Goal: Information Seeking & Learning: Learn about a topic

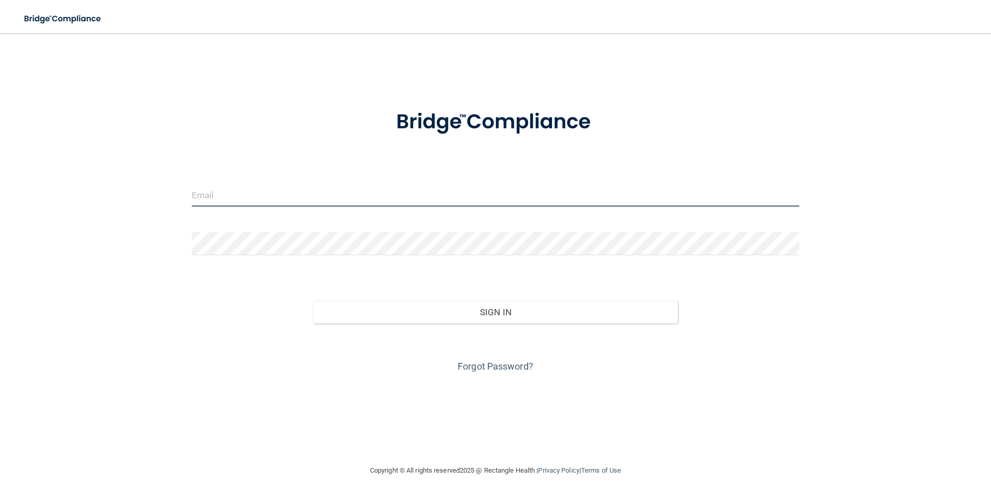
click at [263, 197] on input "email" at bounding box center [496, 194] width 608 height 23
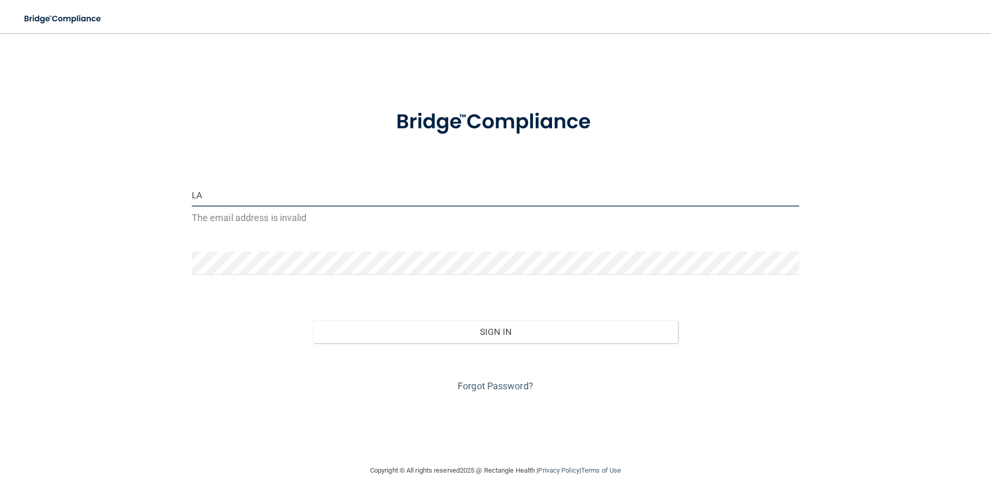
type input "[PERSON_NAME][EMAIL_ADDRESS][DOMAIN_NAME]"
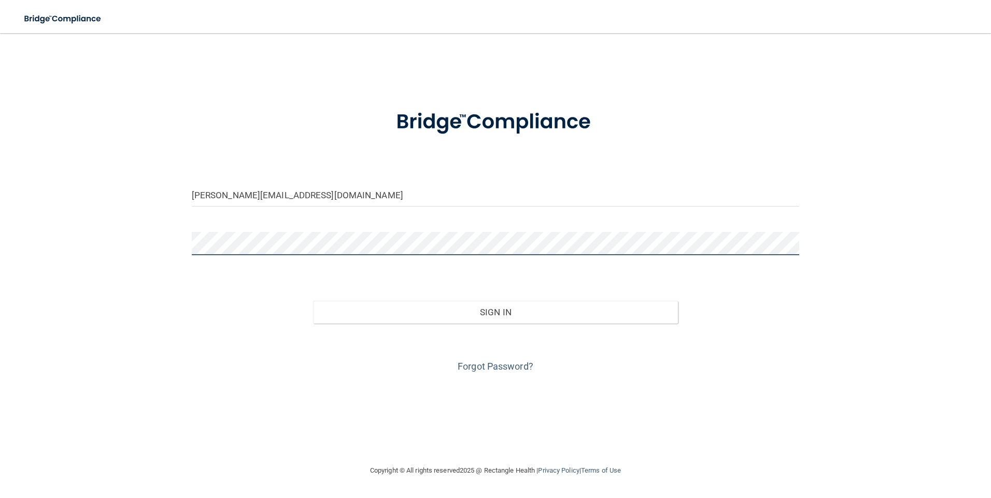
click at [168, 236] on div "laura.kituyi@campsmile.com Invalid email/password. You don't have permission to…" at bounding box center [495, 249] width 949 height 411
click at [313, 301] on button "Sign In" at bounding box center [495, 312] width 365 height 23
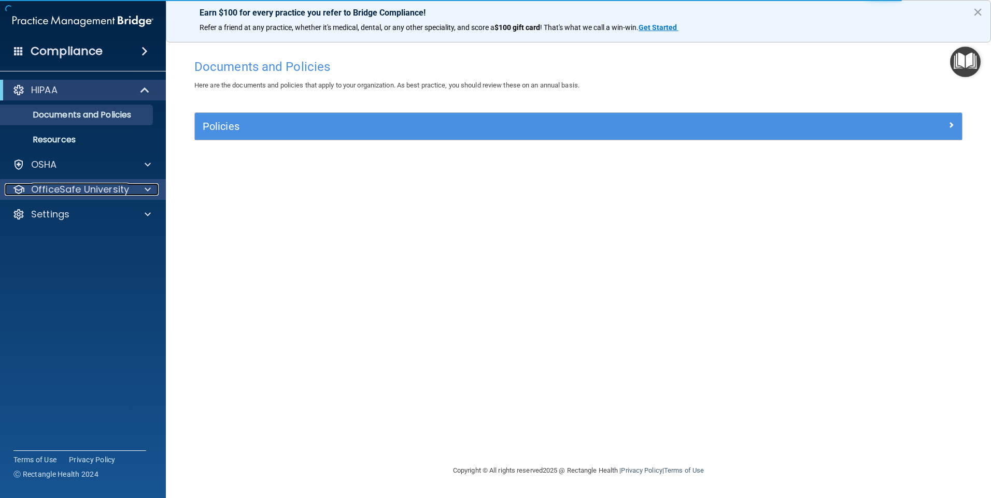
click at [93, 187] on p "OfficeSafe University" at bounding box center [80, 189] width 98 height 12
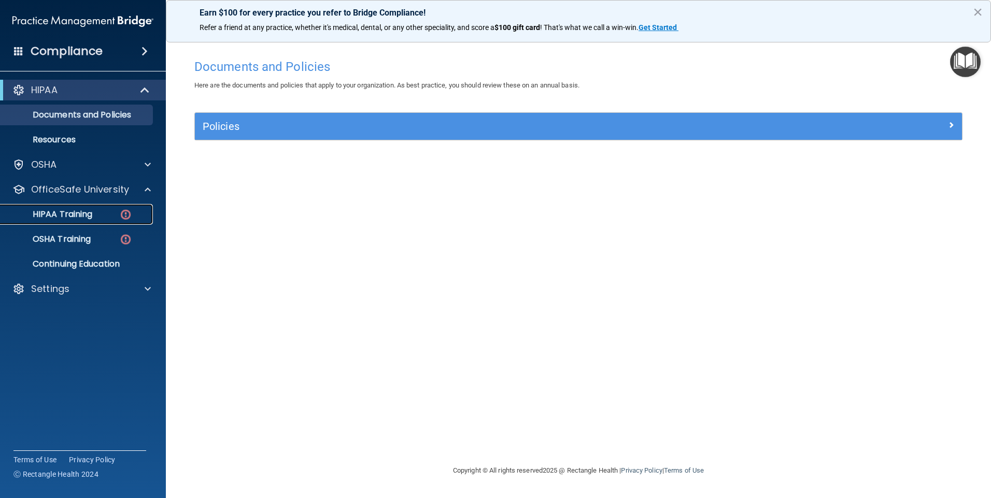
click at [120, 209] on img at bounding box center [125, 214] width 13 height 13
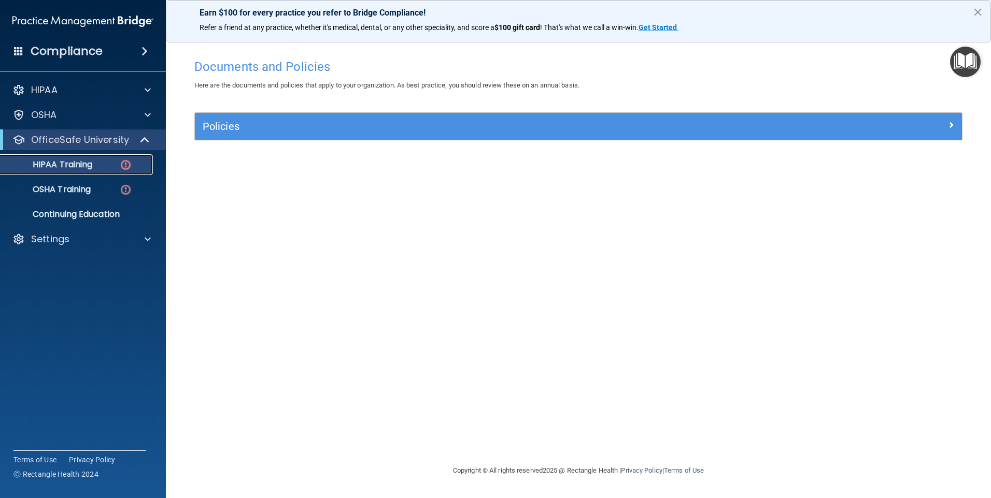
click at [104, 167] on div "HIPAA Training" at bounding box center [77, 165] width 141 height 10
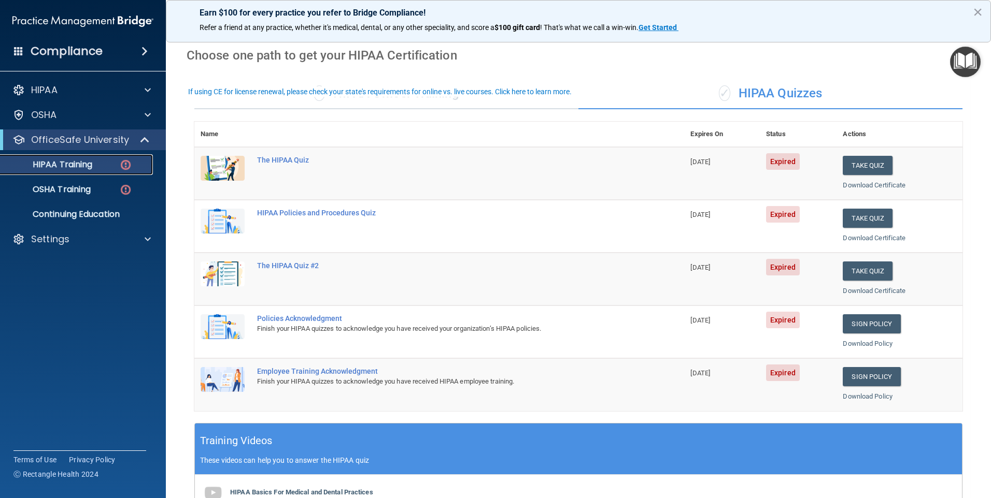
scroll to position [104, 0]
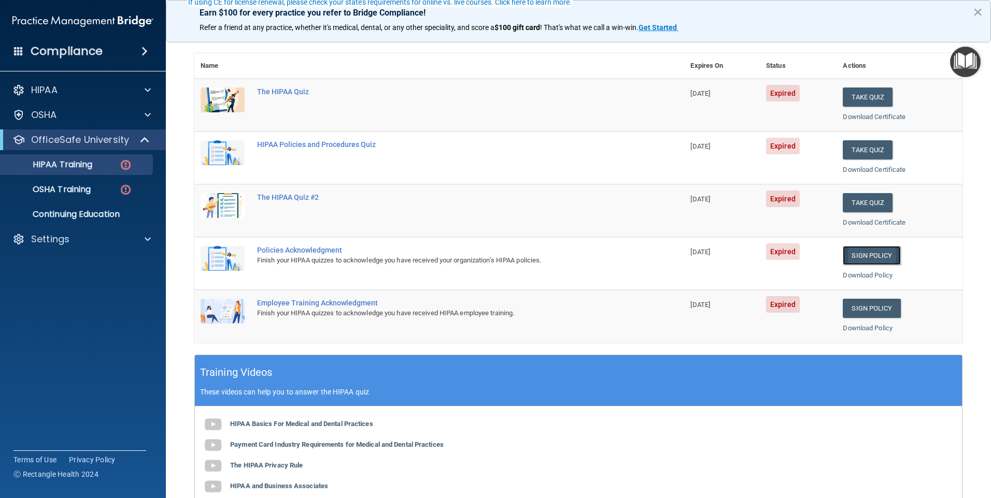
click at [861, 257] on link "Sign Policy" at bounding box center [871, 255] width 58 height 19
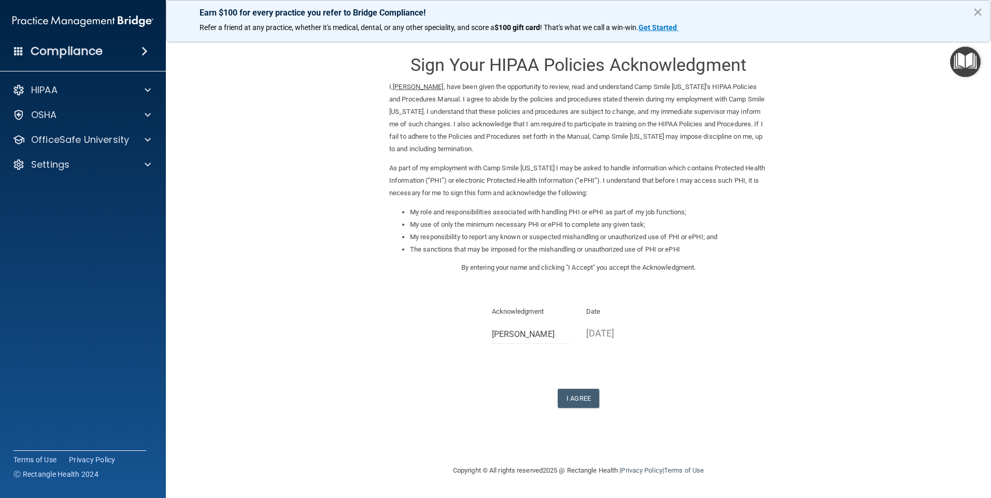
click at [980, 13] on button "×" at bounding box center [977, 12] width 10 height 17
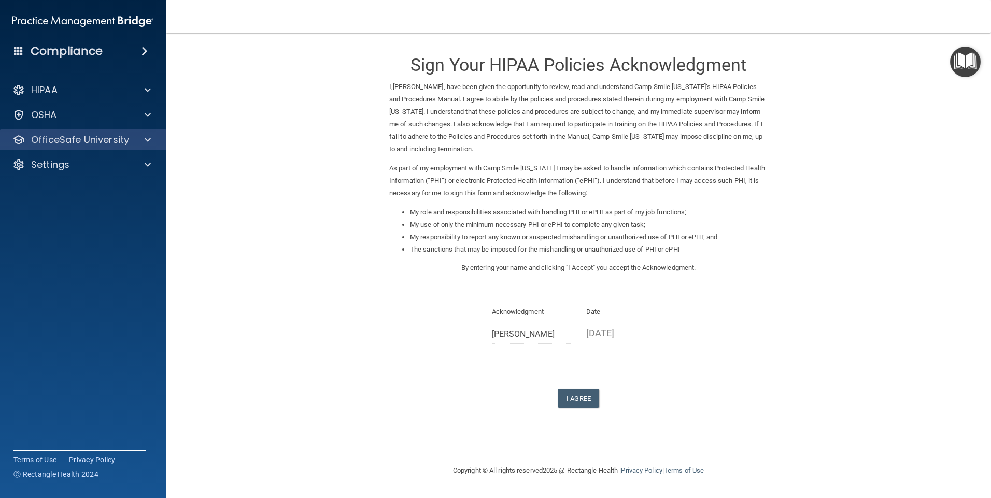
click at [48, 133] on div "OfficeSafe University" at bounding box center [83, 140] width 166 height 21
click at [64, 149] on div "OfficeSafe University" at bounding box center [83, 140] width 166 height 21
click at [101, 142] on p "OfficeSafe University" at bounding box center [80, 140] width 98 height 12
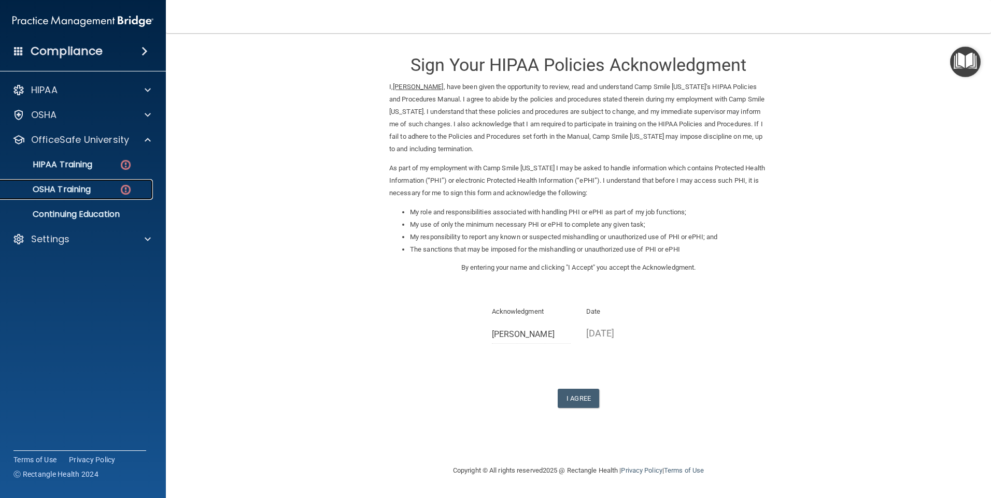
click at [65, 188] on p "OSHA Training" at bounding box center [49, 189] width 84 height 10
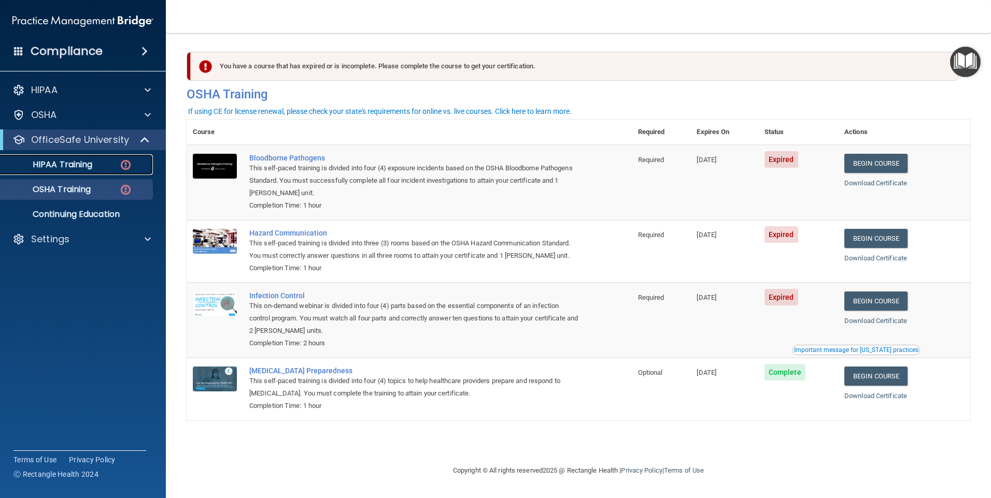
click at [50, 167] on p "HIPAA Training" at bounding box center [49, 165] width 85 height 10
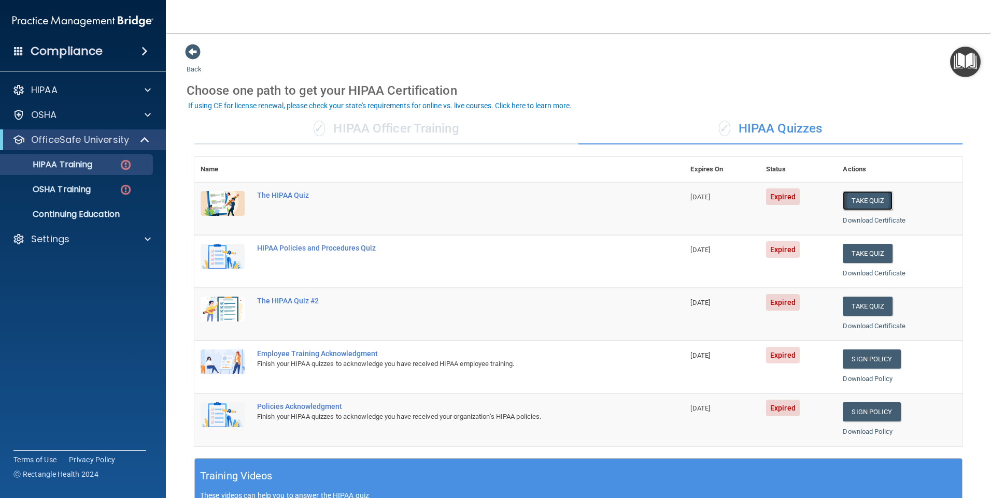
click at [852, 198] on button "Take Quiz" at bounding box center [867, 200] width 50 height 19
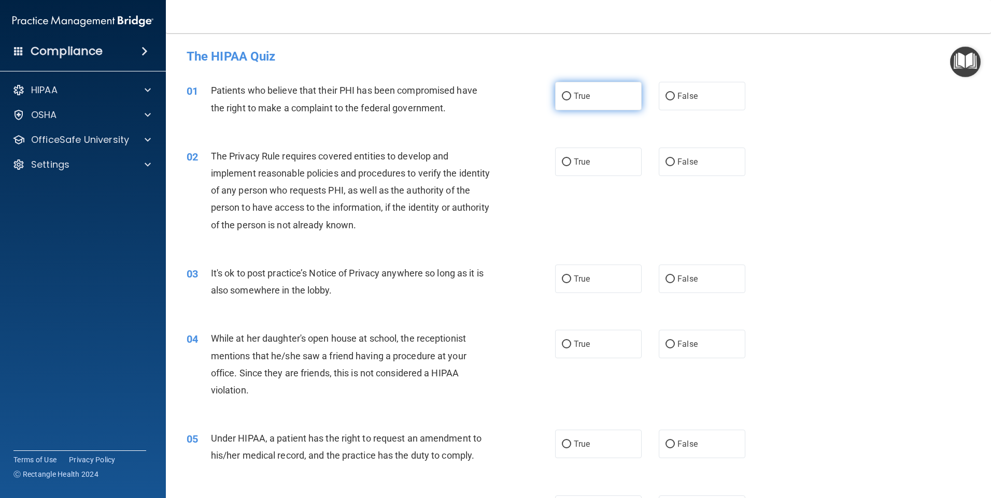
click at [573, 99] on span "True" at bounding box center [581, 96] width 16 height 10
click at [570, 99] on input "True" at bounding box center [566, 97] width 9 height 8
radio input "true"
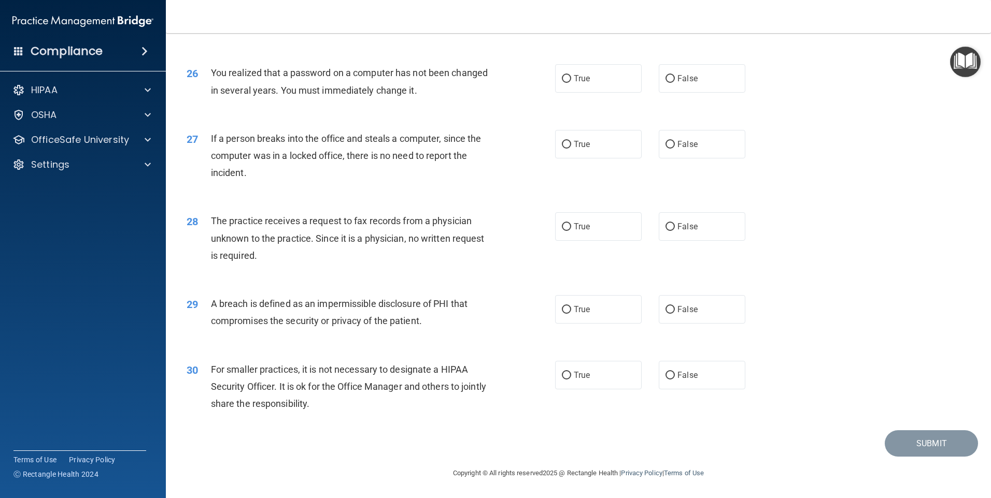
scroll to position [1971, 0]
click at [531, 312] on div "29 A breach is defined as an impermissible disclosure of PHI that compromises t…" at bounding box center [370, 314] width 399 height 39
click at [565, 312] on input "True" at bounding box center [566, 310] width 9 height 8
radio input "true"
click at [677, 145] on span "False" at bounding box center [687, 144] width 20 height 10
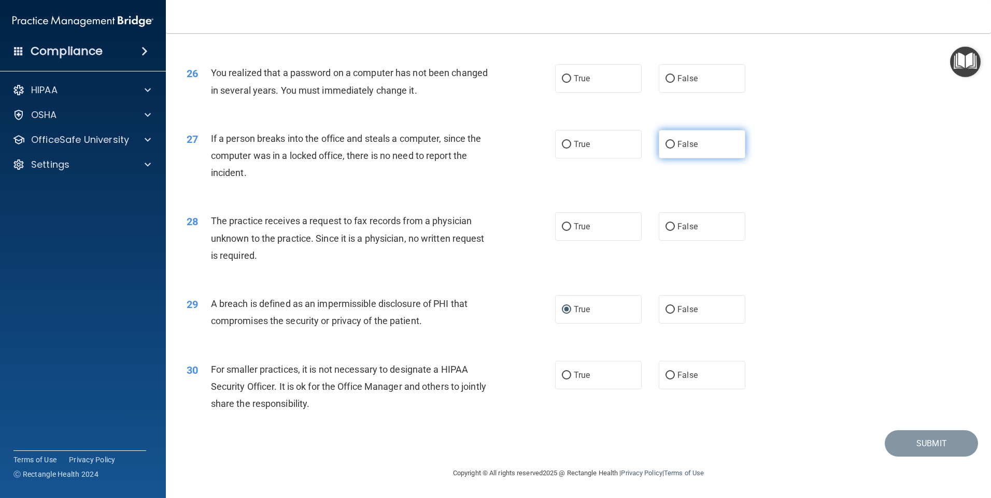
click at [675, 145] on input "False" at bounding box center [669, 145] width 9 height 8
radio input "true"
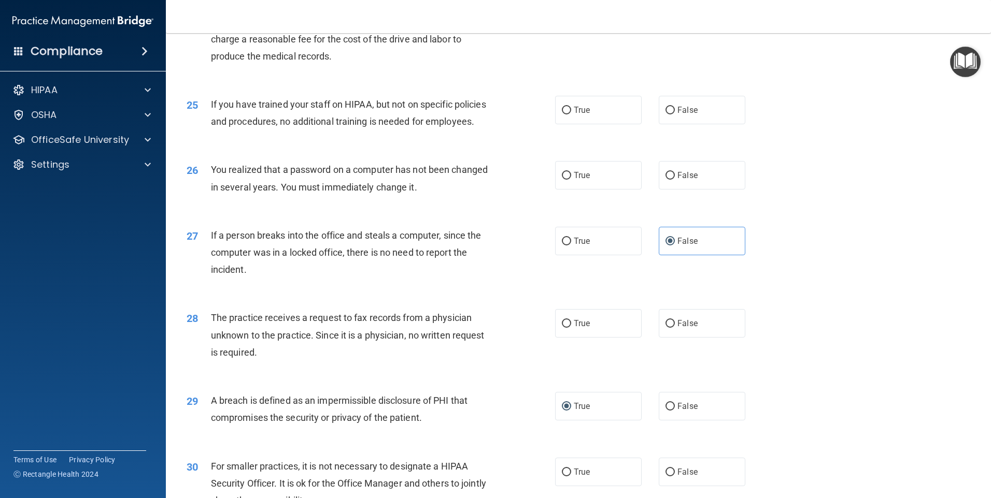
scroll to position [1815, 0]
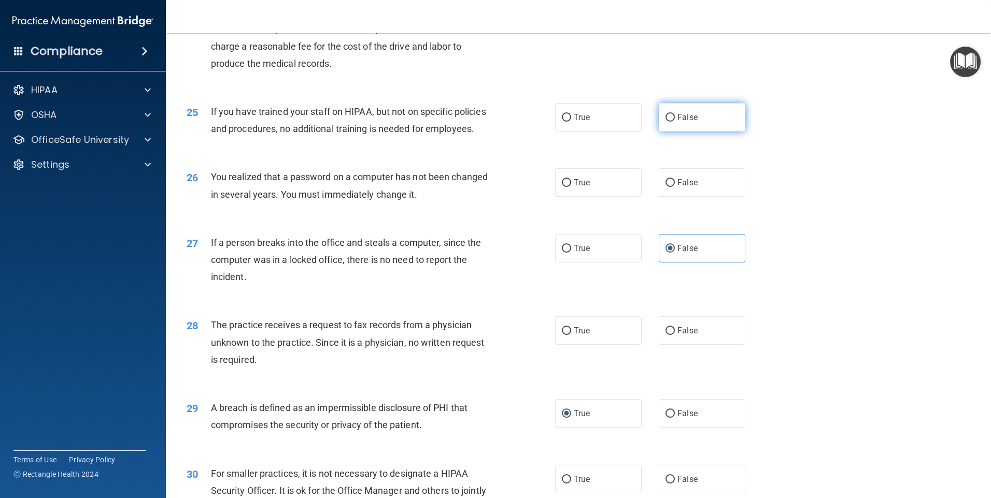
click at [669, 132] on label "False" at bounding box center [701, 117] width 87 height 28
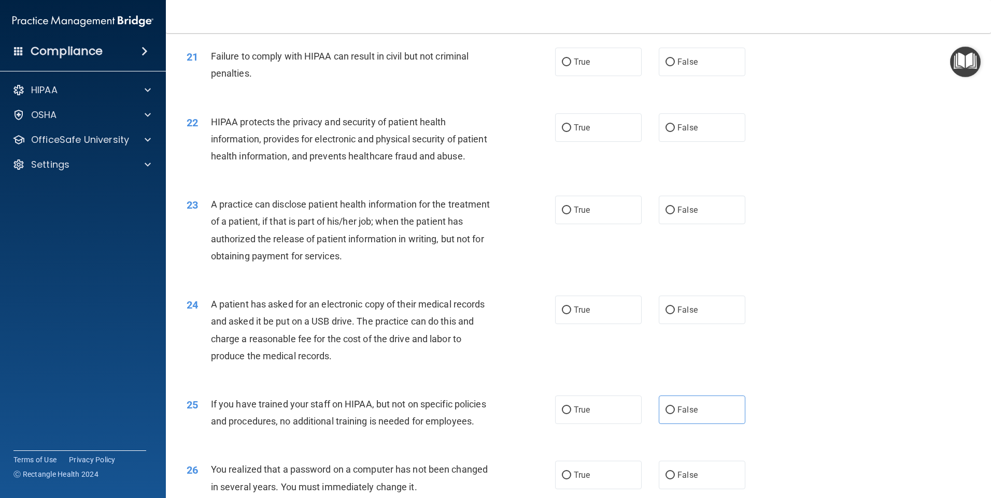
scroll to position [1504, 0]
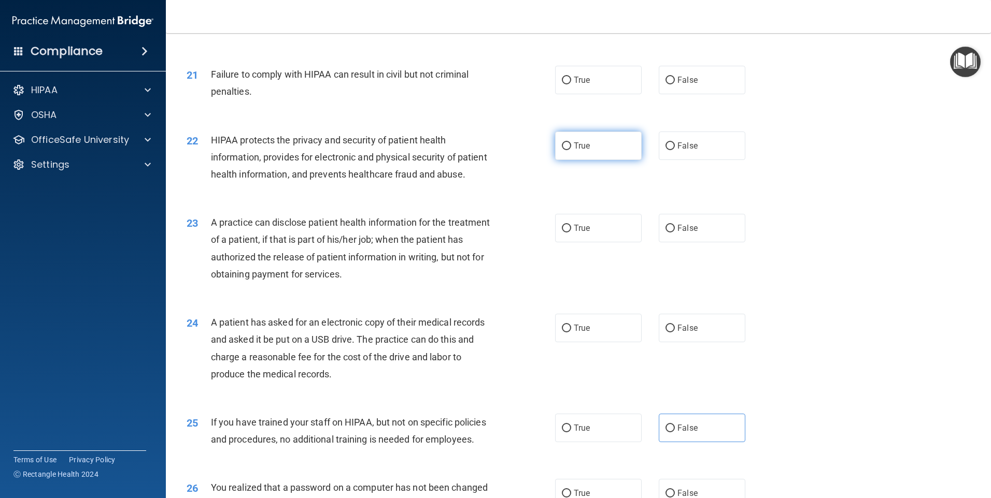
click at [563, 150] on input "True" at bounding box center [566, 146] width 9 height 8
radio input "true"
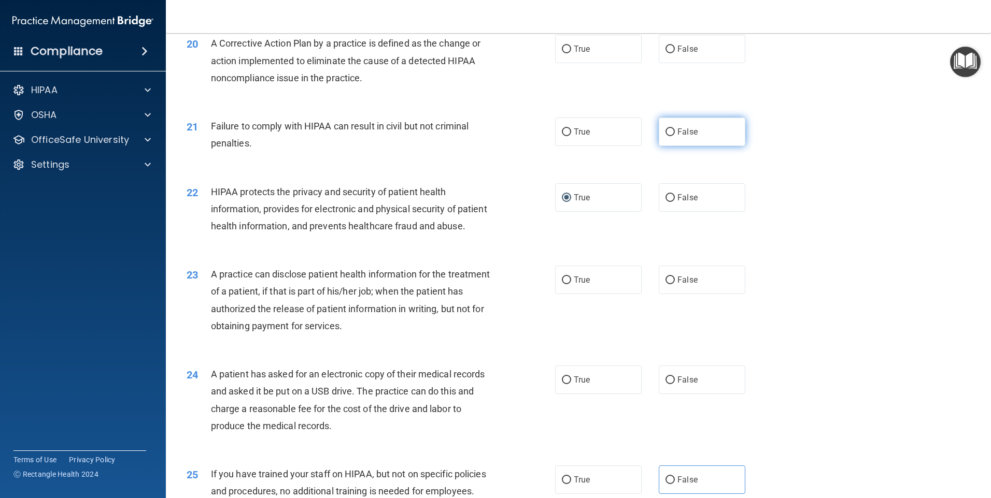
click at [666, 136] on input "False" at bounding box center [669, 132] width 9 height 8
radio input "true"
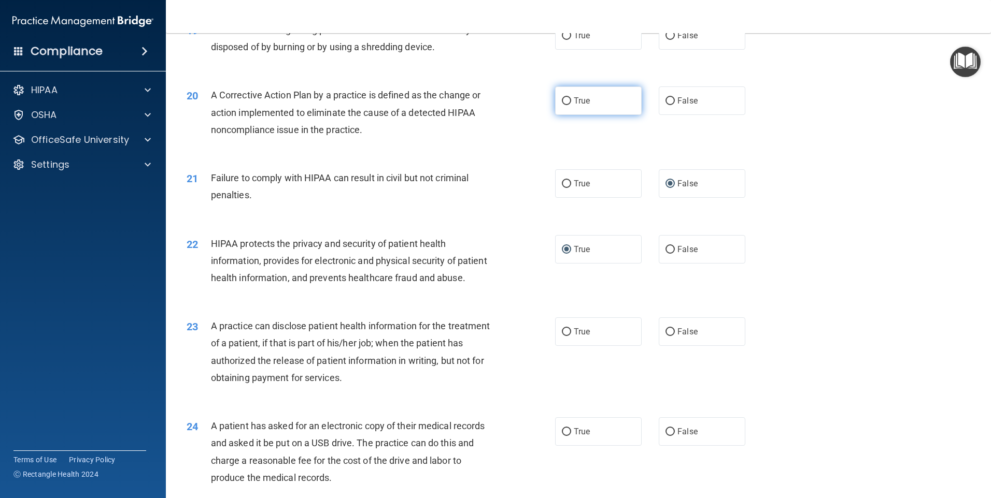
click at [568, 115] on label "True" at bounding box center [598, 101] width 87 height 28
click at [568, 105] on input "True" at bounding box center [566, 101] width 9 height 8
radio input "true"
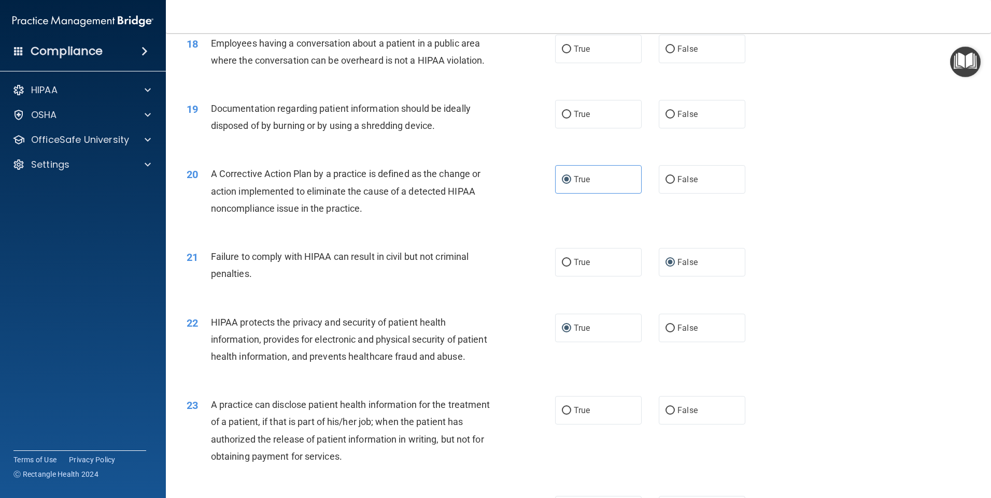
scroll to position [1297, 0]
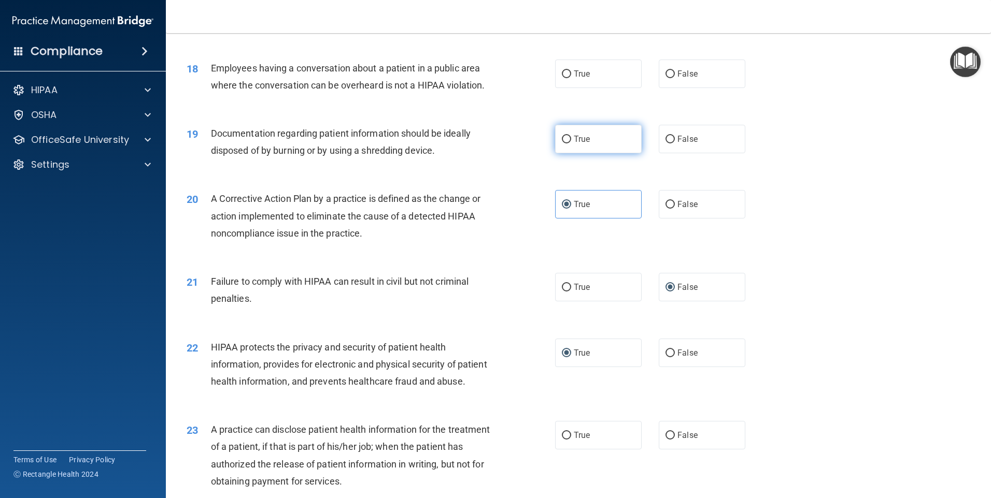
click at [564, 144] on input "True" at bounding box center [566, 140] width 9 height 8
radio input "true"
click at [668, 78] on input "False" at bounding box center [669, 74] width 9 height 8
radio input "true"
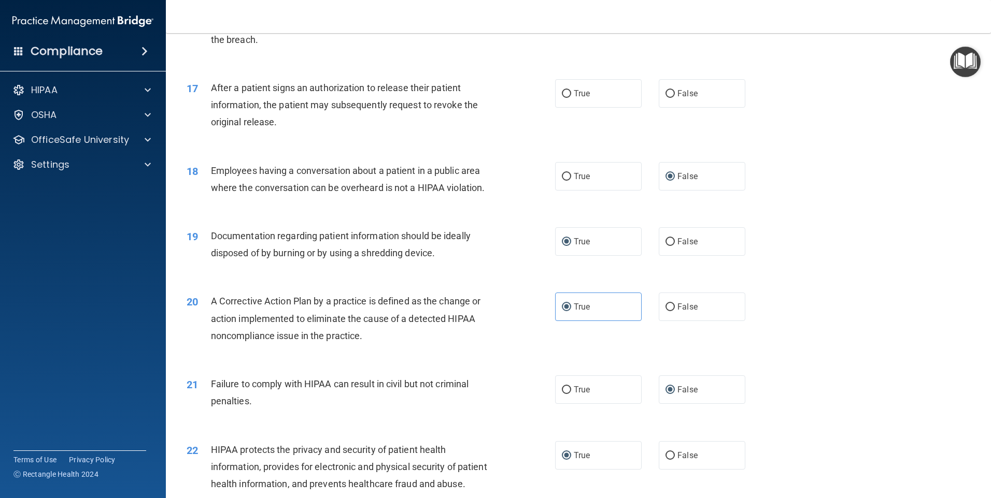
scroll to position [1194, 0]
click at [566, 99] on input "True" at bounding box center [566, 95] width 9 height 8
radio input "true"
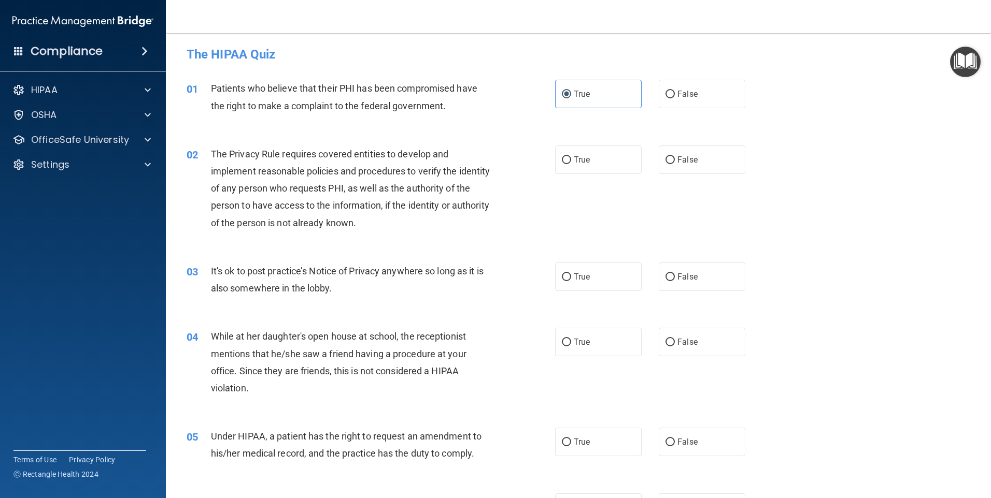
scroll to position [0, 0]
click at [562, 162] on input "True" at bounding box center [566, 163] width 9 height 8
radio input "true"
click at [672, 283] on label "False" at bounding box center [701, 279] width 87 height 28
click at [672, 283] on input "False" at bounding box center [669, 280] width 9 height 8
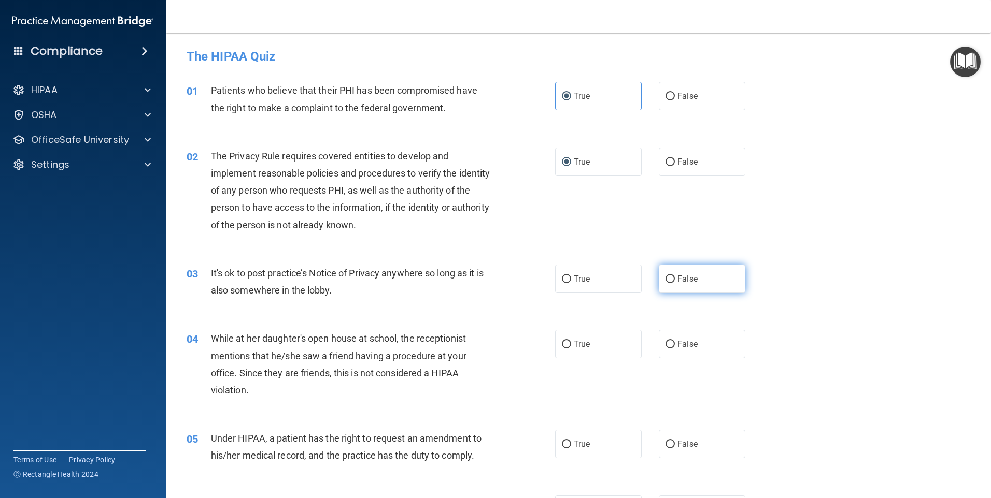
radio input "true"
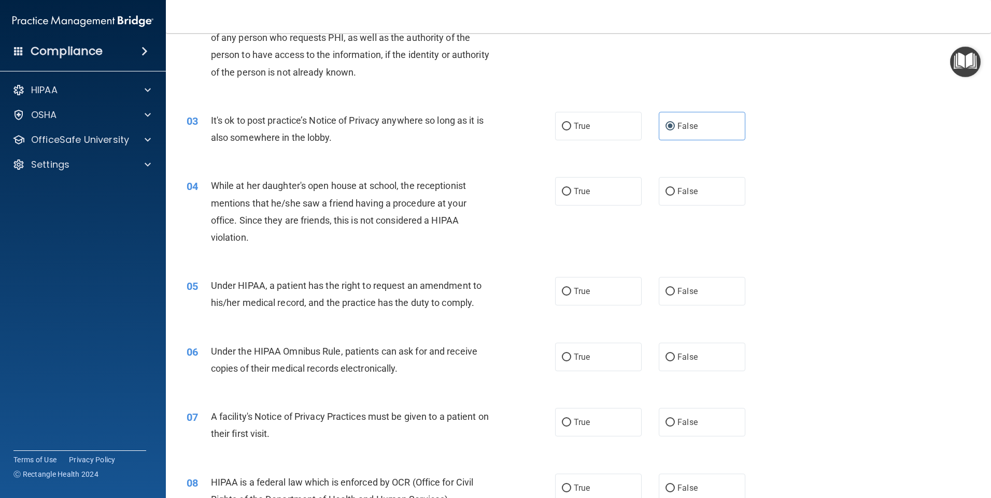
scroll to position [155, 0]
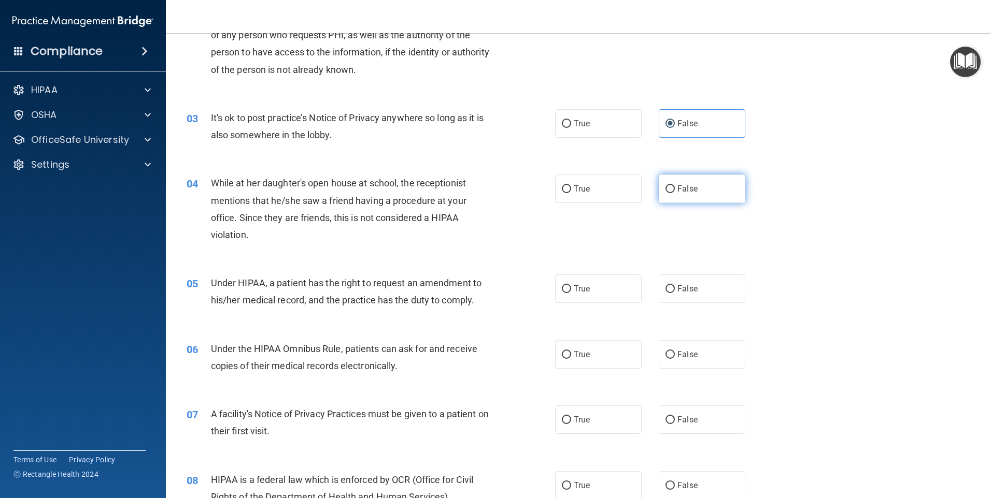
click at [661, 196] on label "False" at bounding box center [701, 189] width 87 height 28
click at [665, 193] on input "False" at bounding box center [669, 189] width 9 height 8
radio input "true"
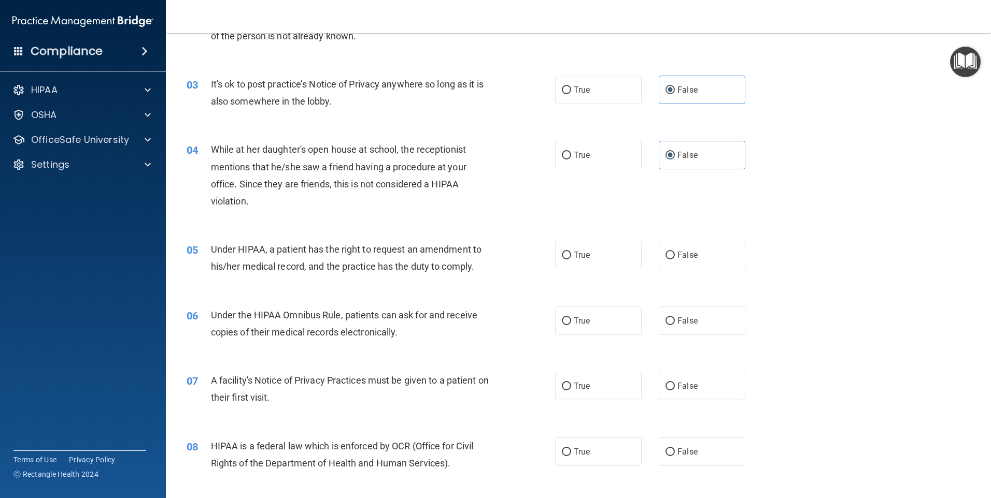
scroll to position [207, 0]
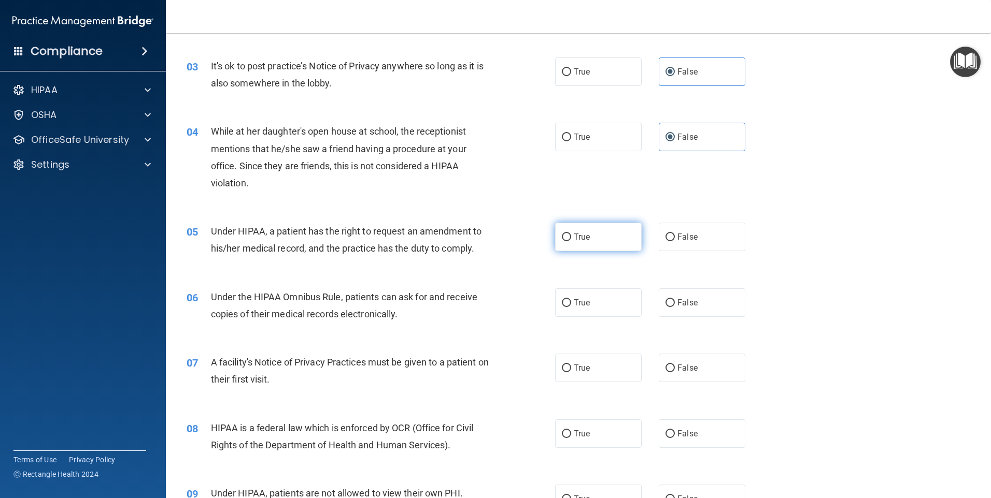
click at [564, 235] on input "True" at bounding box center [566, 238] width 9 height 8
radio input "true"
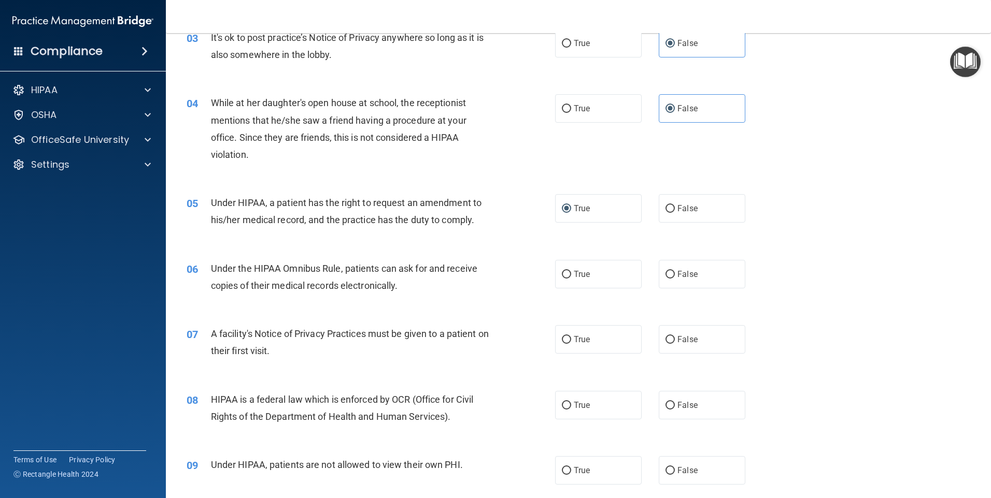
scroll to position [259, 0]
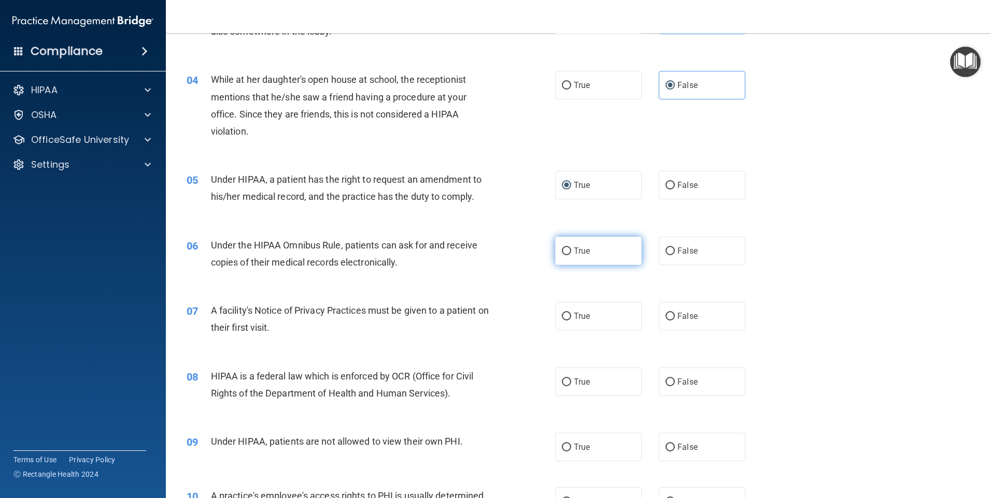
click at [576, 251] on span "True" at bounding box center [581, 251] width 16 height 10
click at [571, 251] on input "True" at bounding box center [566, 252] width 9 height 8
radio input "true"
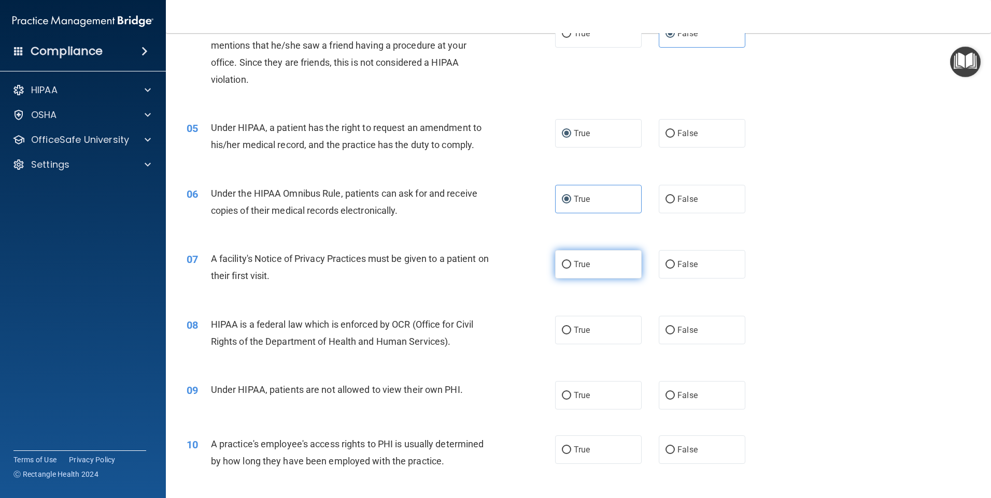
click at [562, 268] on input "True" at bounding box center [566, 265] width 9 height 8
radio input "true"
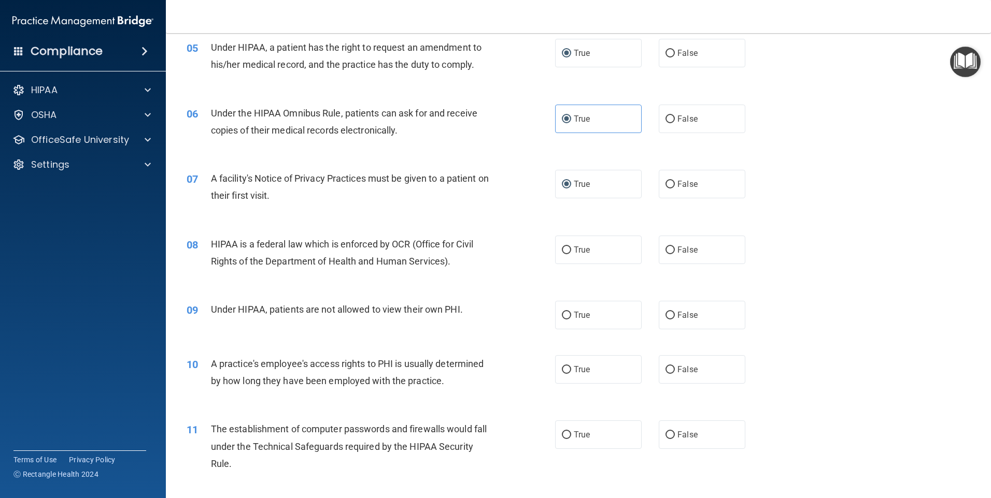
scroll to position [414, 0]
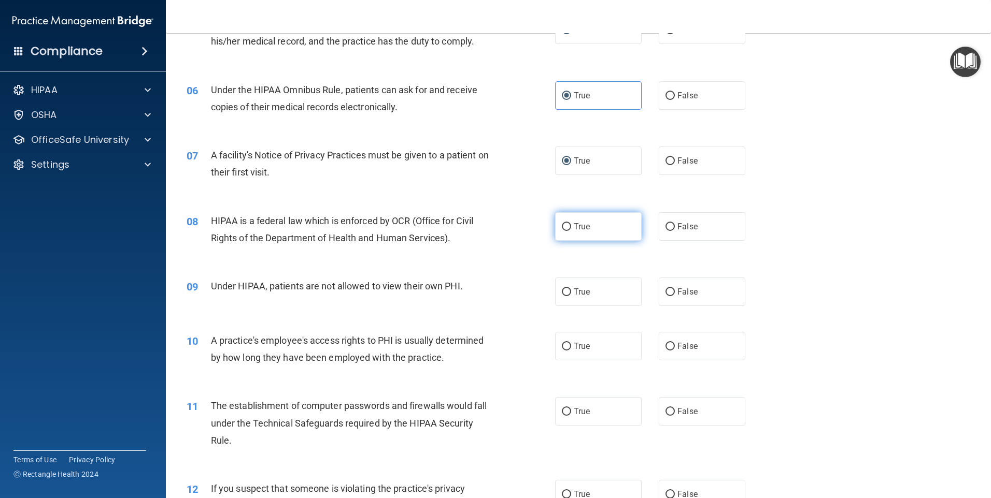
click at [557, 232] on label "True" at bounding box center [598, 226] width 87 height 28
click at [562, 231] on input "True" at bounding box center [566, 227] width 9 height 8
radio input "true"
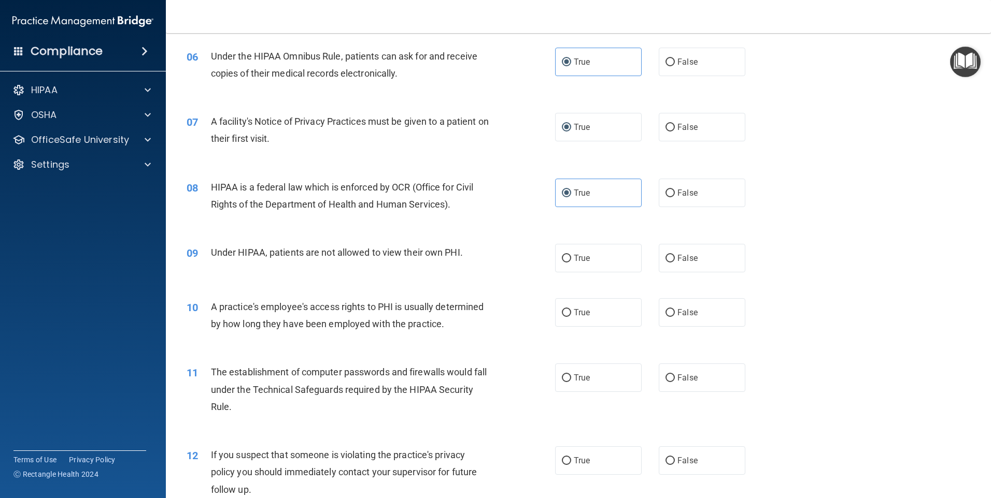
scroll to position [466, 0]
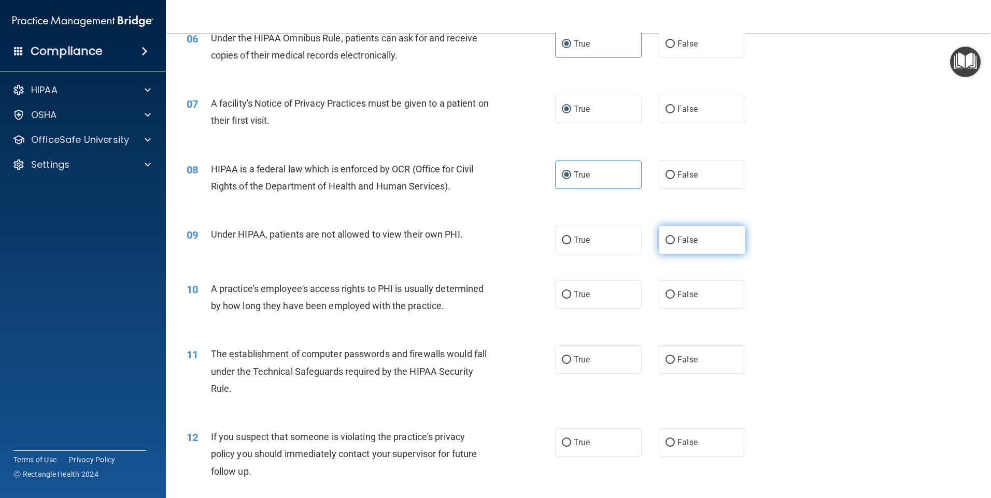
click at [665, 239] on input "False" at bounding box center [669, 241] width 9 height 8
radio input "true"
click at [668, 292] on input "False" at bounding box center [669, 295] width 9 height 8
radio input "true"
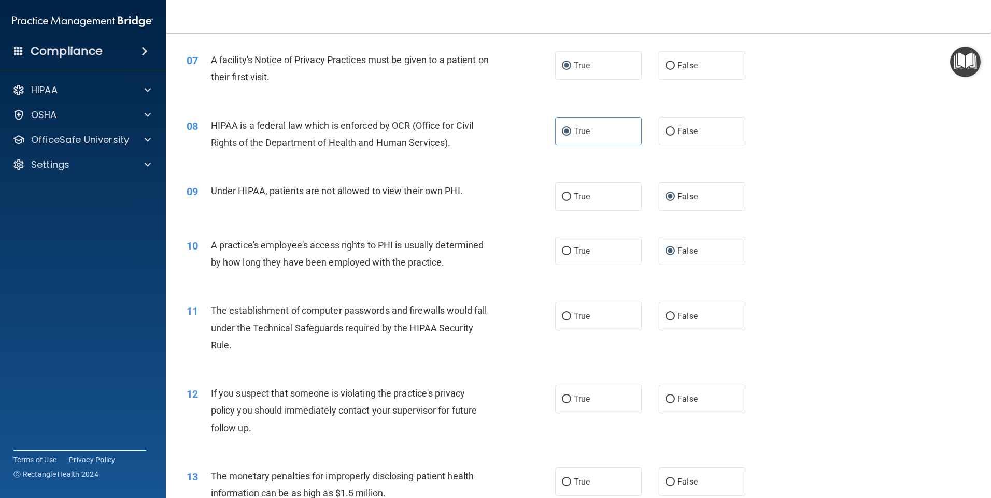
scroll to position [570, 0]
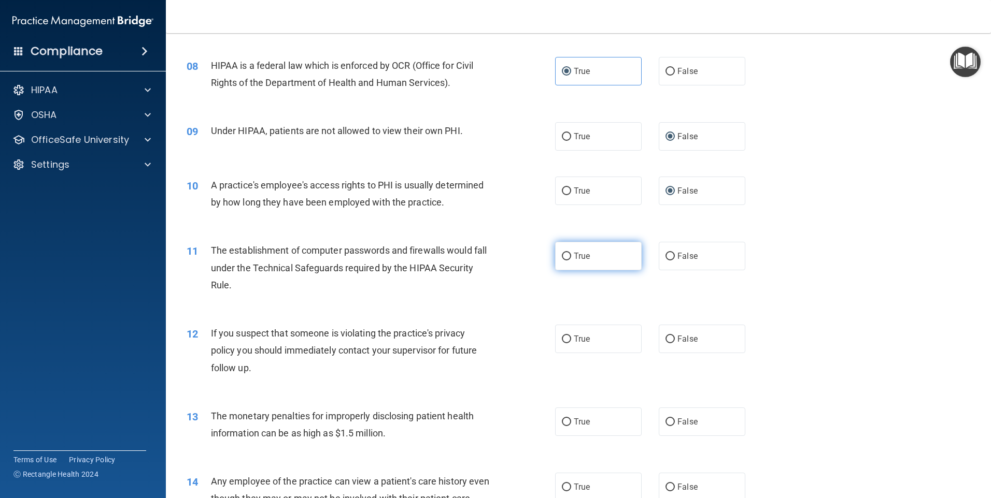
click at [562, 253] on input "True" at bounding box center [566, 257] width 9 height 8
radio input "true"
click at [566, 336] on input "True" at bounding box center [566, 340] width 9 height 8
radio input "true"
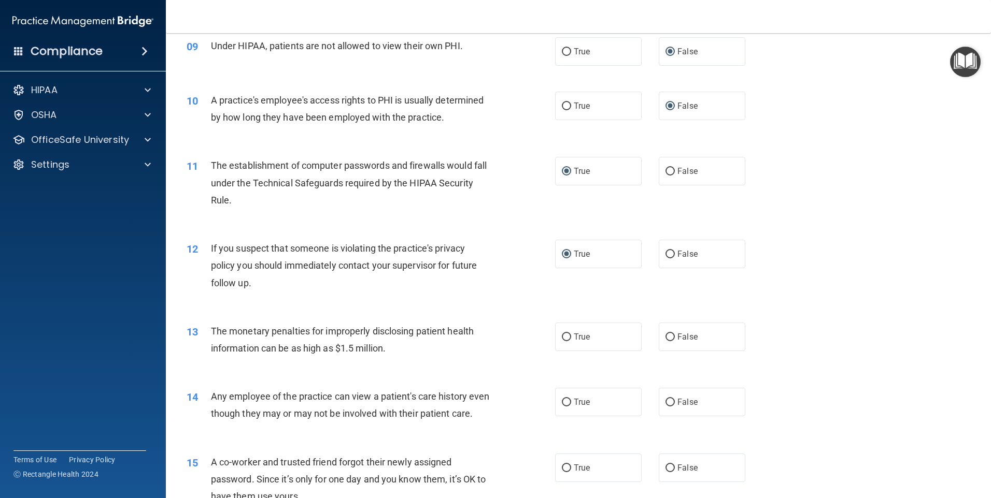
scroll to position [777, 0]
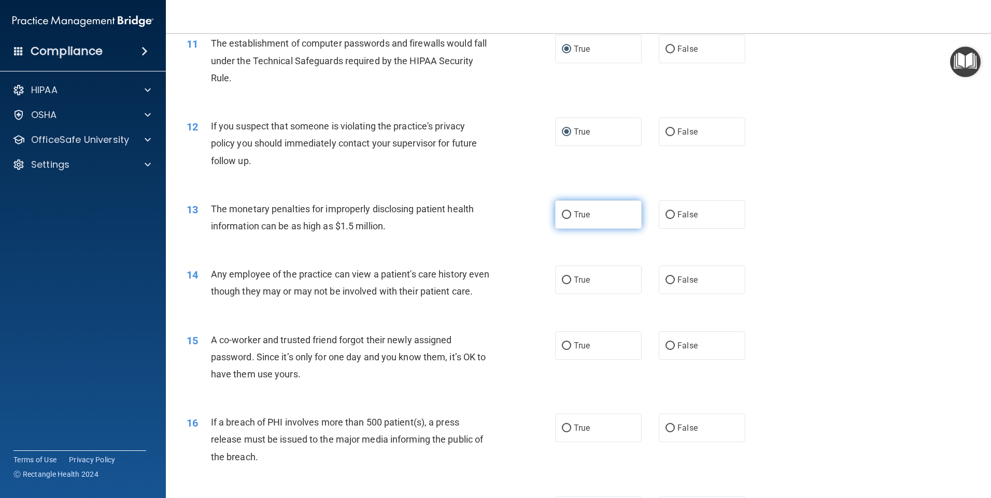
click at [563, 212] on input "True" at bounding box center [566, 215] width 9 height 8
radio input "true"
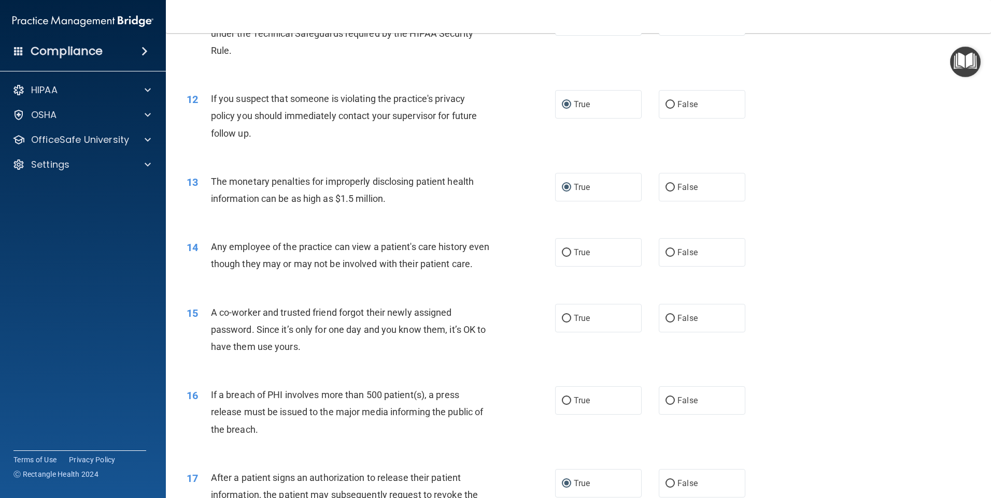
scroll to position [829, 0]
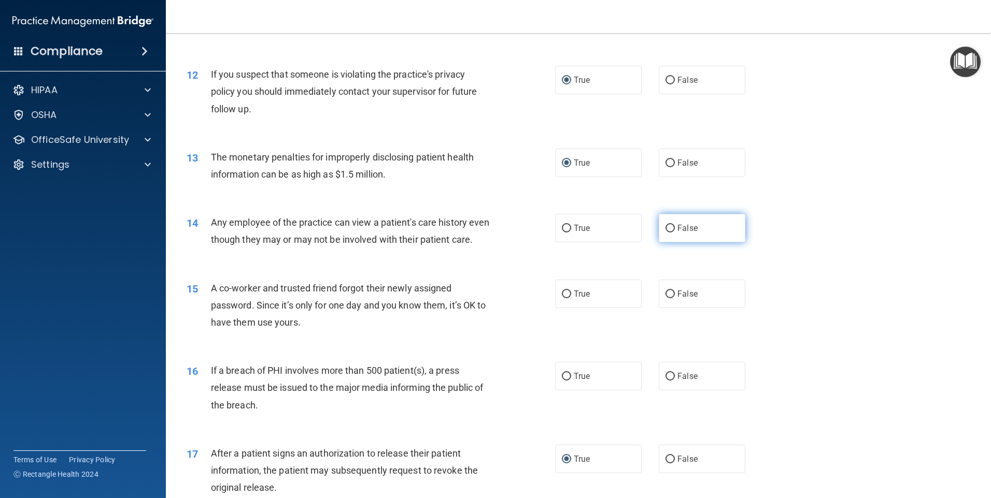
click at [680, 235] on label "False" at bounding box center [701, 228] width 87 height 28
click at [675, 233] on input "False" at bounding box center [669, 229] width 9 height 8
radio input "true"
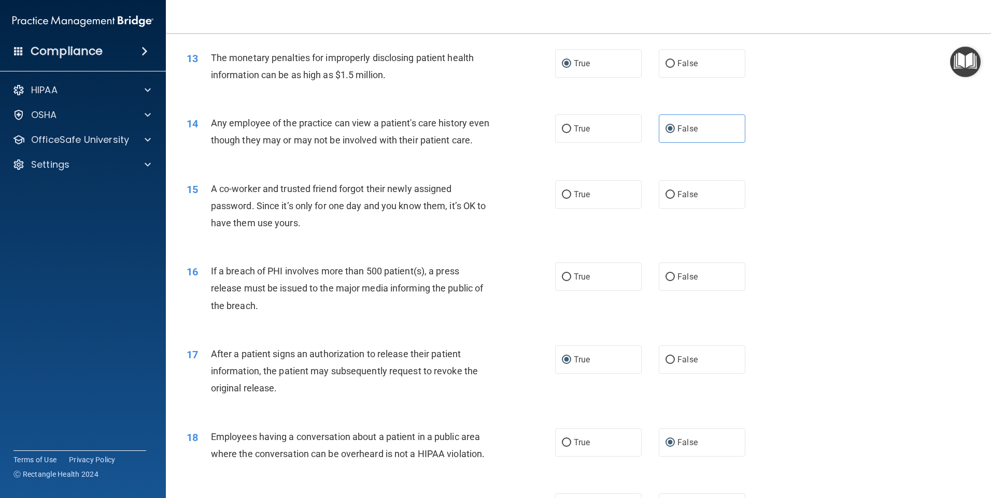
scroll to position [933, 0]
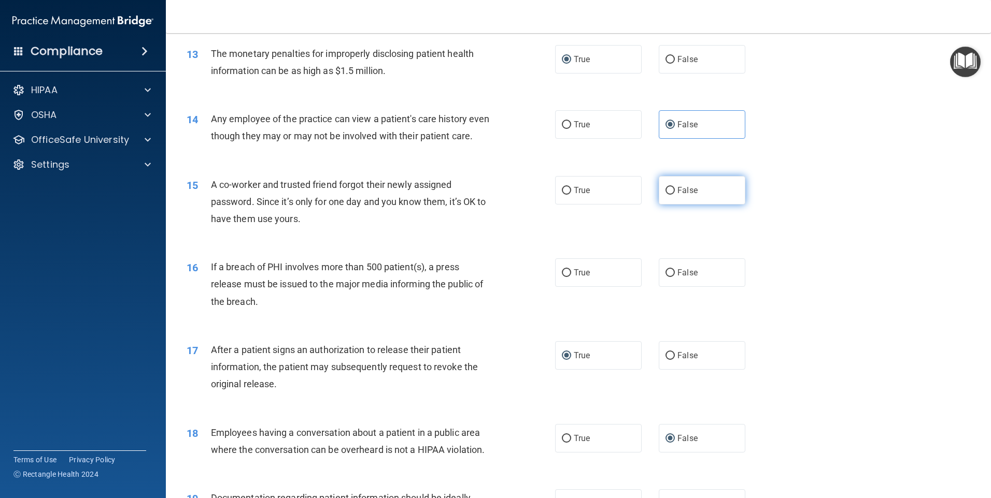
click at [669, 195] on input "False" at bounding box center [669, 191] width 9 height 8
radio input "true"
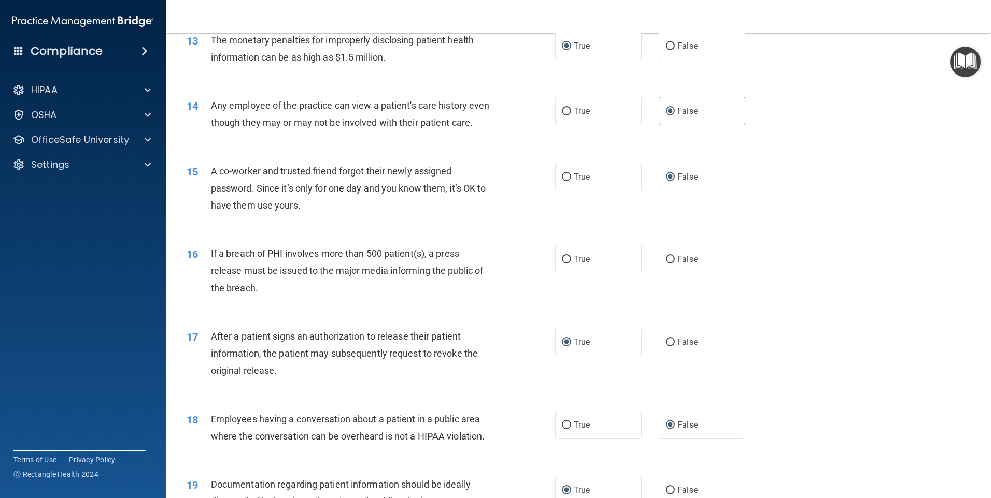
scroll to position [984, 0]
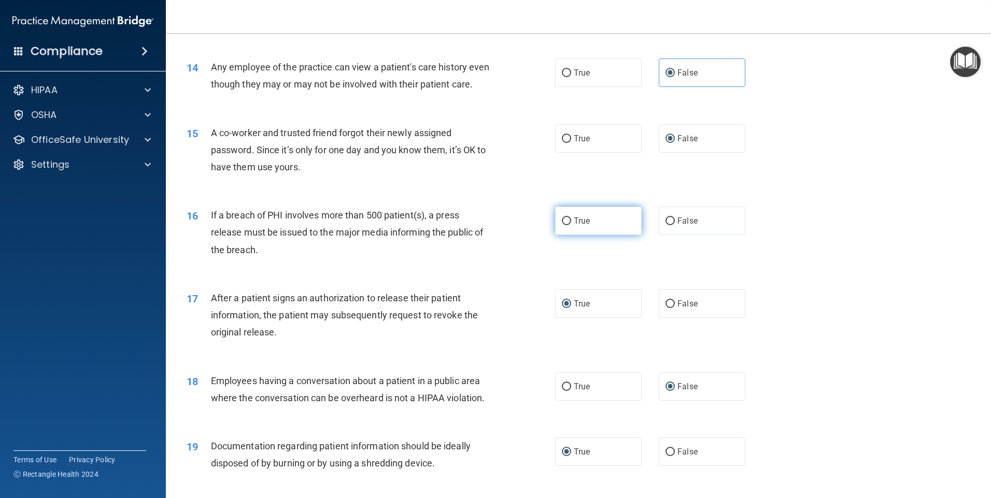
click at [562, 225] on input "True" at bounding box center [566, 222] width 9 height 8
radio input "true"
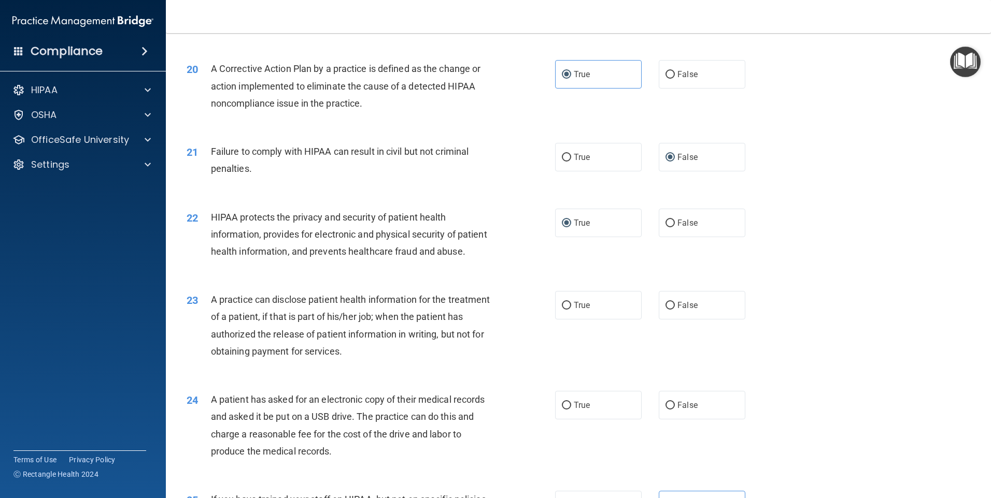
scroll to position [1451, 0]
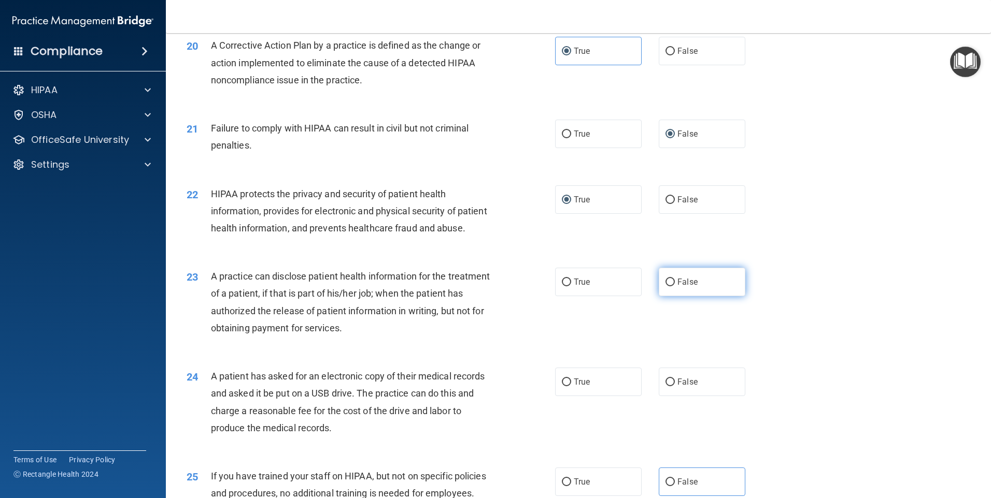
click at [670, 296] on label "False" at bounding box center [701, 282] width 87 height 28
click at [670, 286] on input "False" at bounding box center [669, 283] width 9 height 8
radio input "true"
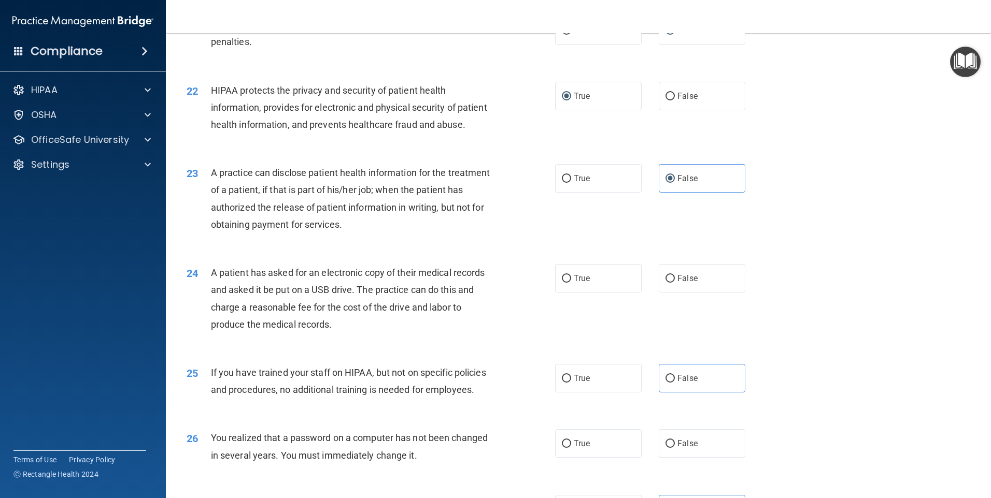
scroll to position [1658, 0]
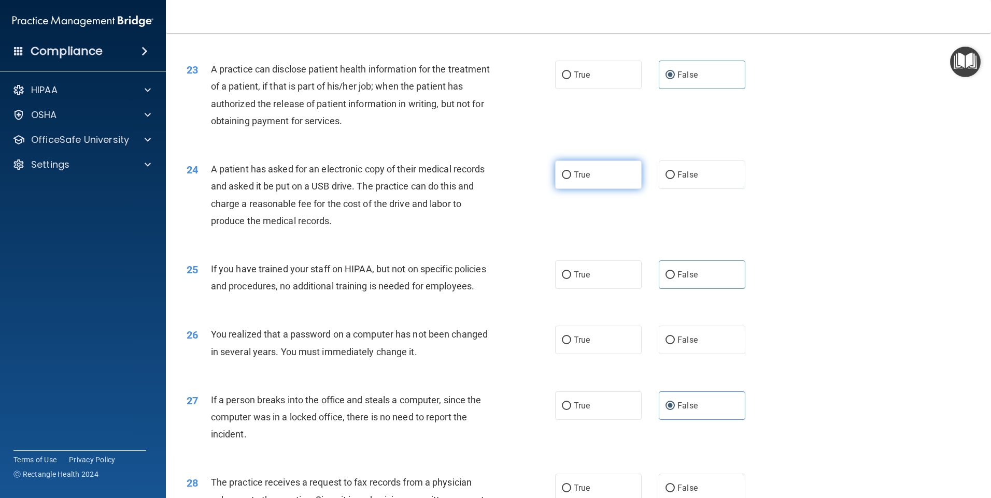
click at [567, 179] on input "True" at bounding box center [566, 175] width 9 height 8
radio input "true"
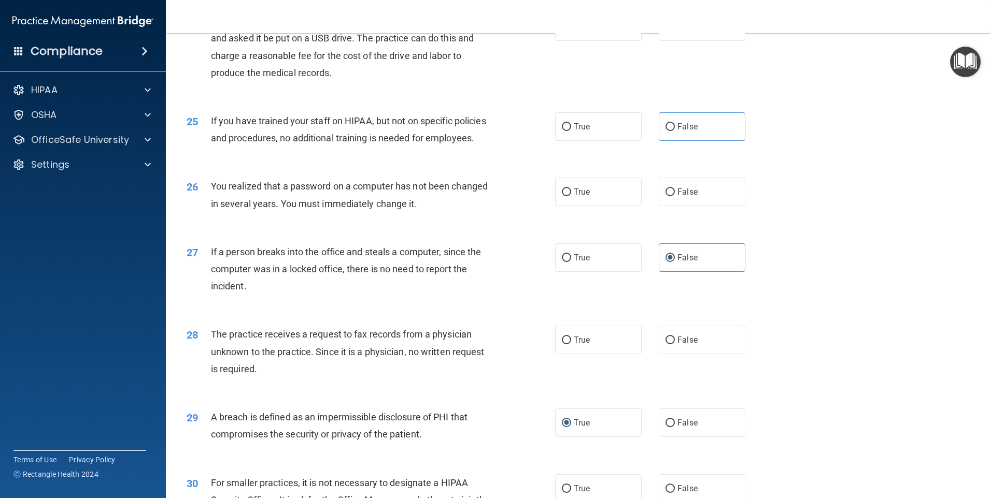
scroll to position [1813, 0]
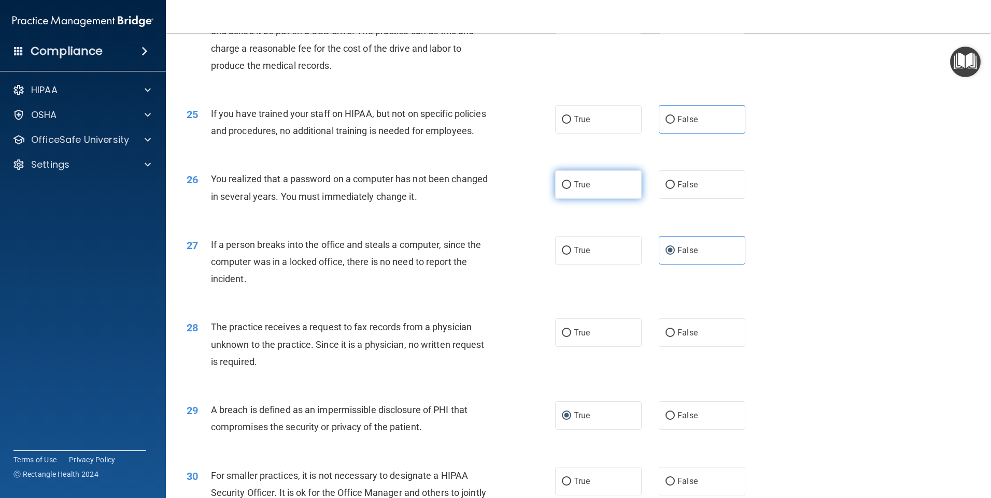
click at [568, 199] on label "True" at bounding box center [598, 184] width 87 height 28
click at [568, 189] on input "True" at bounding box center [566, 185] width 9 height 8
radio input "true"
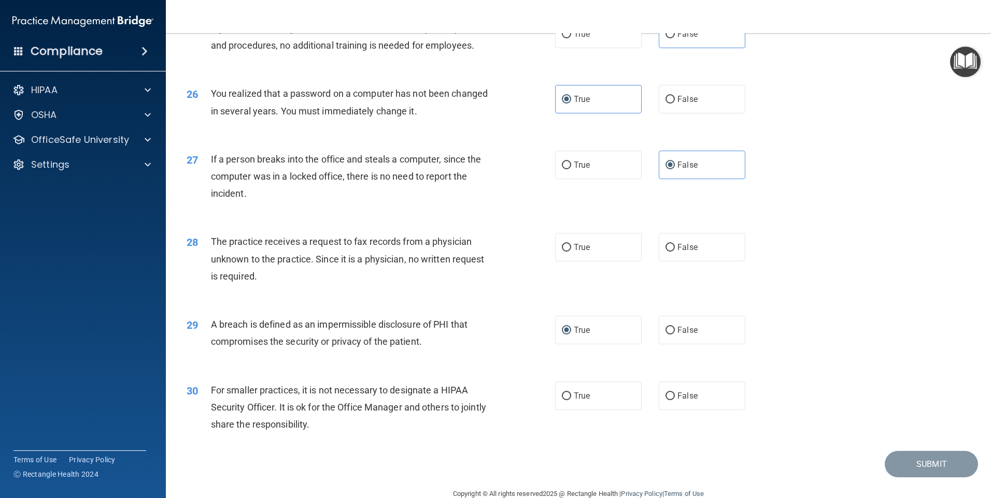
scroll to position [1917, 0]
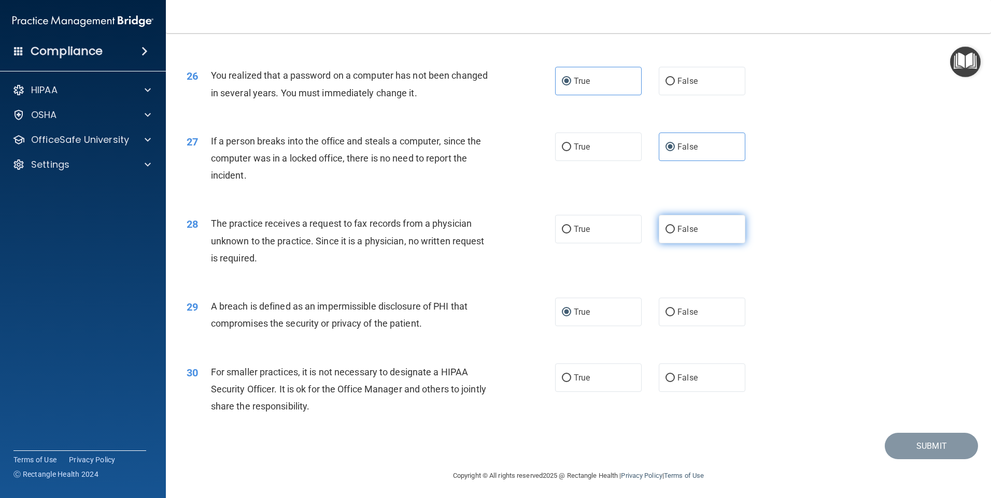
click at [677, 234] on span "False" at bounding box center [687, 229] width 20 height 10
click at [673, 234] on input "False" at bounding box center [669, 230] width 9 height 8
radio input "true"
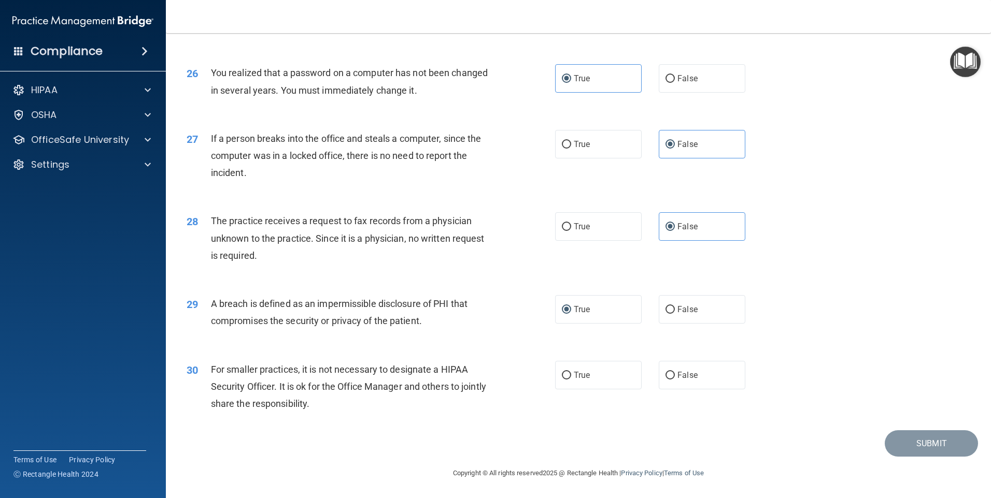
scroll to position [1971, 0]
click at [667, 372] on input "False" at bounding box center [669, 376] width 9 height 8
radio input "true"
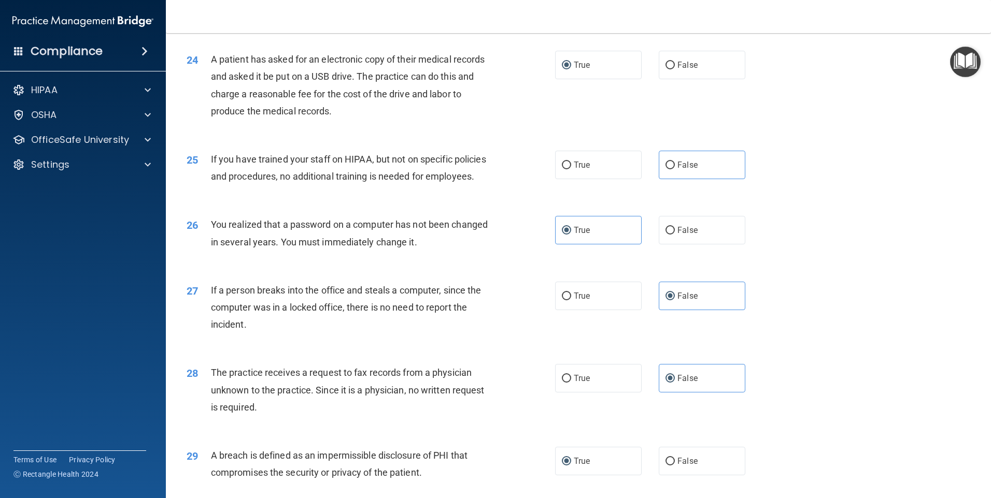
scroll to position [1763, 0]
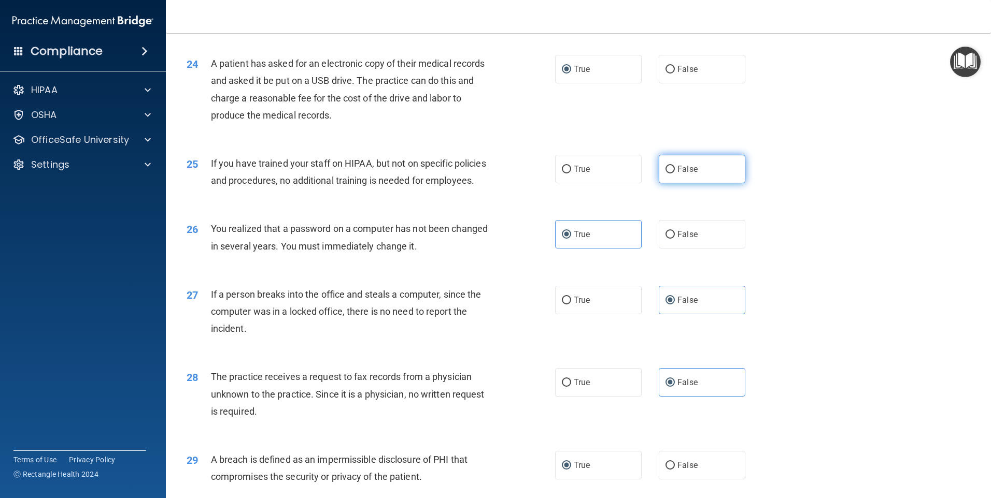
click at [665, 174] on input "False" at bounding box center [669, 170] width 9 height 8
radio input "true"
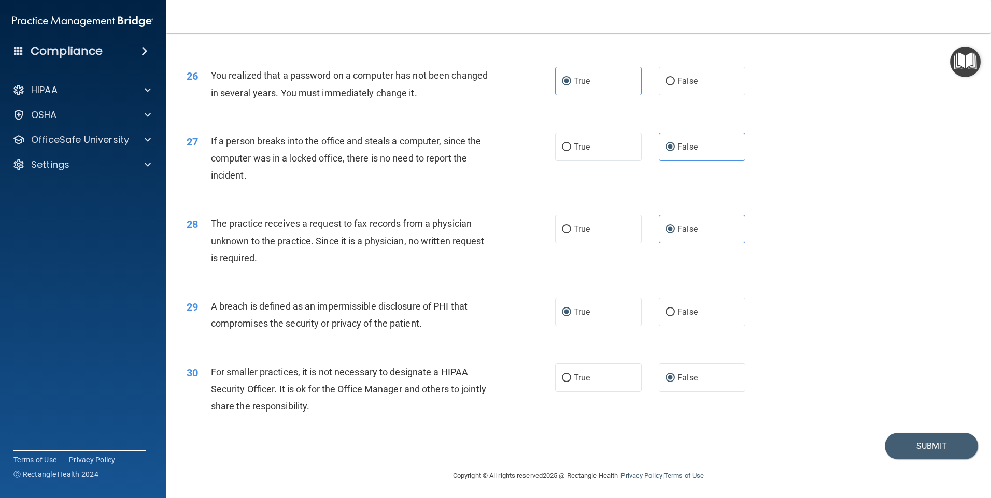
scroll to position [1971, 0]
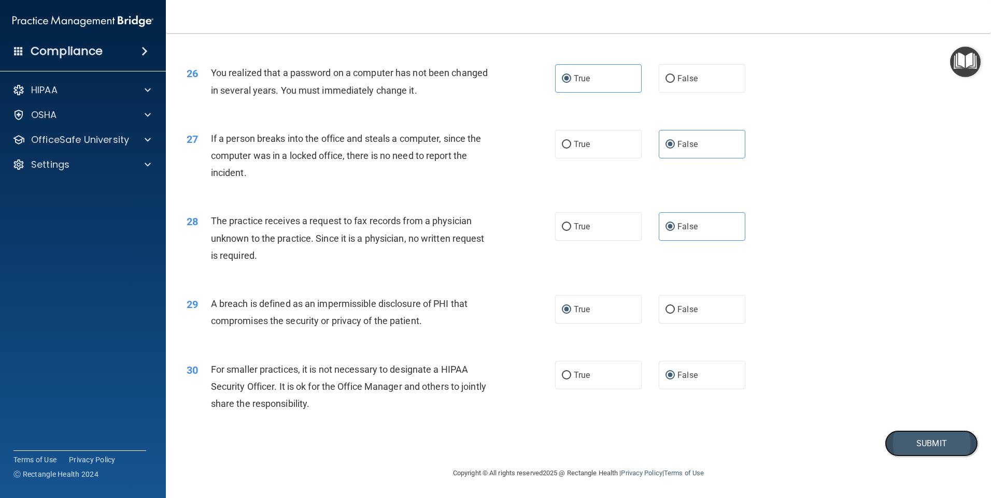
click at [909, 442] on button "Submit" at bounding box center [930, 444] width 93 height 26
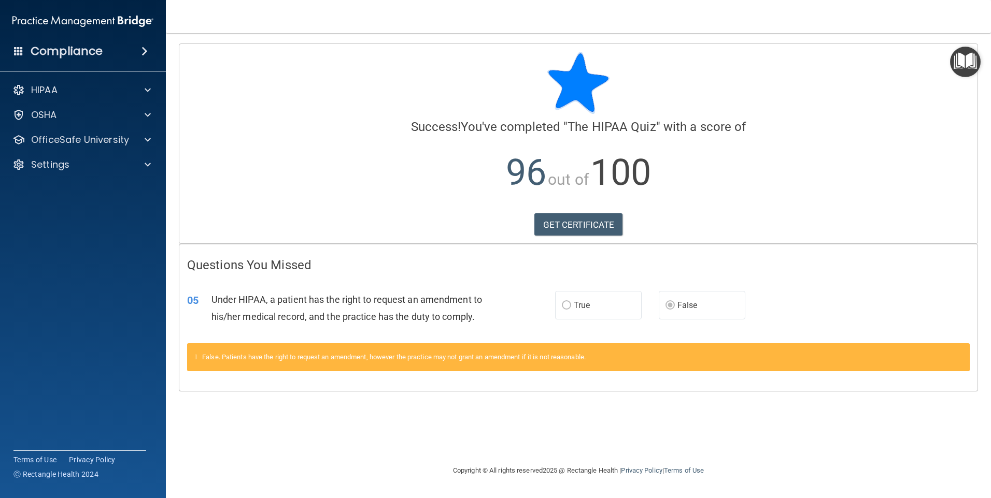
click at [699, 22] on nav "Toggle navigation [PERSON_NAME] [PERSON_NAME][EMAIL_ADDRESS][DOMAIN_NAME] Manag…" at bounding box center [578, 16] width 825 height 33
click at [982, 63] on main "Calculating your score.... Success! You've completed " The HIPAA Quiz " with a …" at bounding box center [578, 265] width 825 height 465
click at [968, 63] on img "Open Resource Center" at bounding box center [965, 62] width 31 height 31
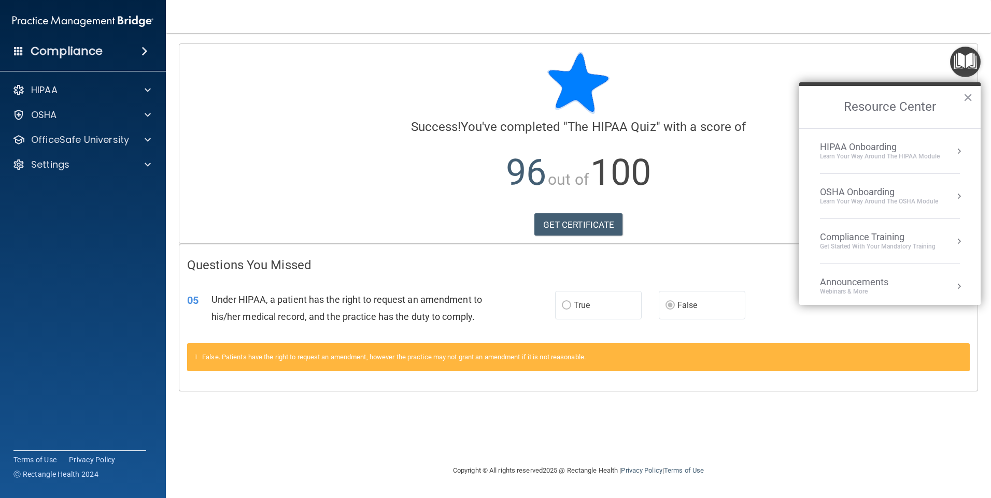
click at [855, 150] on div "HIPAA Onboarding" at bounding box center [880, 146] width 120 height 11
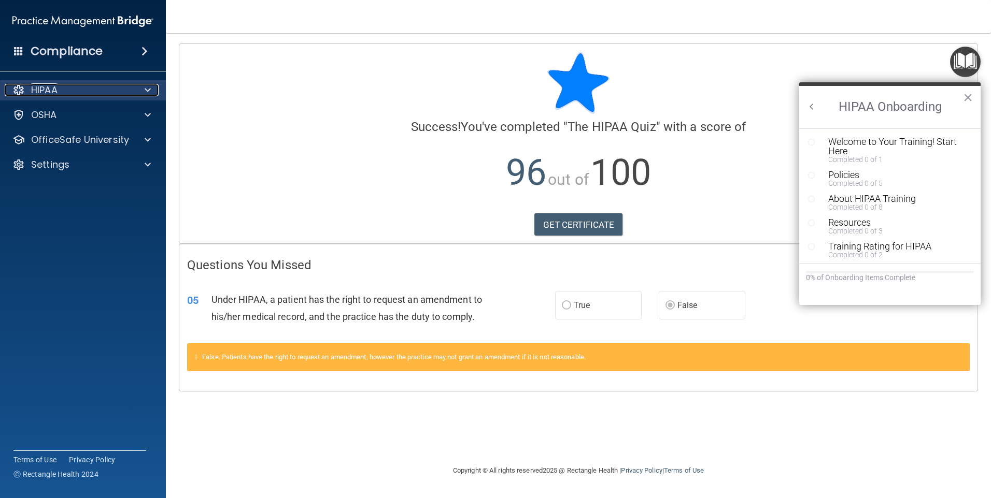
click at [139, 93] on div at bounding box center [146, 90] width 26 height 12
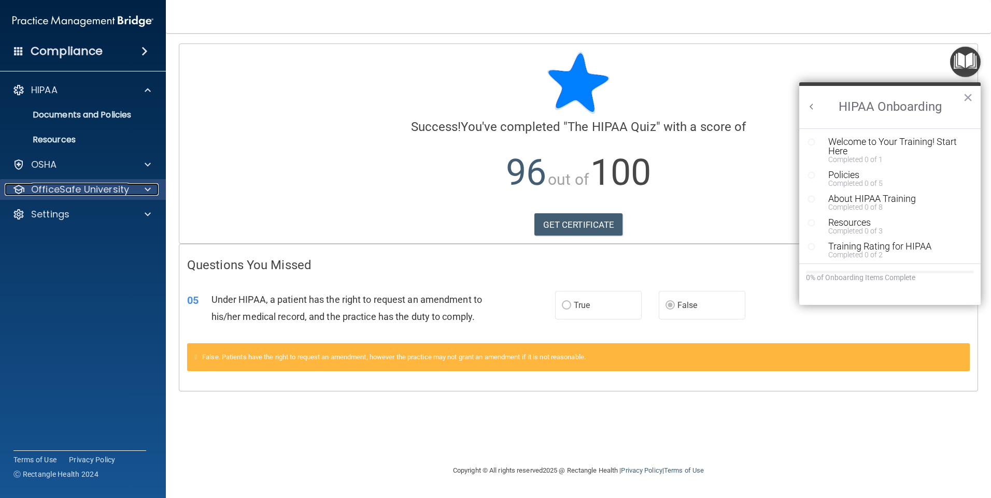
click at [88, 191] on p "OfficeSafe University" at bounding box center [80, 189] width 98 height 12
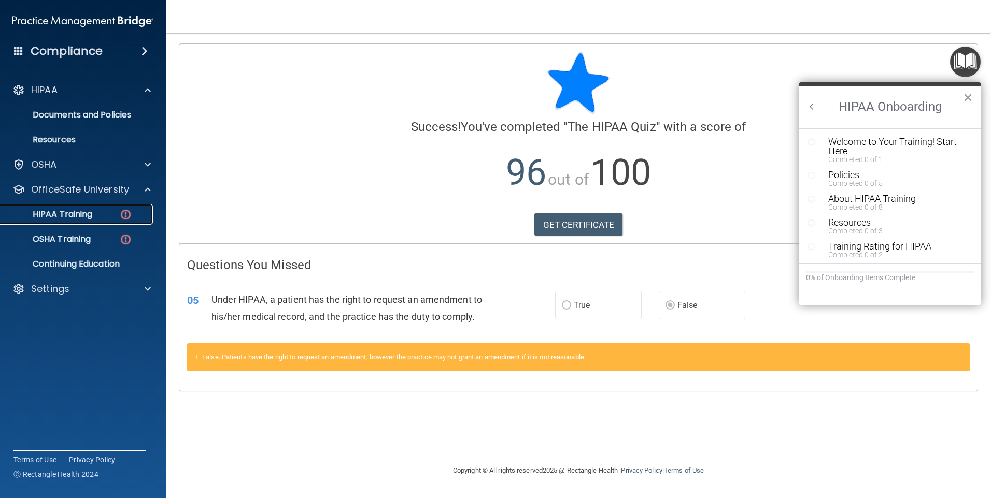
click at [92, 218] on p "HIPAA Training" at bounding box center [49, 214] width 85 height 10
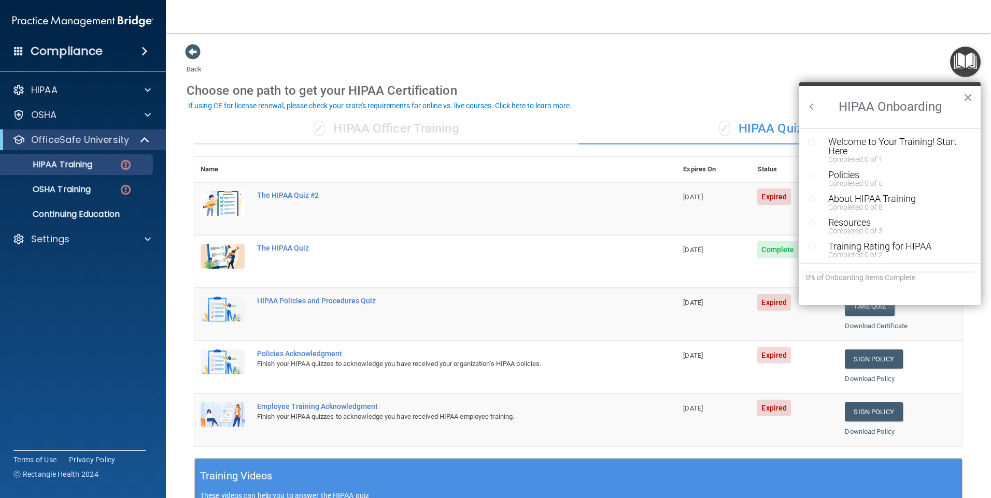
click at [963, 99] on button "×" at bounding box center [968, 97] width 10 height 17
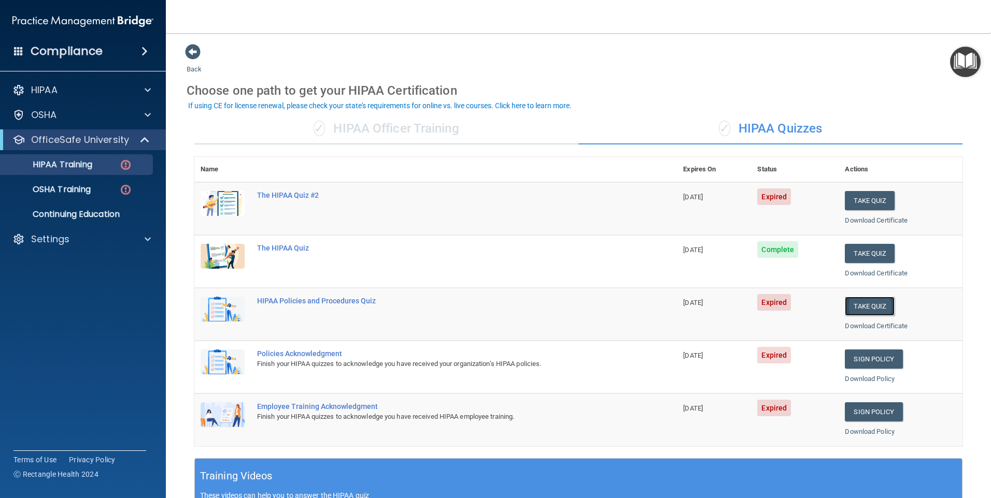
click at [857, 308] on button "Take Quiz" at bounding box center [869, 306] width 50 height 19
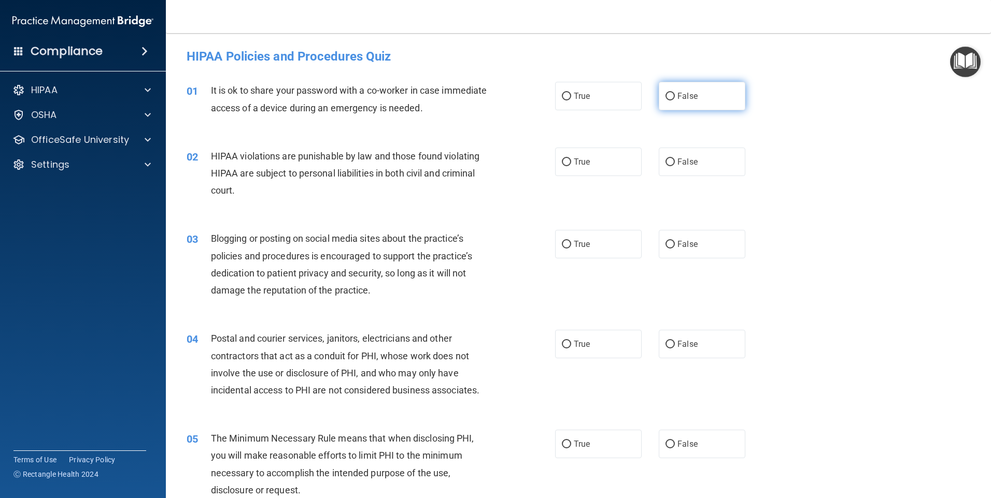
click at [659, 97] on label "False" at bounding box center [701, 96] width 87 height 28
click at [665, 97] on input "False" at bounding box center [669, 97] width 9 height 8
radio input "true"
click at [563, 161] on input "True" at bounding box center [566, 163] width 9 height 8
radio input "true"
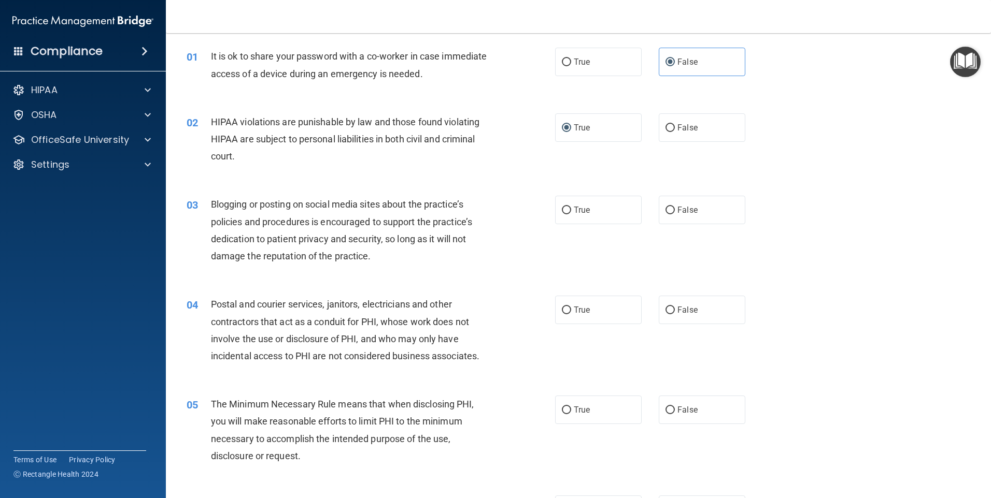
scroll to position [52, 0]
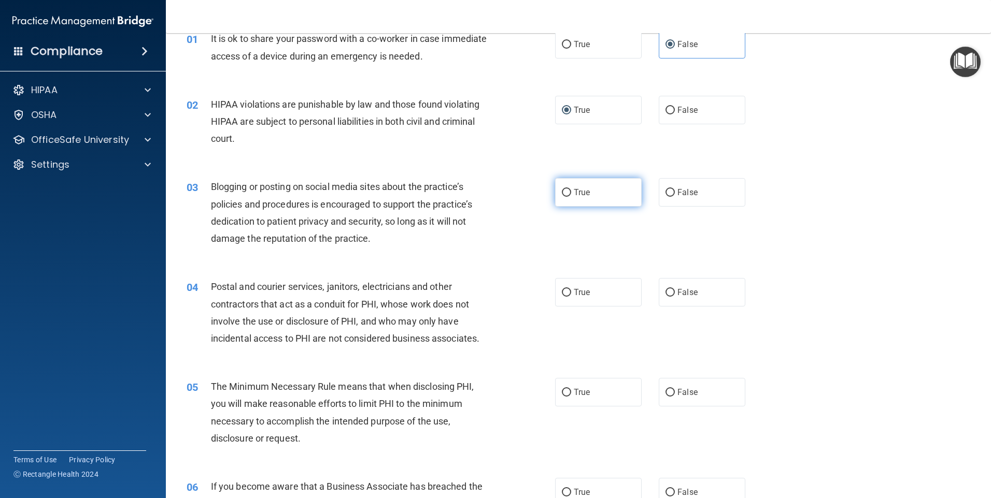
click at [563, 195] on input "True" at bounding box center [566, 193] width 9 height 8
radio input "true"
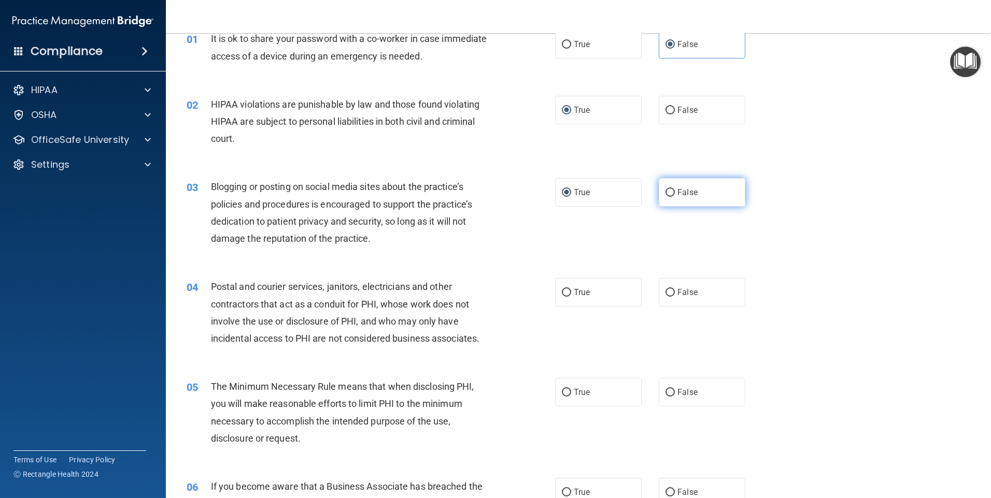
click at [669, 190] on input "False" at bounding box center [669, 193] width 9 height 8
radio input "true"
radio input "false"
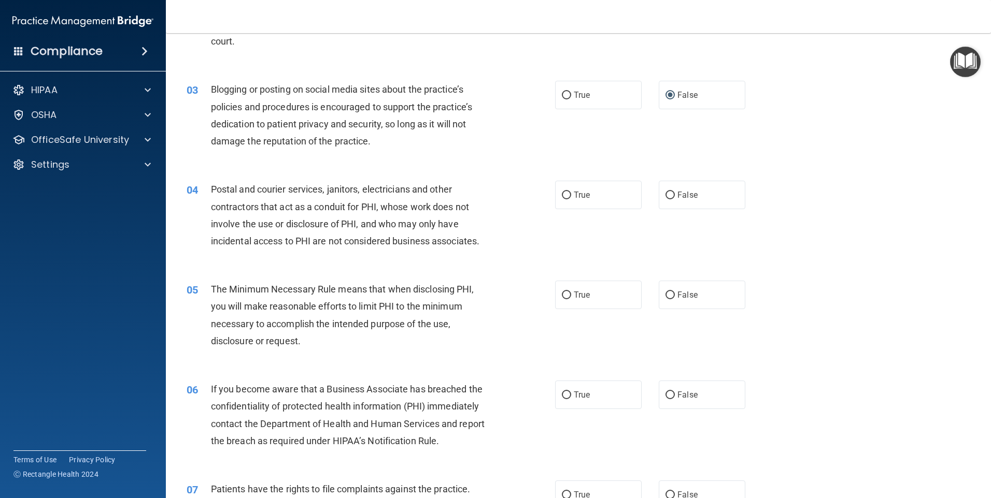
scroll to position [155, 0]
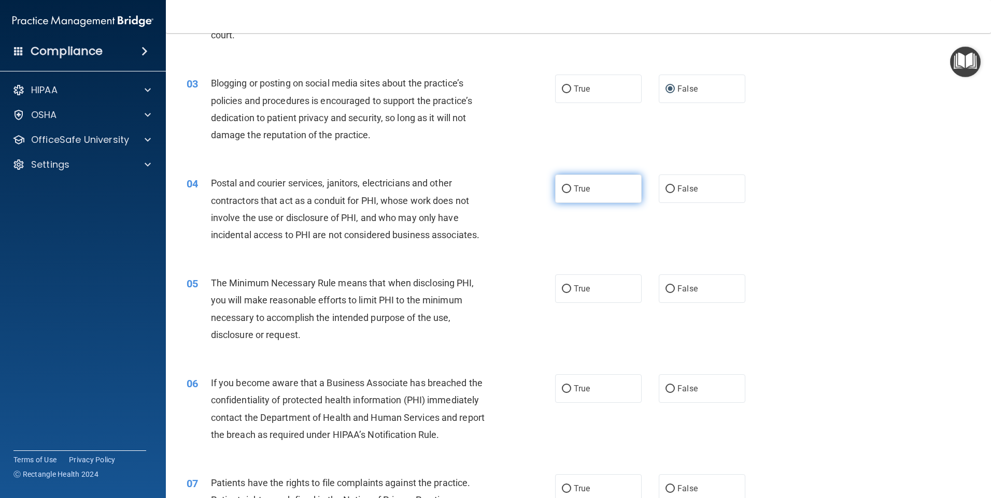
click at [562, 187] on input "True" at bounding box center [566, 189] width 9 height 8
radio input "true"
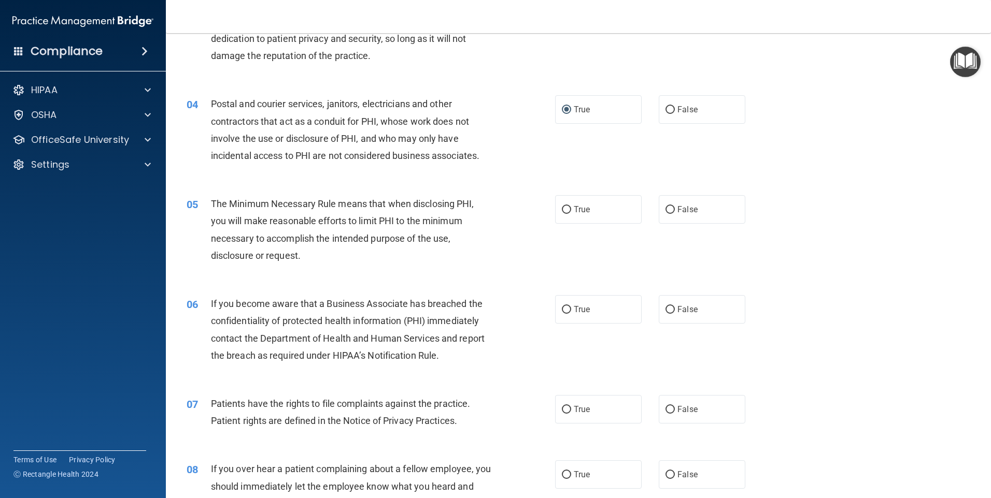
scroll to position [259, 0]
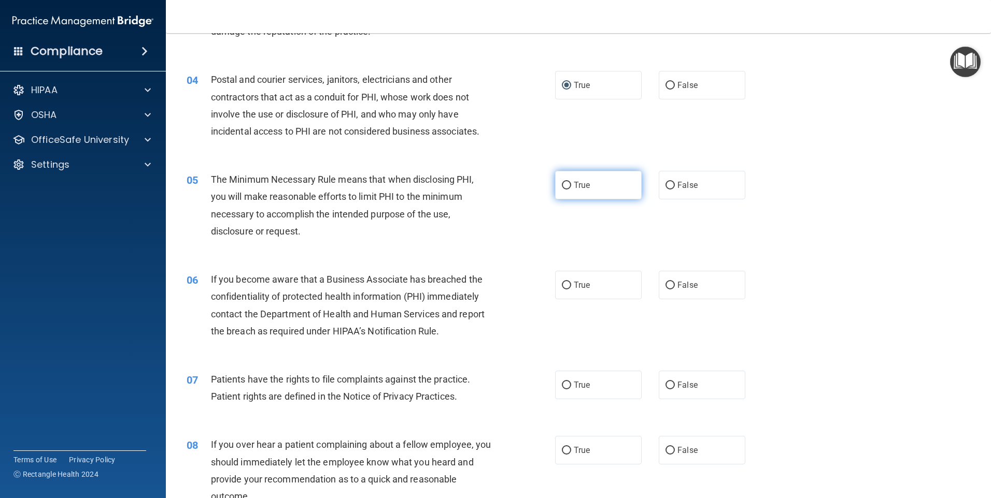
click at [563, 186] on input "True" at bounding box center [566, 186] width 9 height 8
radio input "true"
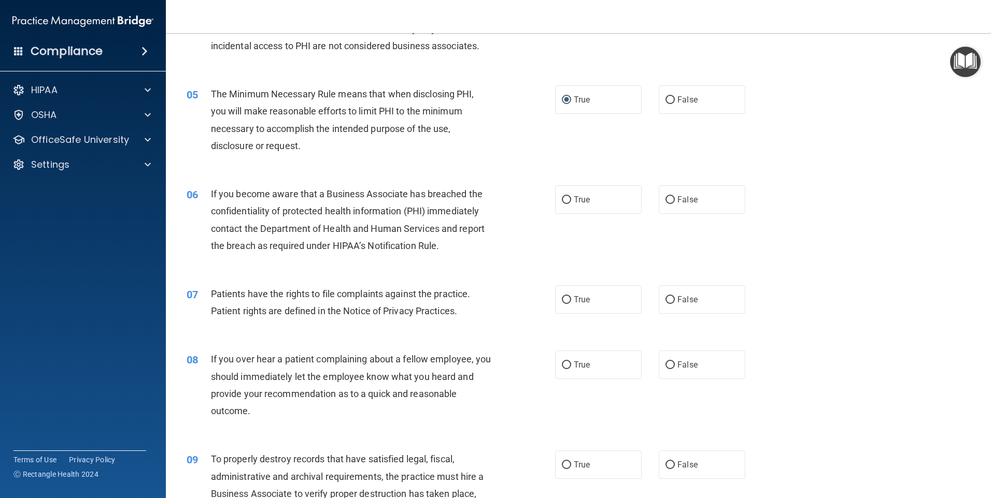
scroll to position [363, 0]
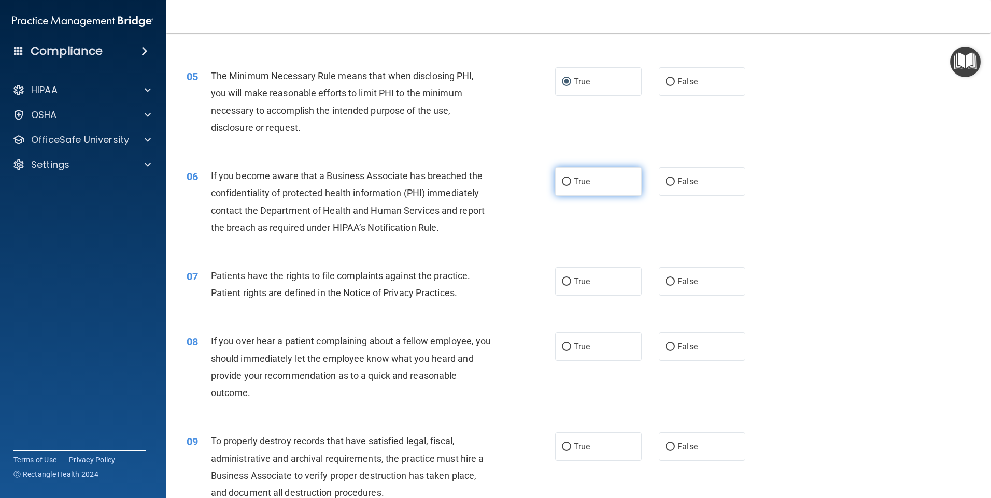
click at [565, 183] on input "True" at bounding box center [566, 182] width 9 height 8
radio input "true"
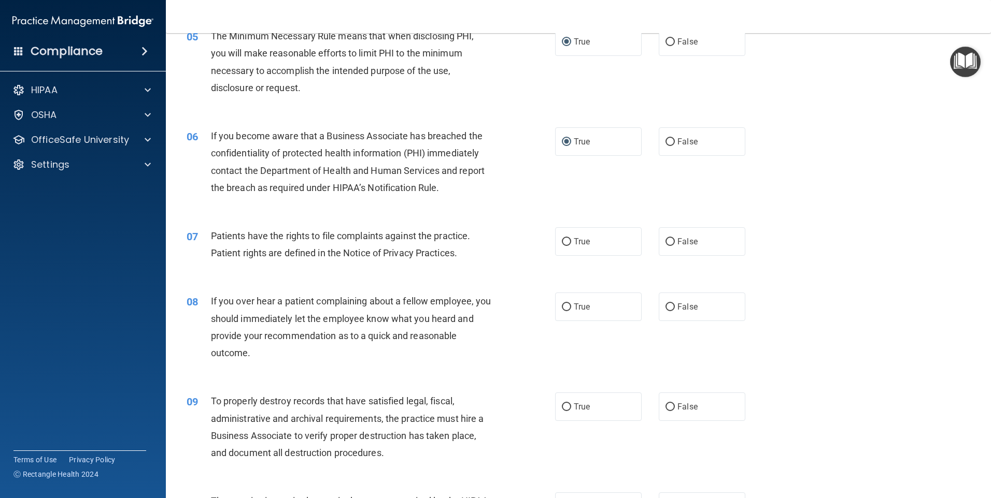
scroll to position [466, 0]
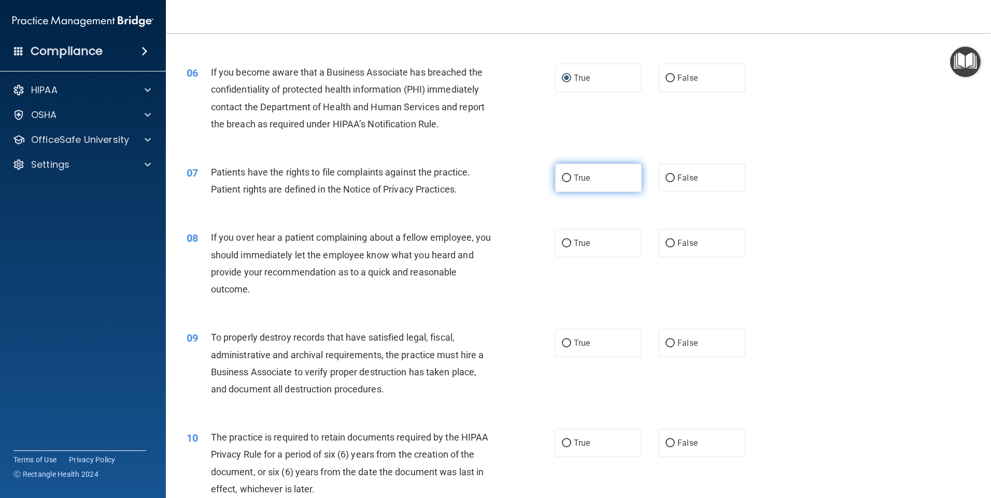
click at [565, 178] on input "True" at bounding box center [566, 179] width 9 height 8
radio input "true"
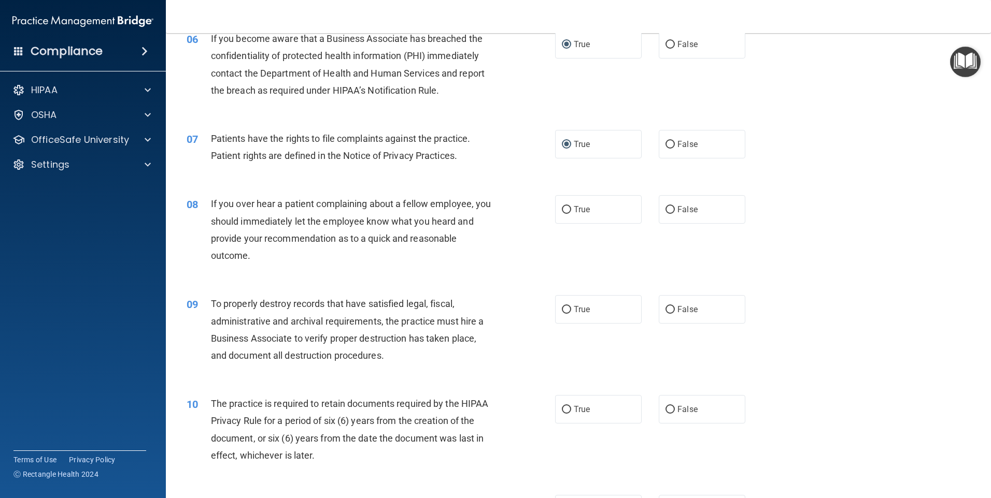
scroll to position [518, 0]
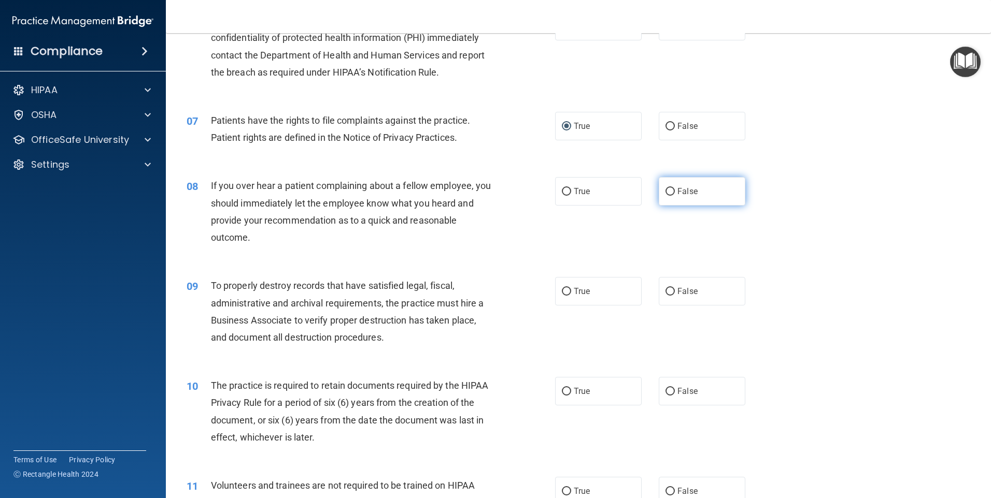
click at [665, 190] on input "False" at bounding box center [669, 192] width 9 height 8
radio input "true"
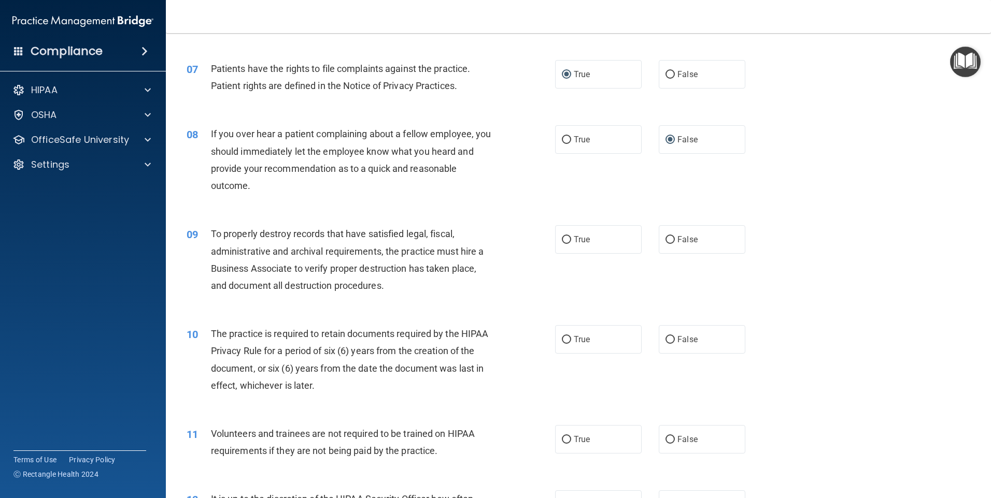
scroll to position [622, 0]
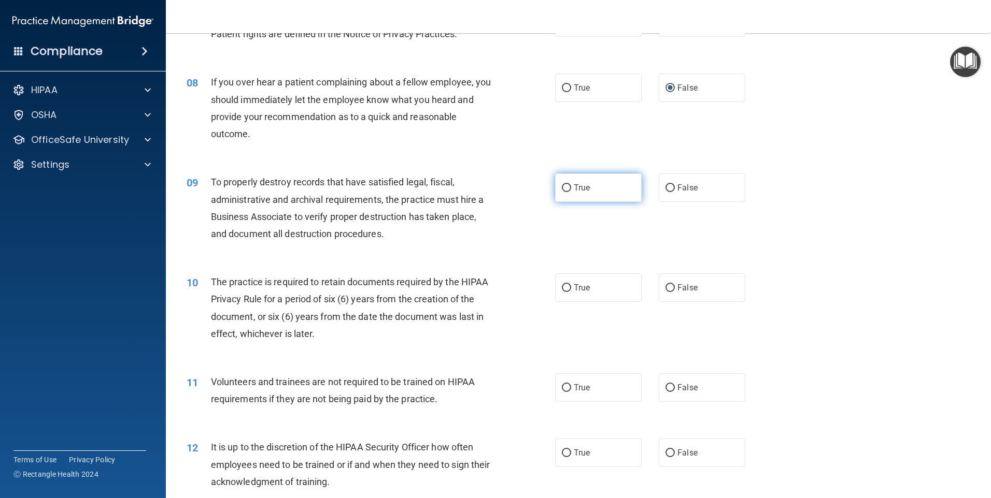
click at [562, 187] on input "True" at bounding box center [566, 188] width 9 height 8
radio input "true"
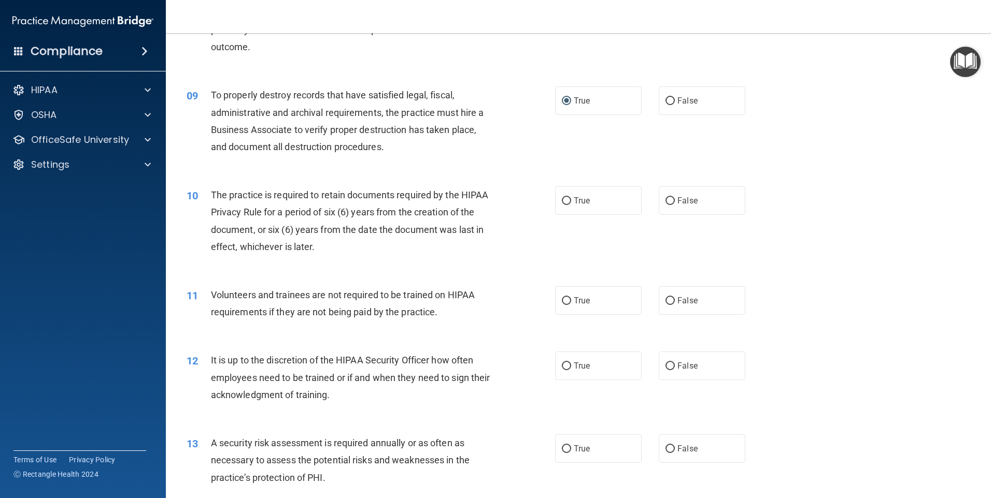
scroll to position [725, 0]
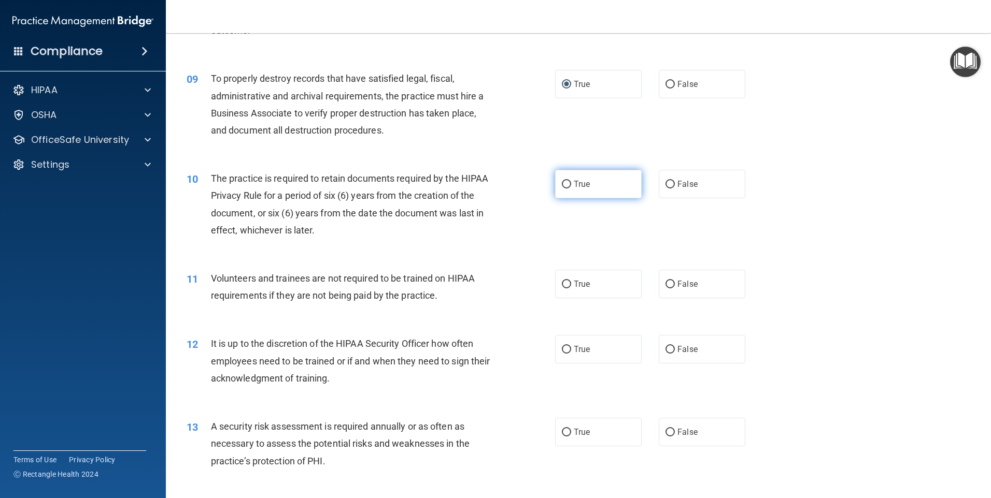
click at [573, 185] on span "True" at bounding box center [581, 184] width 16 height 10
click at [570, 185] on input "True" at bounding box center [566, 185] width 9 height 8
radio input "true"
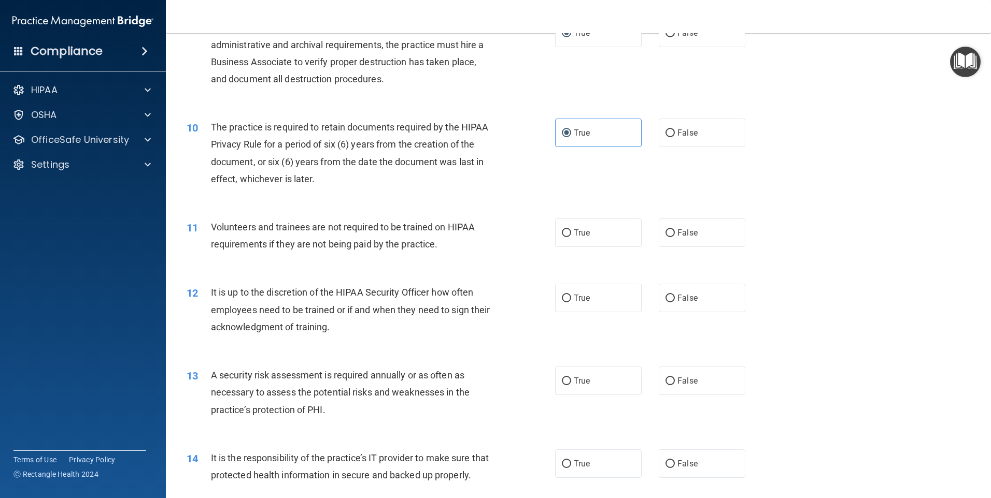
scroll to position [777, 0]
click at [658, 233] on label "False" at bounding box center [701, 232] width 87 height 28
click at [665, 233] on input "False" at bounding box center [669, 233] width 9 height 8
radio input "true"
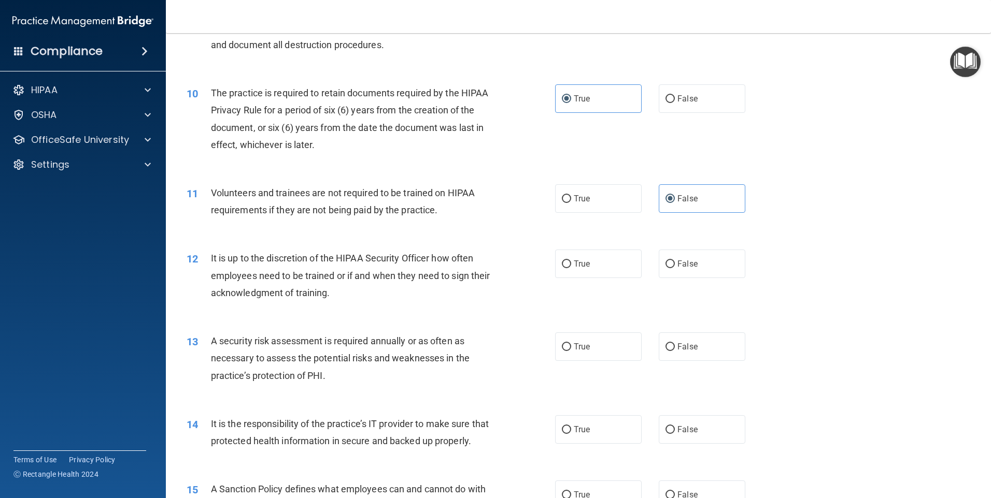
scroll to position [829, 0]
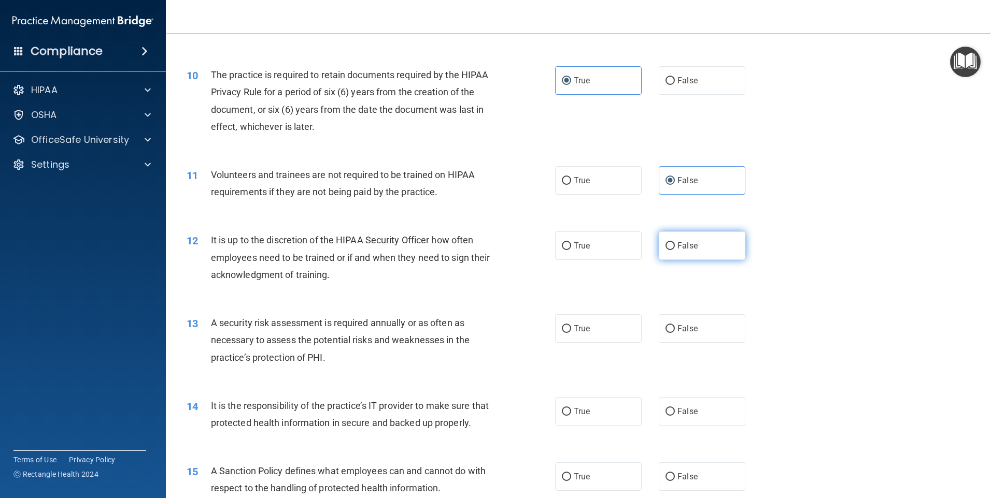
click at [668, 248] on input "False" at bounding box center [669, 246] width 9 height 8
radio input "true"
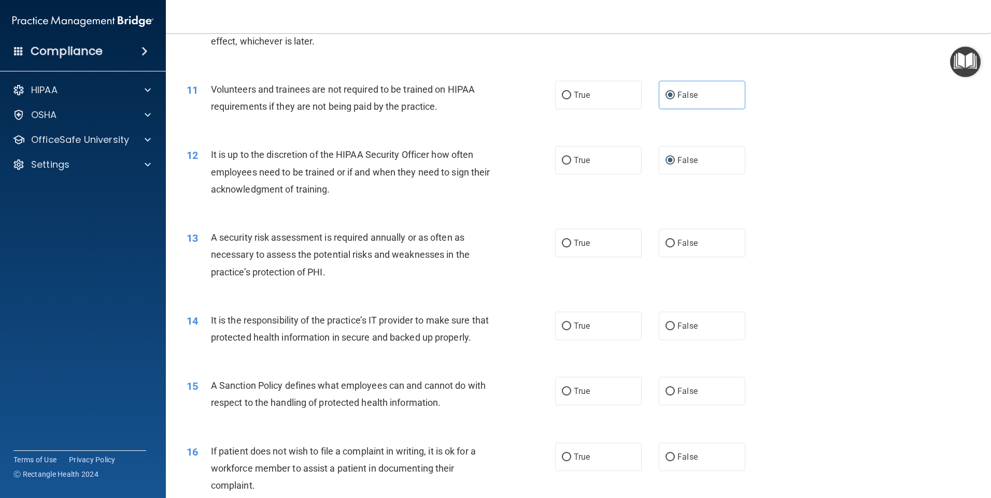
scroll to position [933, 0]
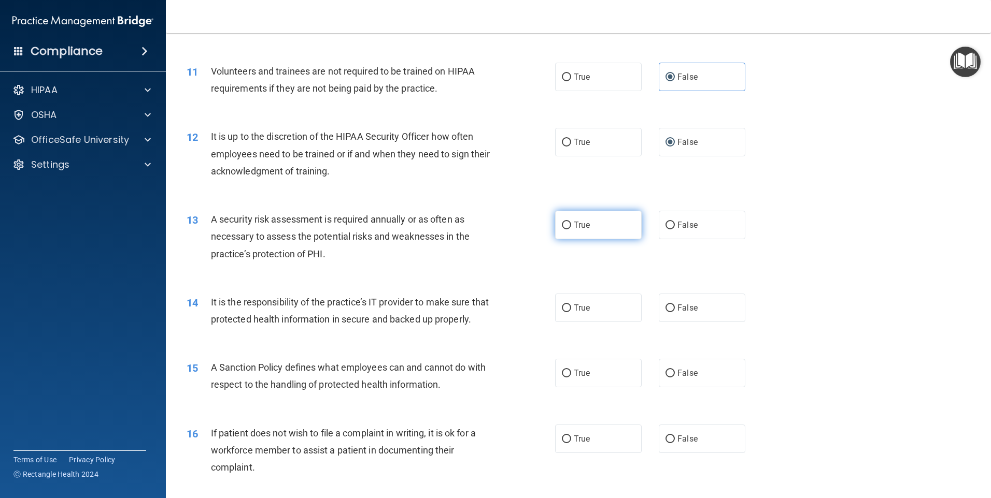
click at [562, 226] on input "True" at bounding box center [566, 226] width 9 height 8
radio input "true"
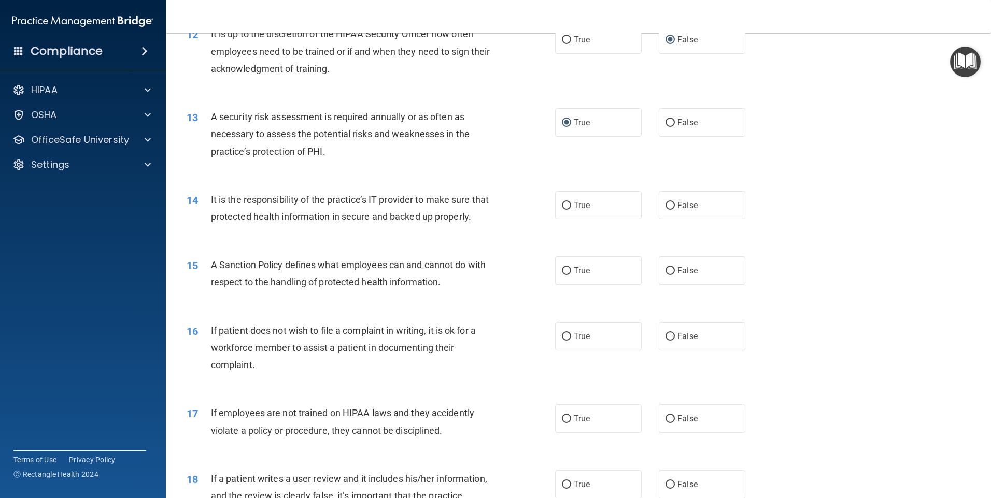
scroll to position [1036, 0]
click at [563, 205] on input "True" at bounding box center [566, 205] width 9 height 8
radio input "true"
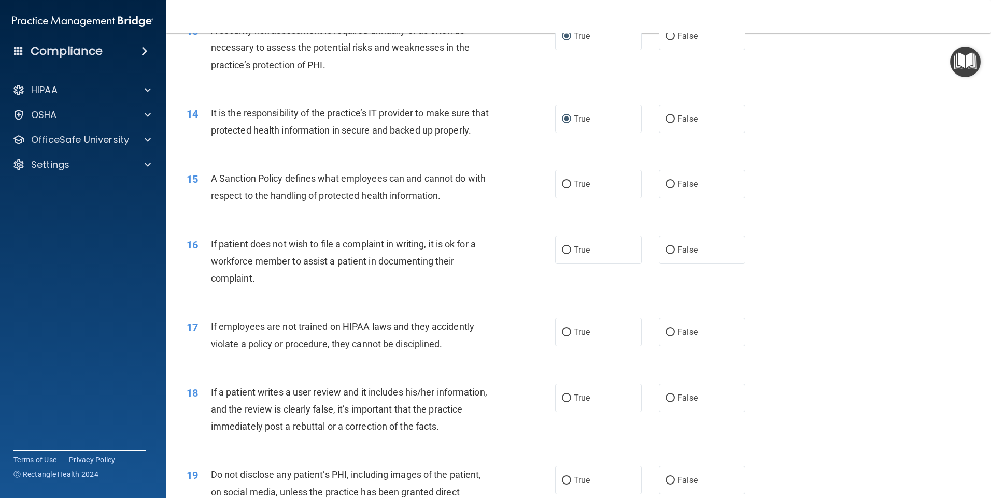
scroll to position [1140, 0]
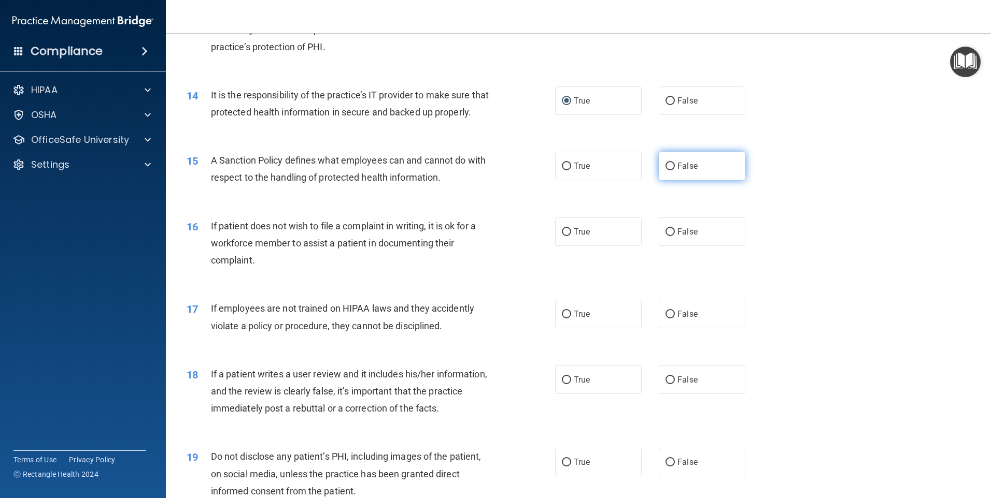
click at [665, 170] on input "False" at bounding box center [669, 167] width 9 height 8
radio input "true"
click at [573, 237] on span "True" at bounding box center [581, 232] width 16 height 10
click at [570, 236] on input "True" at bounding box center [566, 232] width 9 height 8
radio input "true"
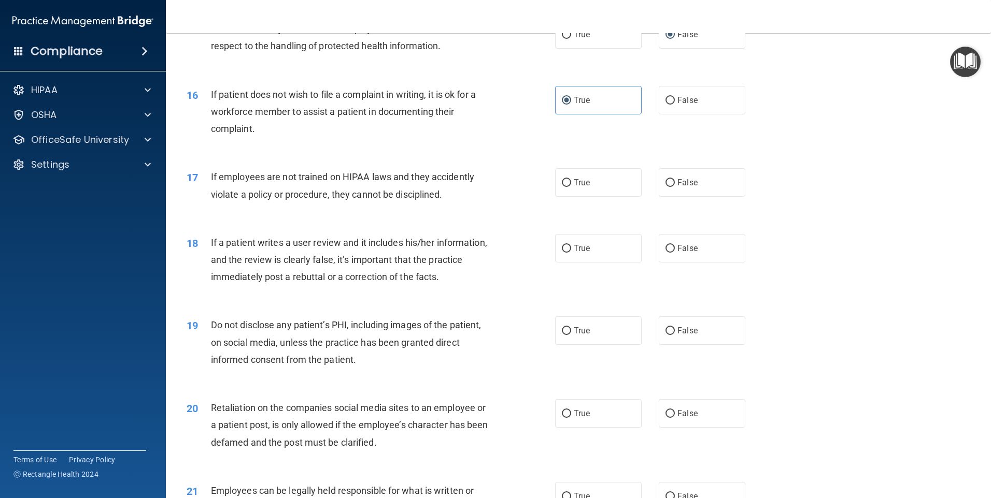
scroll to position [1295, 0]
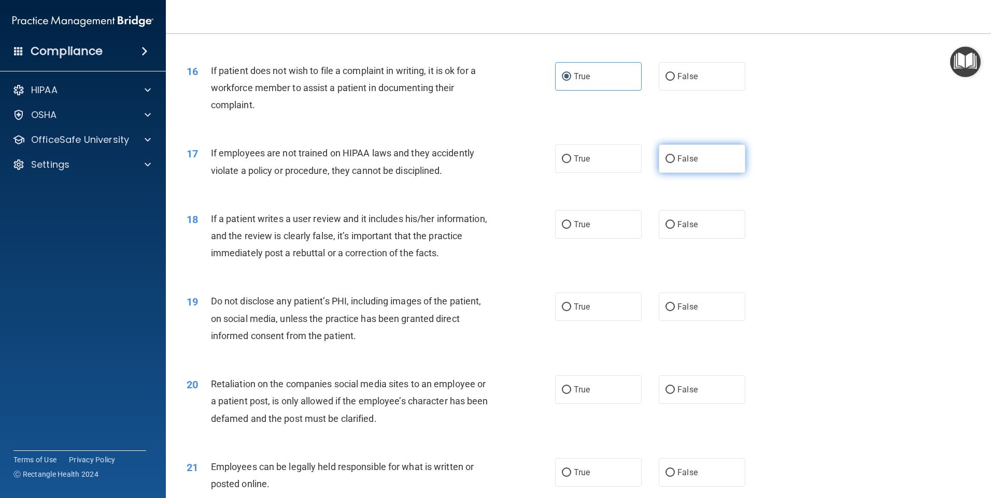
click at [665, 163] on input "False" at bounding box center [669, 159] width 9 height 8
radio input "true"
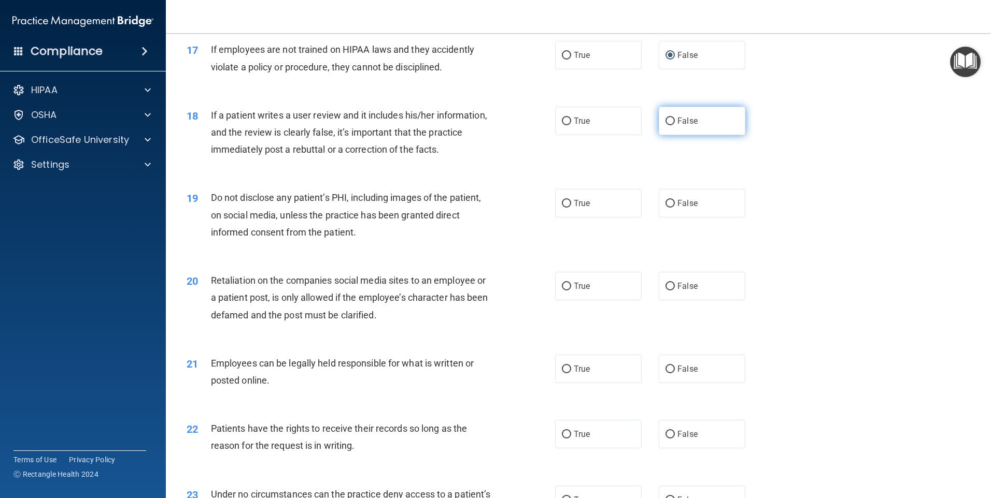
click at [665, 125] on input "False" at bounding box center [669, 122] width 9 height 8
radio input "true"
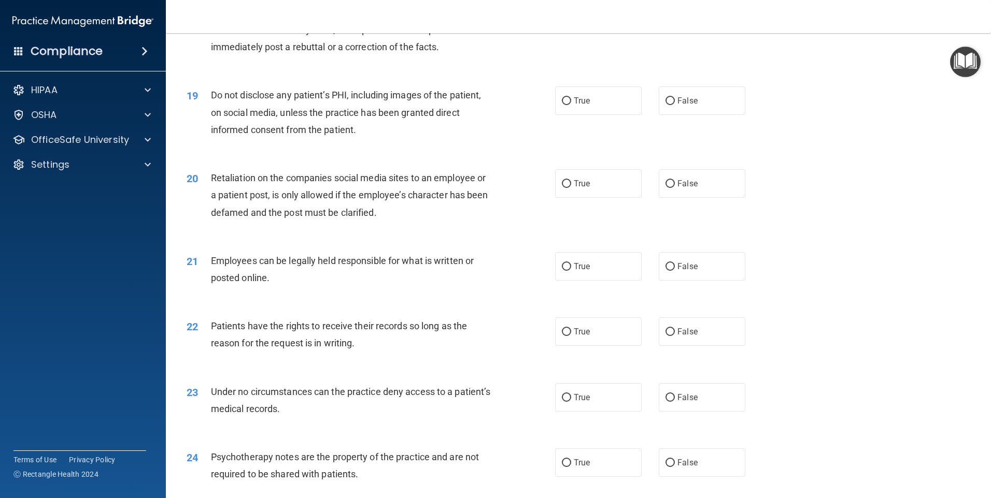
scroll to position [1502, 0]
click at [564, 104] on input "True" at bounding box center [566, 100] width 9 height 8
radio input "true"
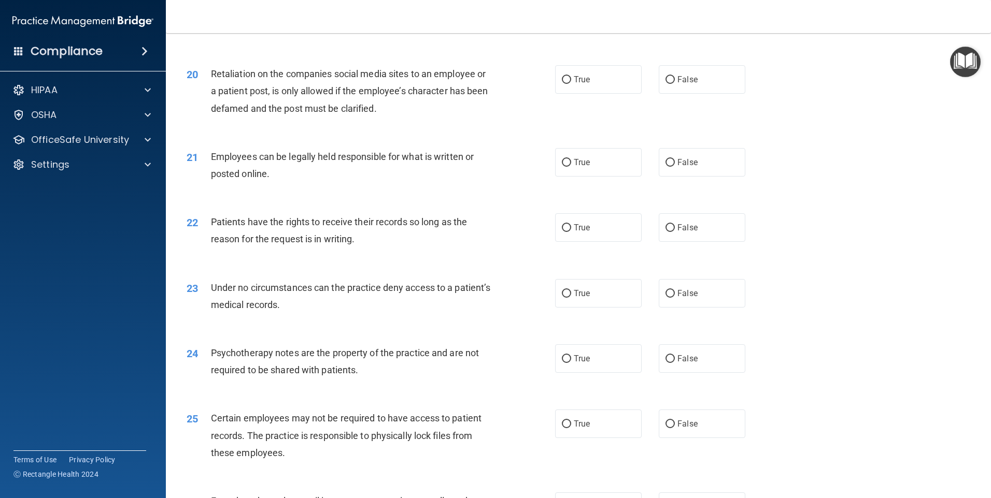
scroll to position [1606, 0]
click at [665, 83] on input "False" at bounding box center [669, 80] width 9 height 8
radio input "true"
click at [577, 167] on span "True" at bounding box center [581, 162] width 16 height 10
click at [571, 166] on input "True" at bounding box center [566, 163] width 9 height 8
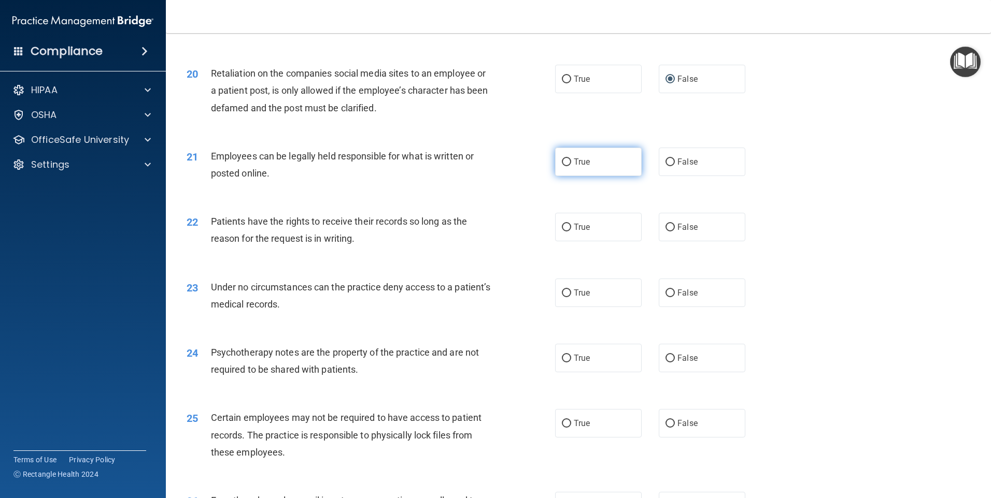
radio input "true"
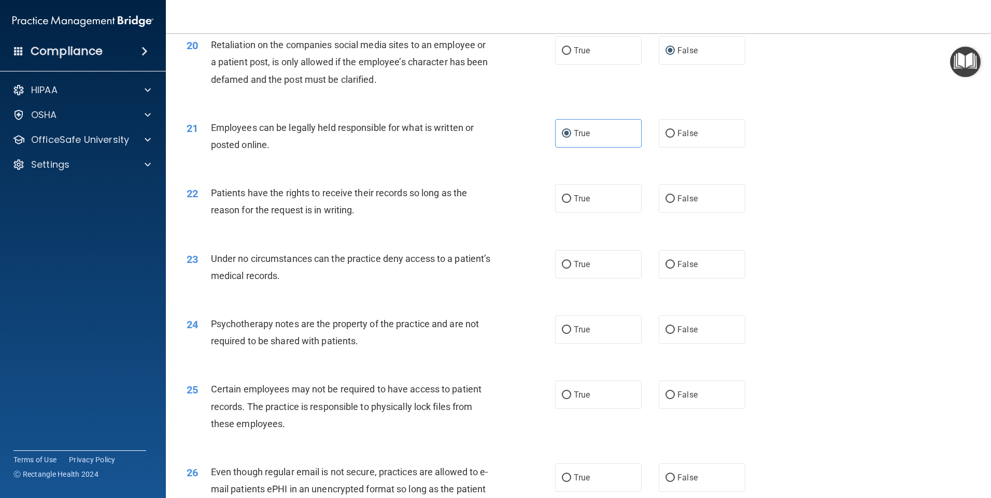
scroll to position [1658, 0]
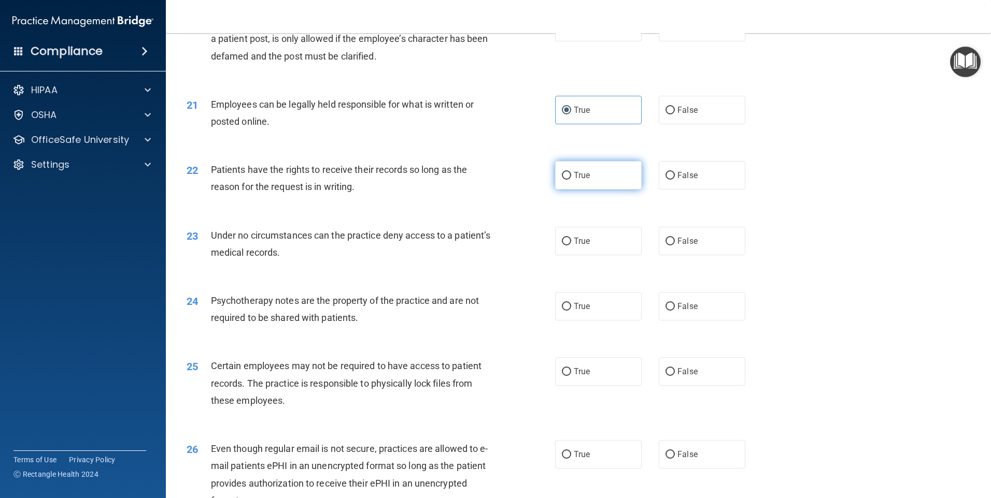
click at [562, 180] on input "True" at bounding box center [566, 176] width 9 height 8
radio input "true"
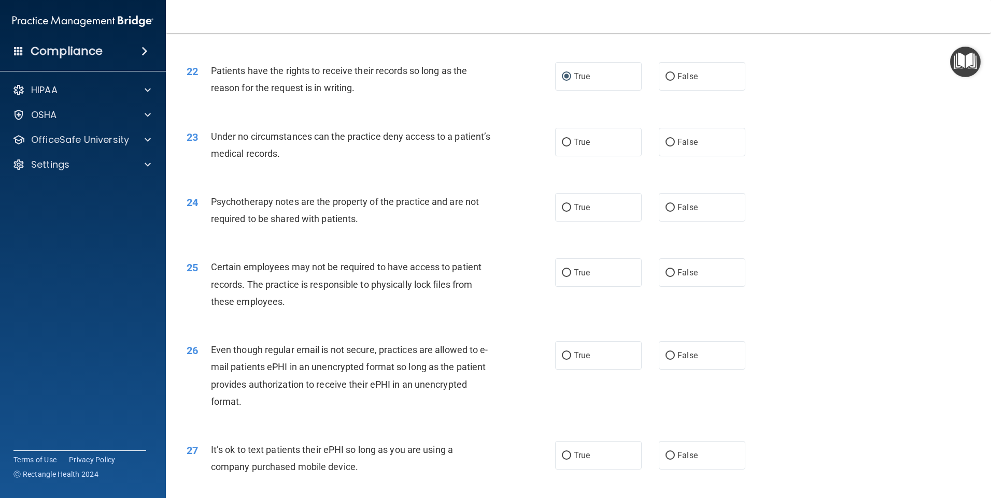
scroll to position [1761, 0]
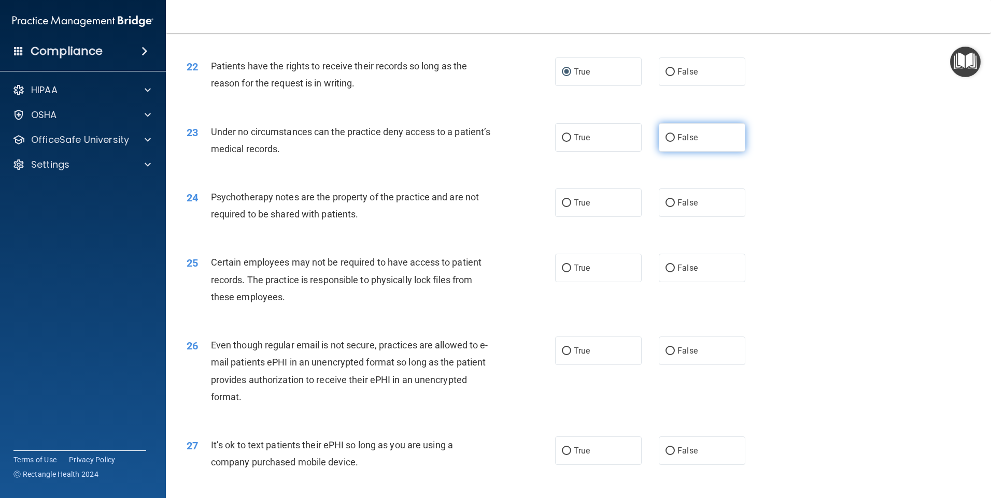
click at [668, 149] on label "False" at bounding box center [701, 137] width 87 height 28
click at [668, 142] on input "False" at bounding box center [669, 138] width 9 height 8
radio input "true"
click at [558, 216] on label "True" at bounding box center [598, 203] width 87 height 28
click at [562, 207] on input "True" at bounding box center [566, 203] width 9 height 8
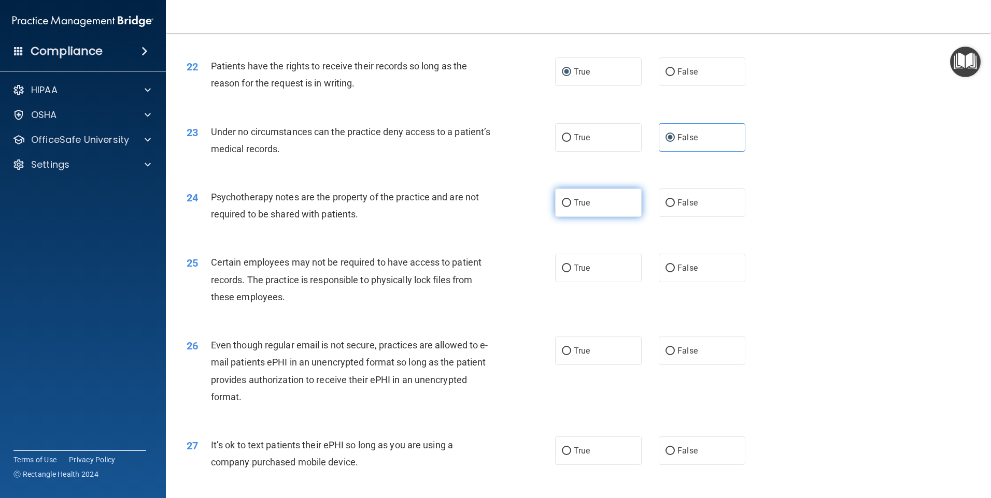
radio input "true"
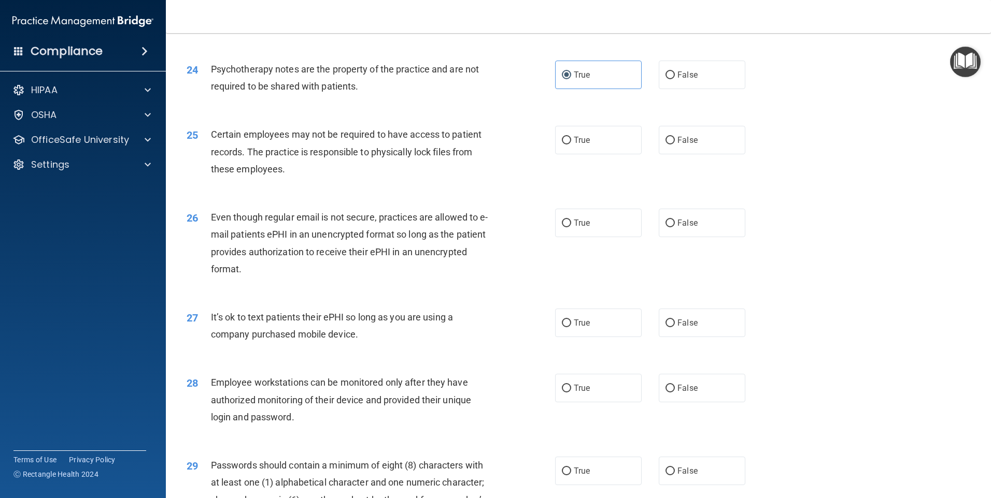
scroll to position [1917, 0]
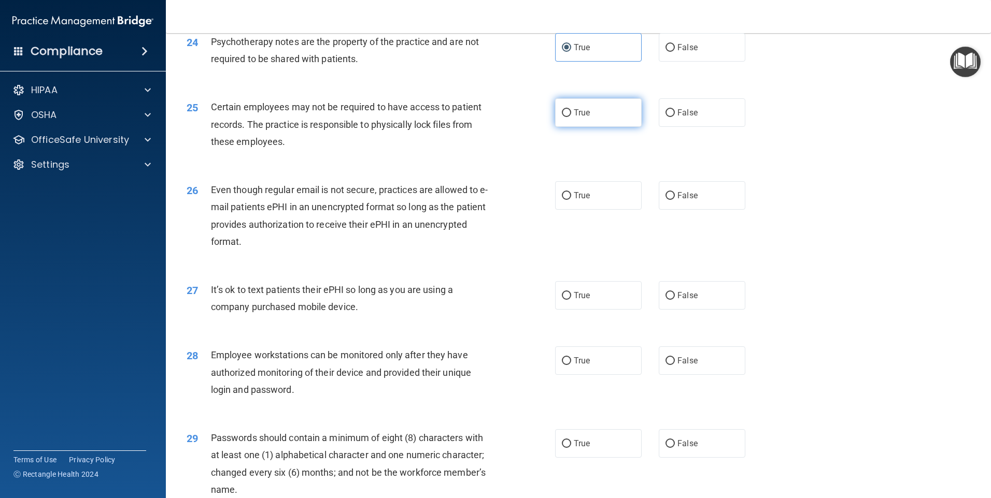
click at [563, 117] on input "True" at bounding box center [566, 113] width 9 height 8
radio input "true"
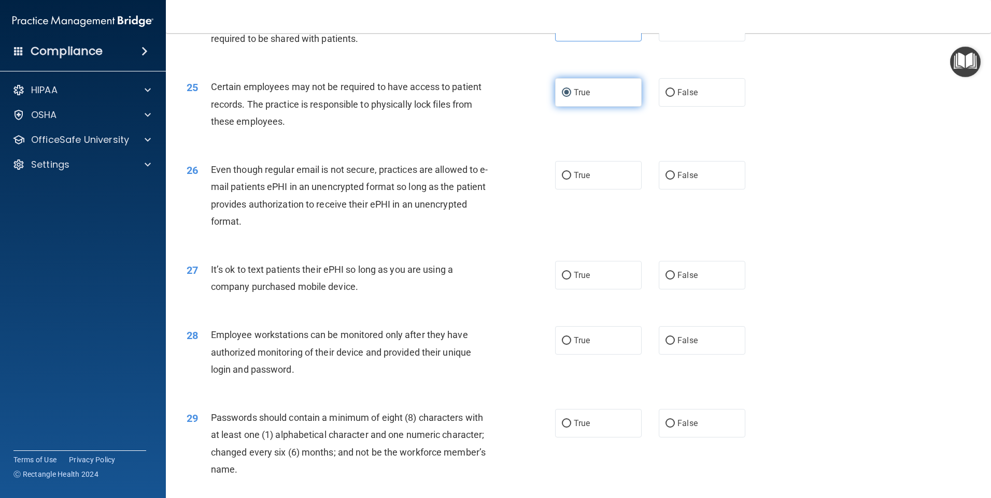
scroll to position [1969, 0]
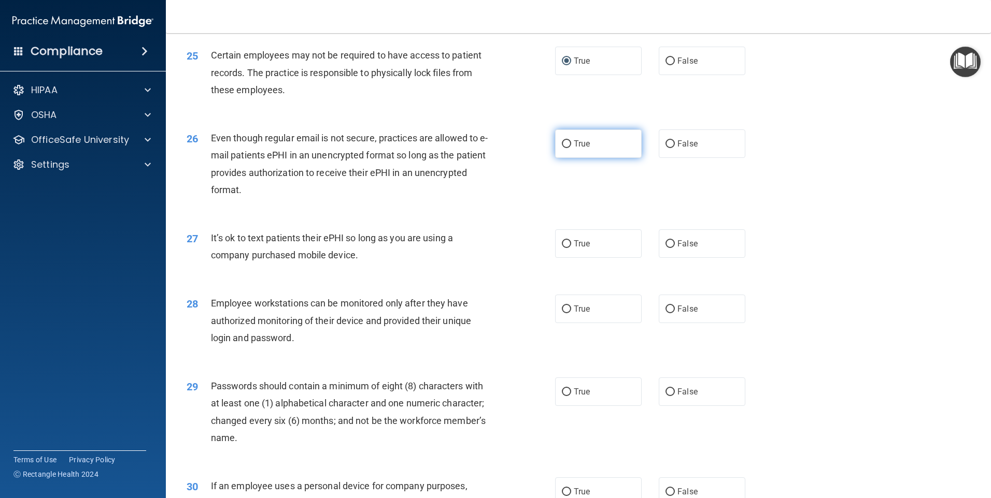
click at [566, 148] on input "True" at bounding box center [566, 144] width 9 height 8
radio input "true"
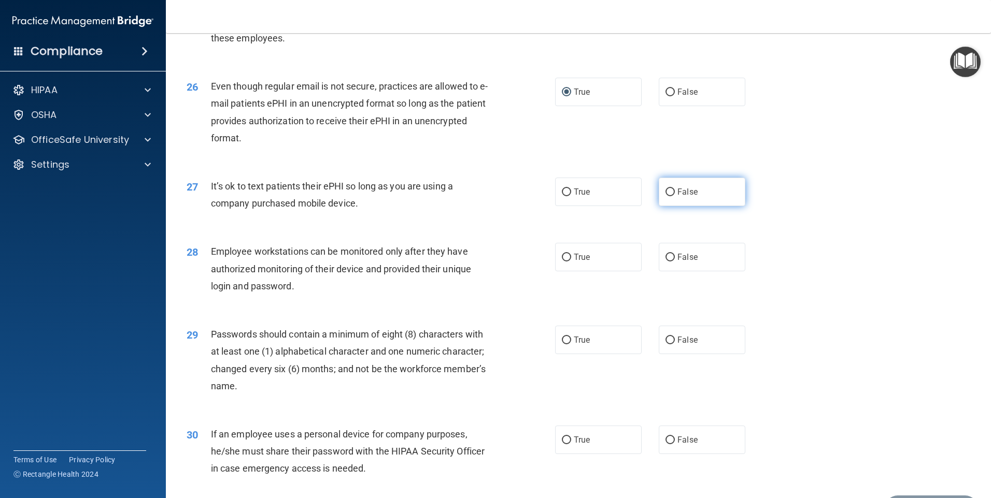
click at [664, 206] on label "False" at bounding box center [701, 192] width 87 height 28
click at [665, 196] on input "False" at bounding box center [669, 193] width 9 height 8
radio input "true"
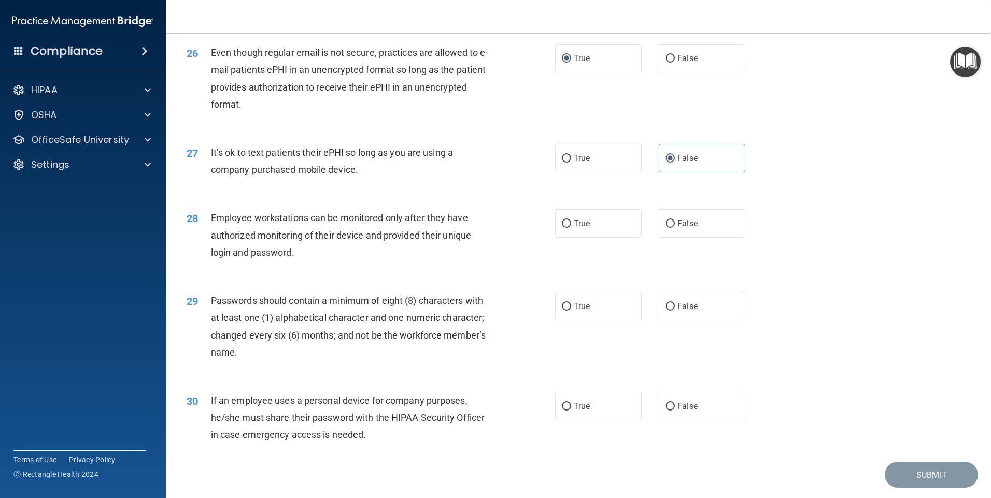
scroll to position [2072, 0]
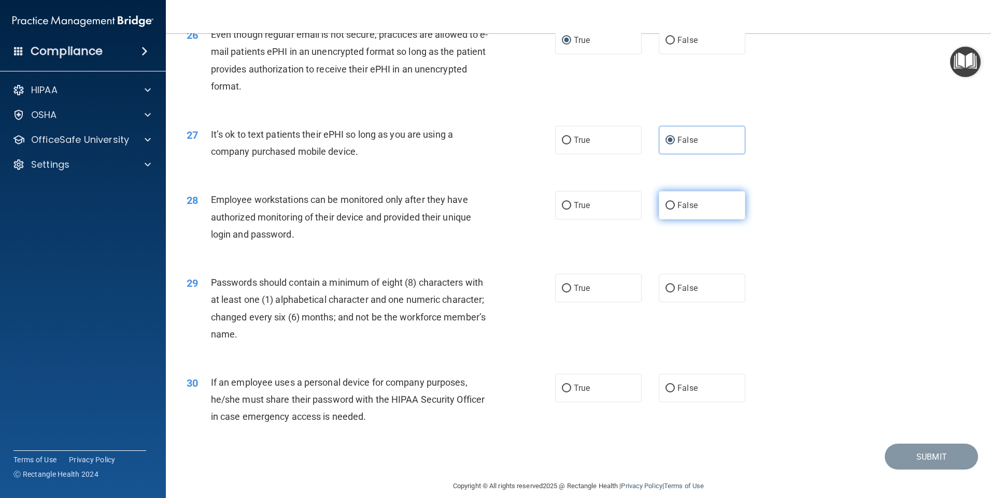
click at [665, 210] on input "False" at bounding box center [669, 206] width 9 height 8
radio input "true"
click at [566, 293] on input "True" at bounding box center [566, 289] width 9 height 8
radio input "true"
click at [665, 393] on input "False" at bounding box center [669, 389] width 9 height 8
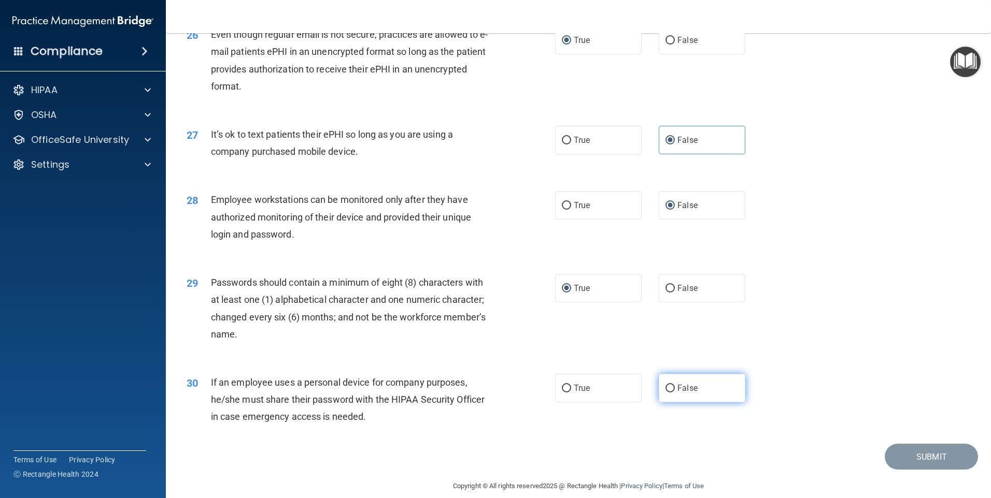
radio input "true"
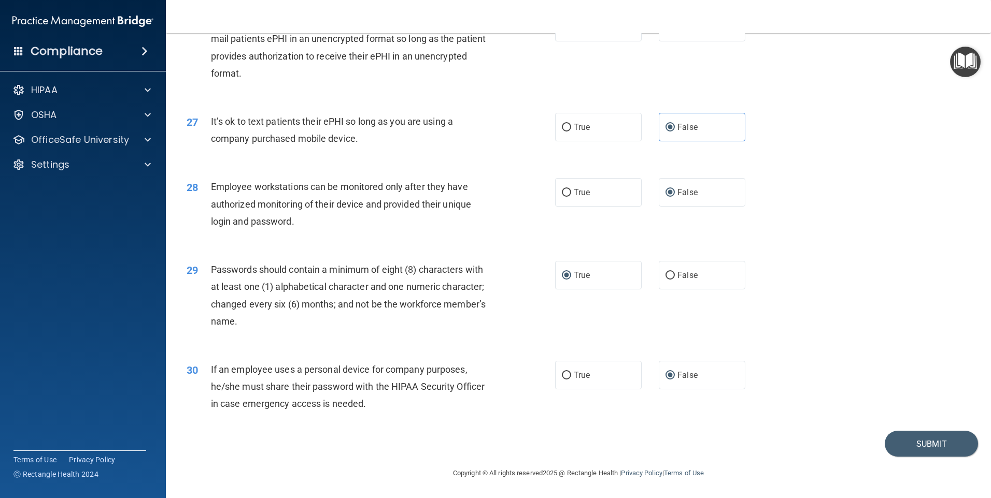
scroll to position [2102, 0]
click at [913, 443] on button "Submit" at bounding box center [930, 444] width 93 height 26
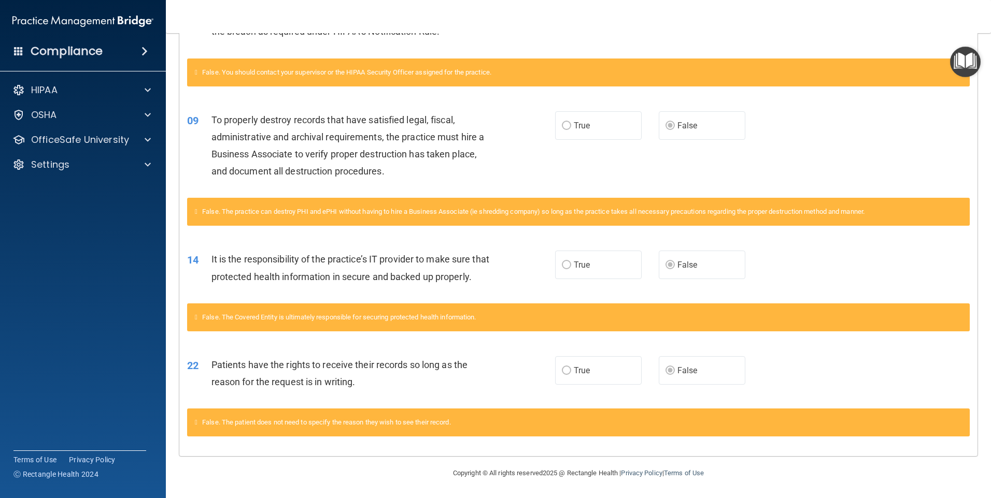
scroll to position [337, 0]
click at [86, 138] on p "OfficeSafe University" at bounding box center [80, 140] width 98 height 12
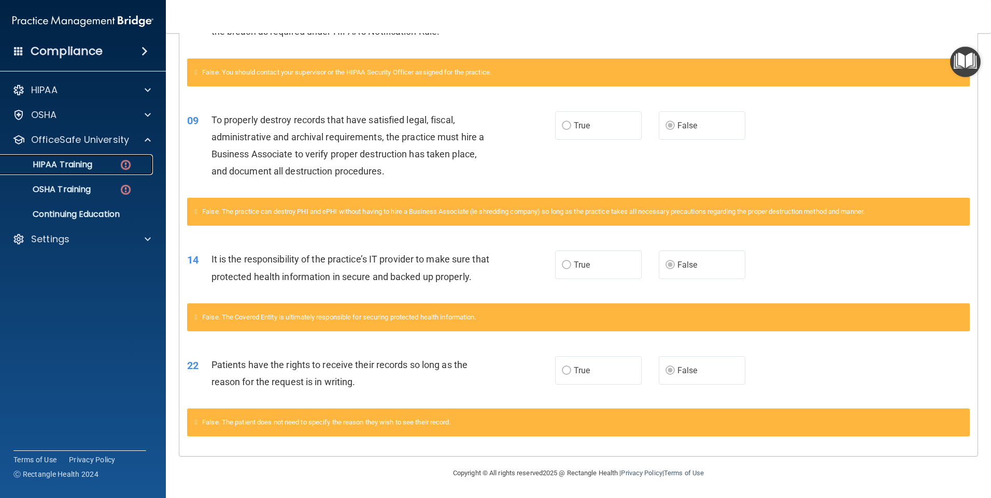
click at [83, 163] on p "HIPAA Training" at bounding box center [49, 165] width 85 height 10
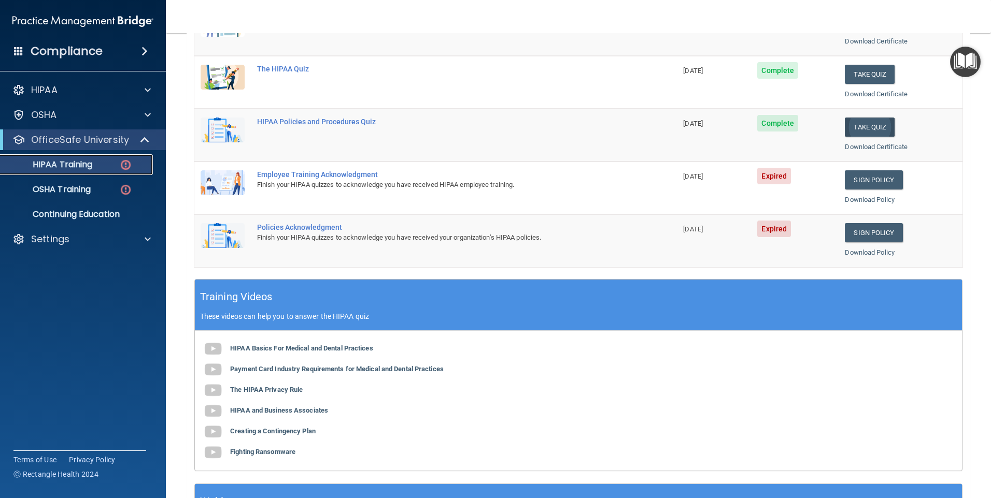
scroll to position [178, 0]
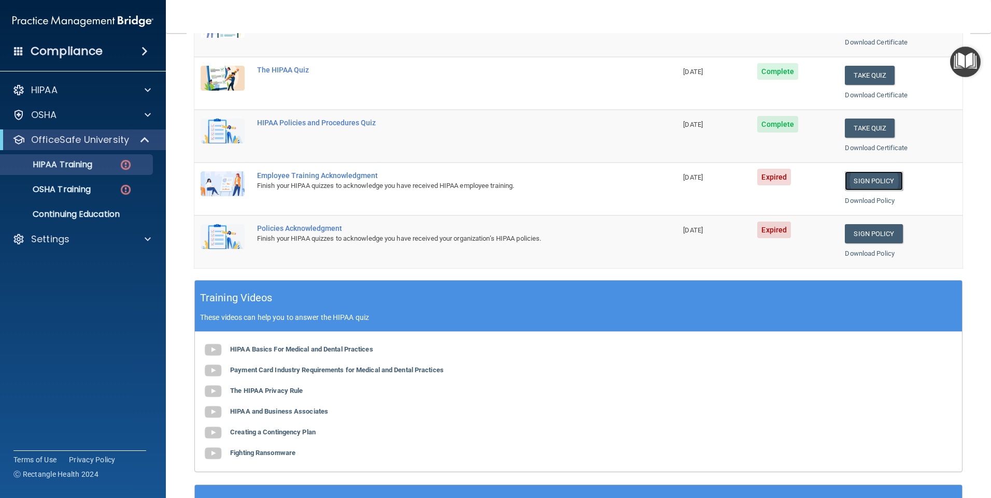
click at [864, 181] on link "Sign Policy" at bounding box center [873, 180] width 58 height 19
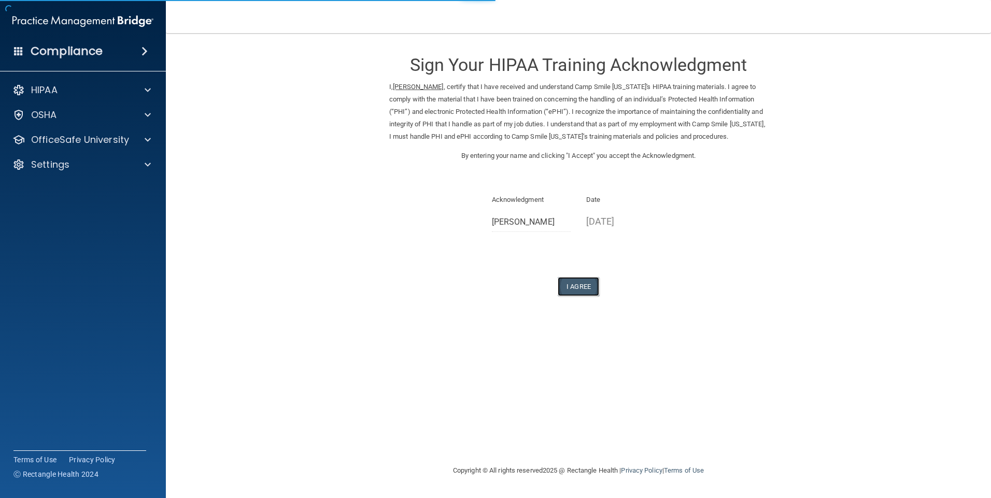
click at [574, 296] on button "I Agree" at bounding box center [577, 286] width 41 height 19
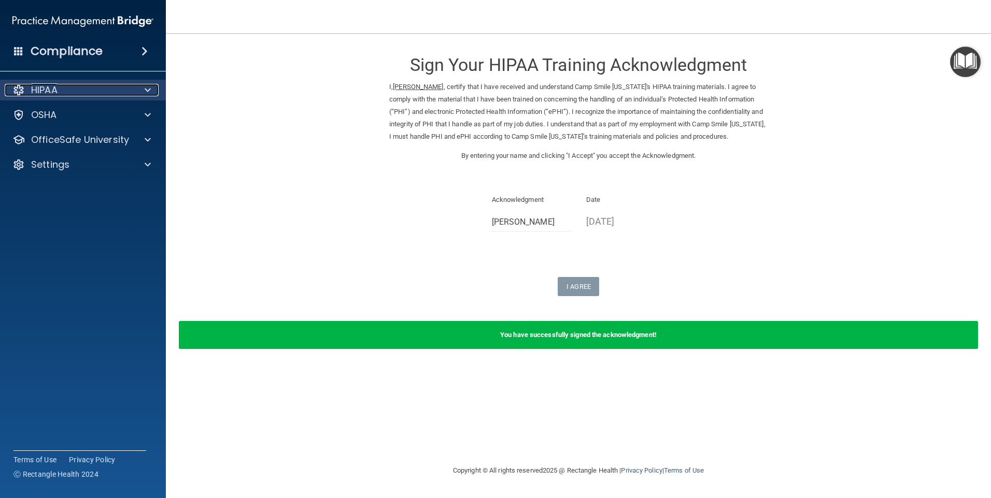
click at [45, 89] on p "HIPAA" at bounding box center [44, 90] width 26 height 12
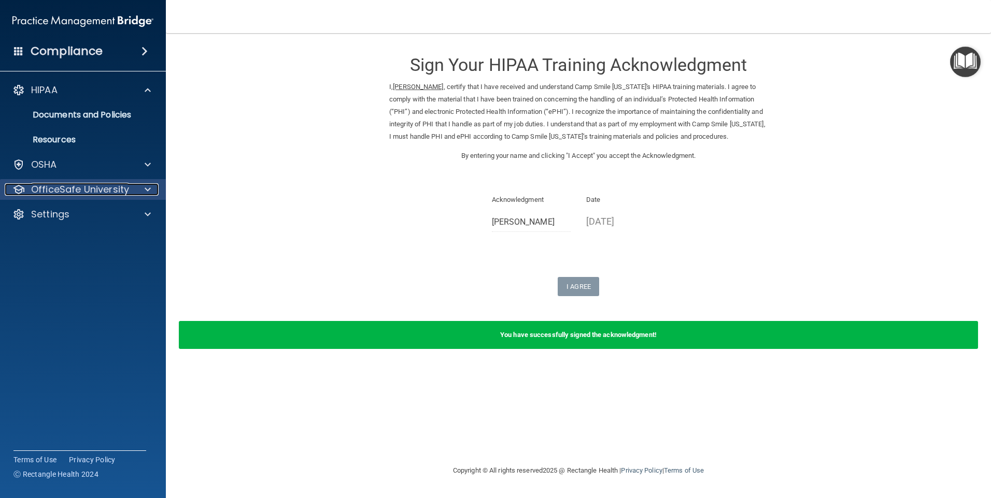
click at [60, 187] on p "OfficeSafe University" at bounding box center [80, 189] width 98 height 12
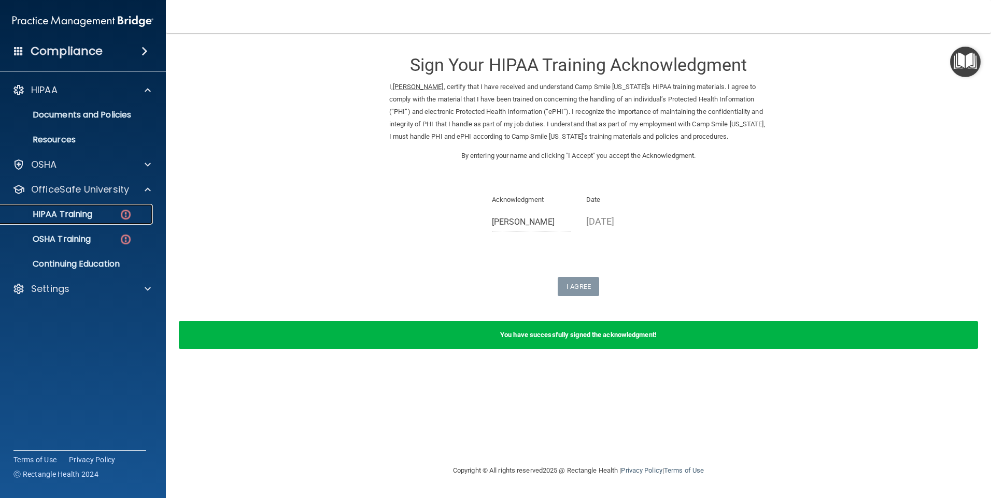
click at [61, 211] on p "HIPAA Training" at bounding box center [49, 214] width 85 height 10
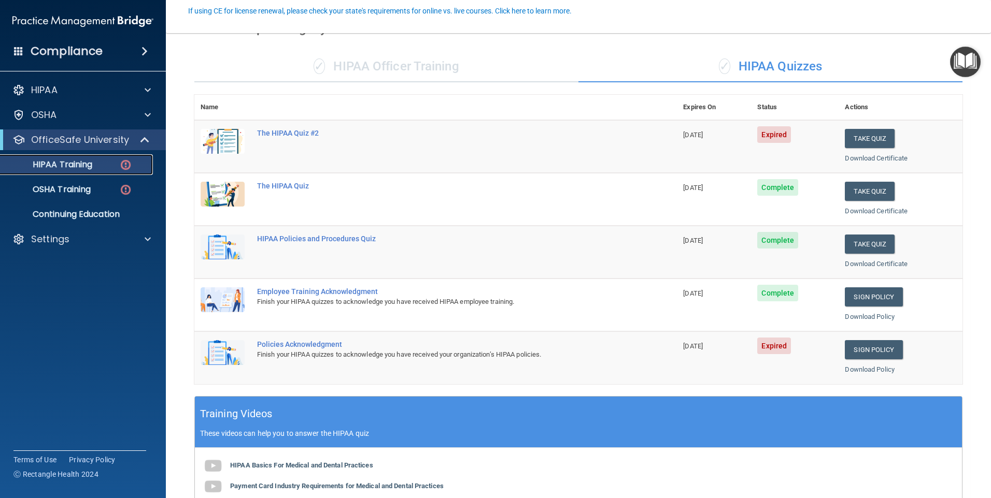
scroll to position [104, 0]
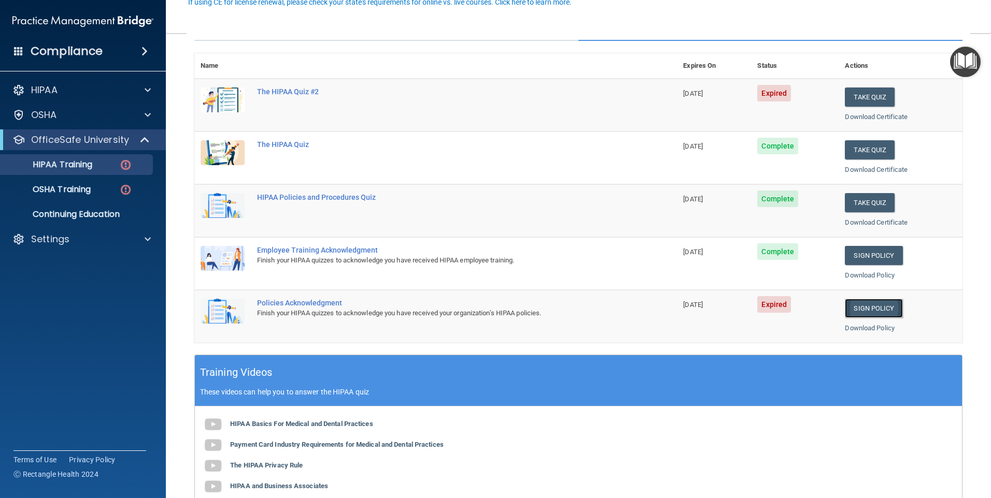
click at [857, 306] on link "Sign Policy" at bounding box center [873, 308] width 58 height 19
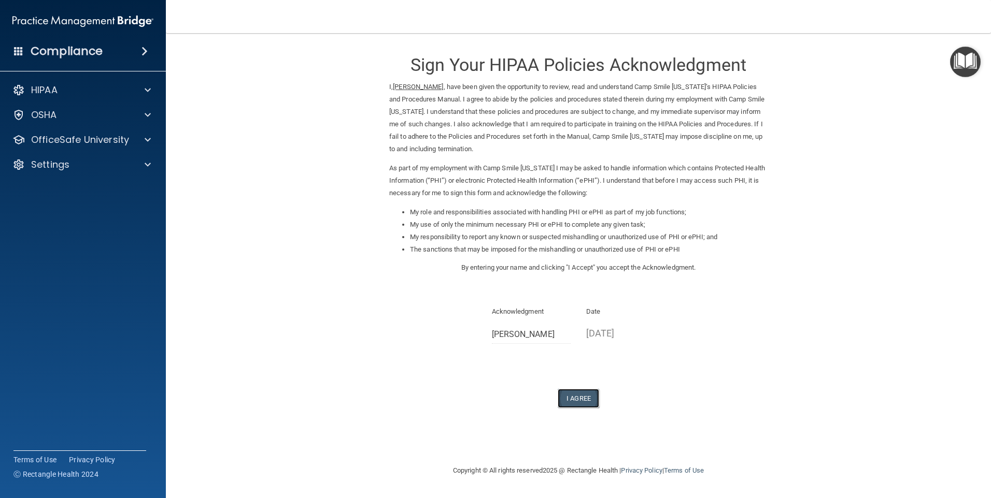
click at [569, 396] on button "I Agree" at bounding box center [577, 398] width 41 height 19
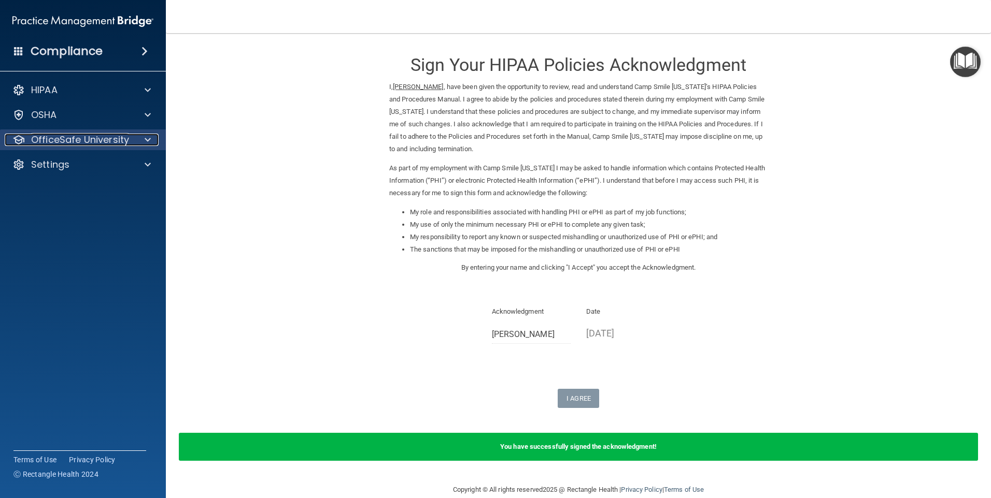
click at [63, 139] on p "OfficeSafe University" at bounding box center [80, 140] width 98 height 12
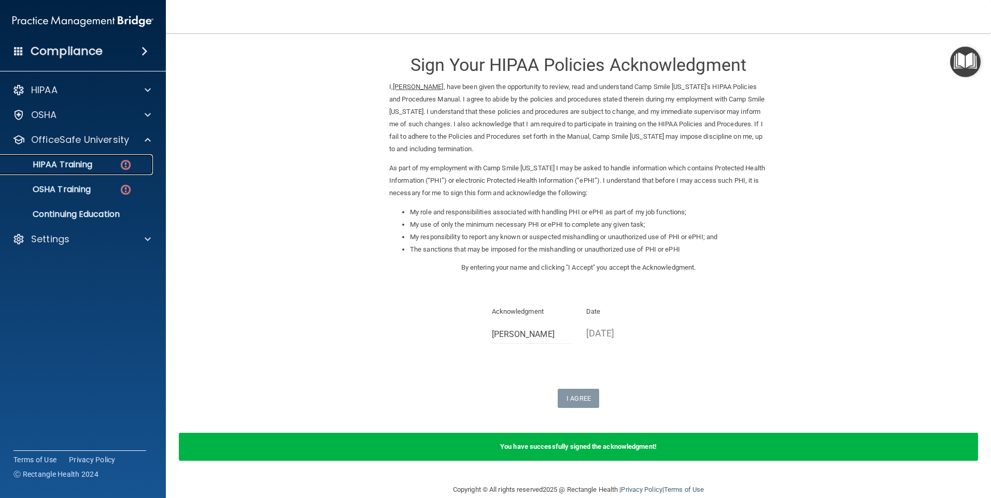
click at [57, 163] on p "HIPAA Training" at bounding box center [49, 165] width 85 height 10
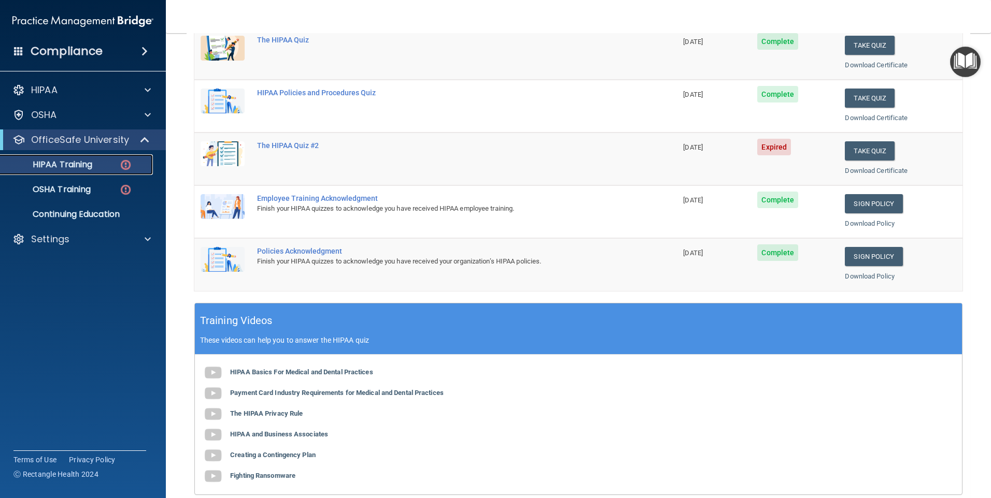
scroll to position [207, 0]
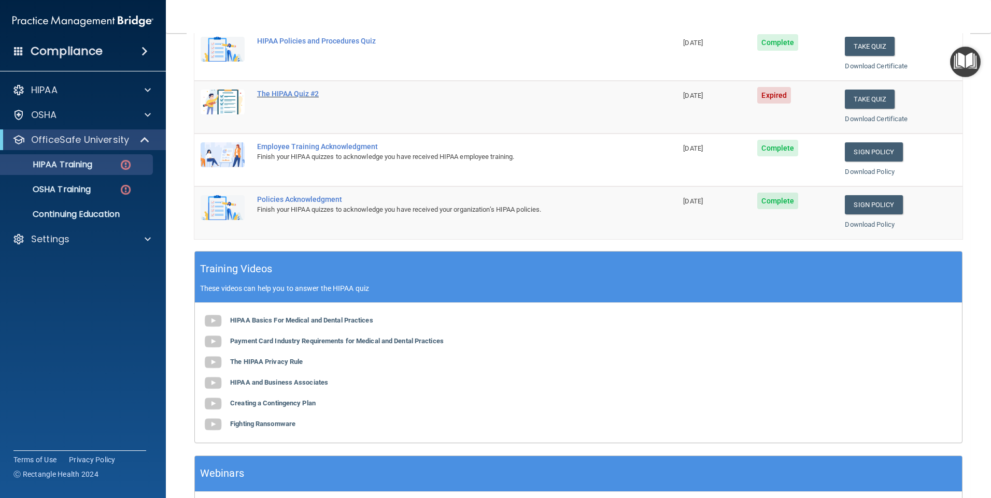
click at [276, 95] on div "The HIPAA Quiz #2" at bounding box center [441, 94] width 368 height 8
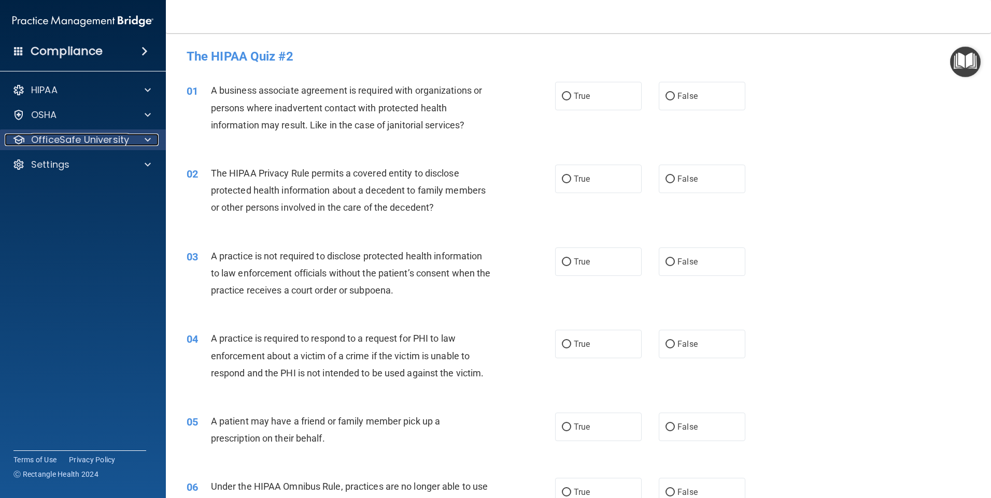
click at [76, 138] on p "OfficeSafe University" at bounding box center [80, 140] width 98 height 12
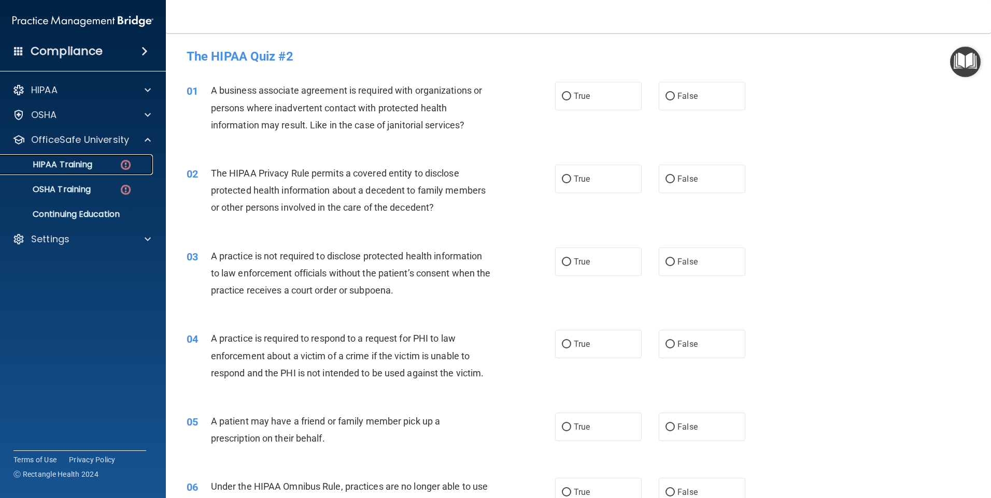
click at [89, 167] on p "HIPAA Training" at bounding box center [49, 165] width 85 height 10
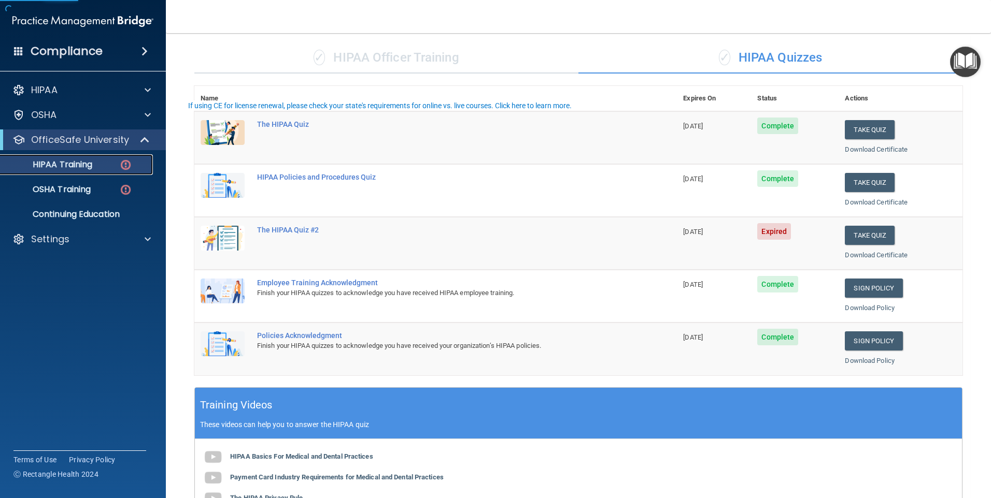
scroll to position [155, 0]
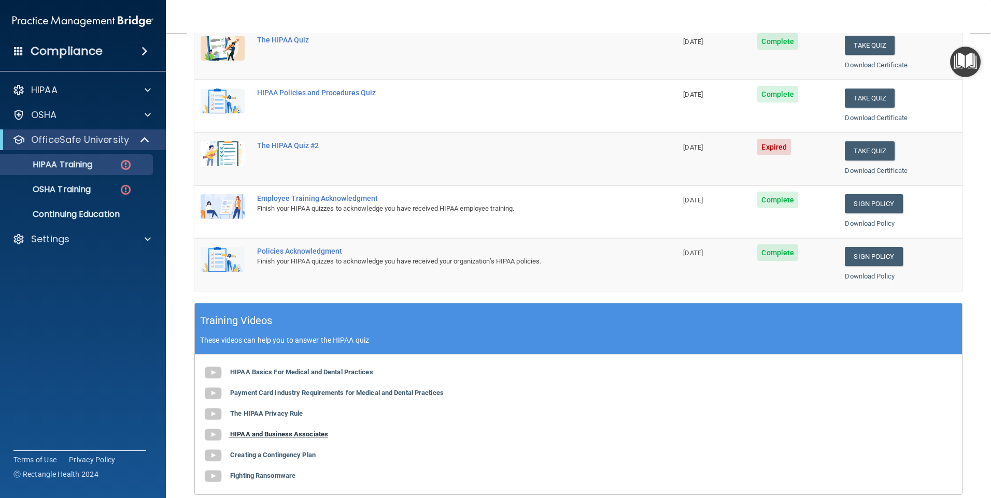
click at [277, 434] on b "HIPAA and Business Associates" at bounding box center [279, 435] width 98 height 8
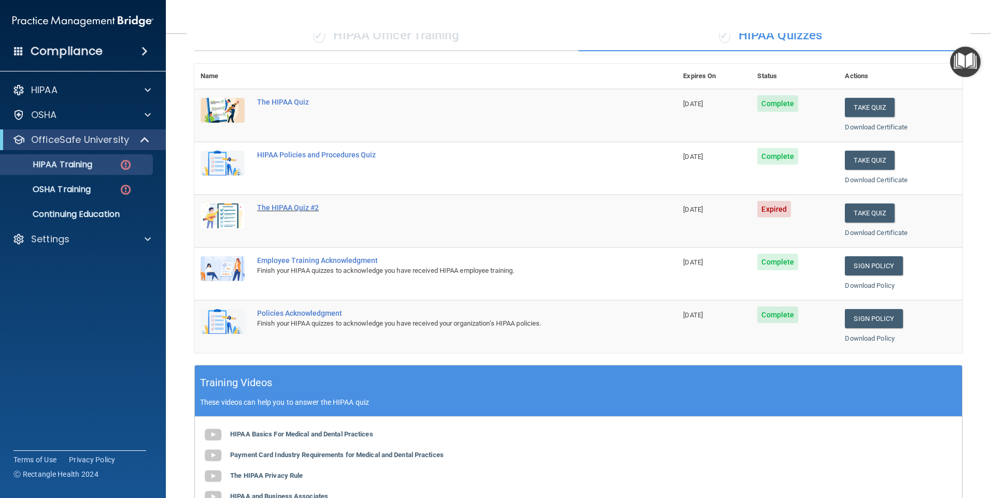
scroll to position [75, 0]
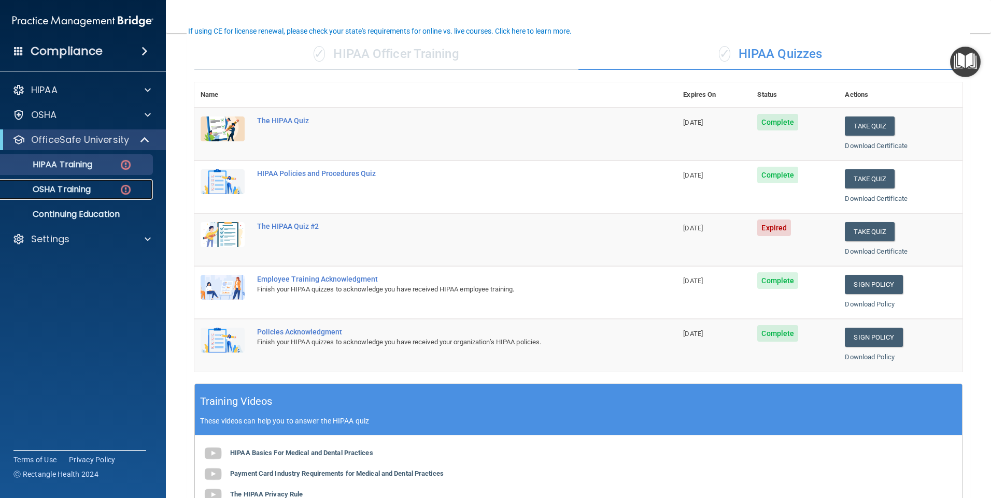
click at [85, 186] on p "OSHA Training" at bounding box center [49, 189] width 84 height 10
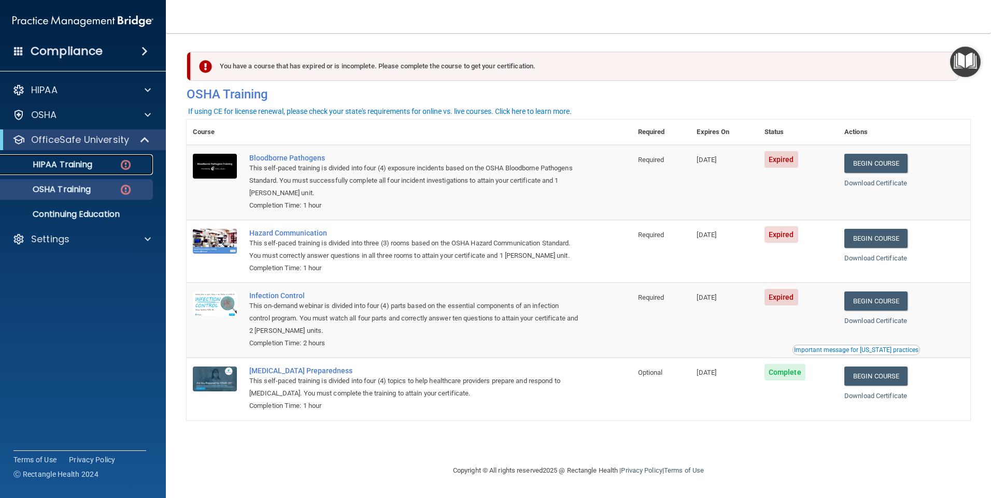
click at [123, 167] on img at bounding box center [125, 165] width 13 height 13
